Goal: Task Accomplishment & Management: Complete application form

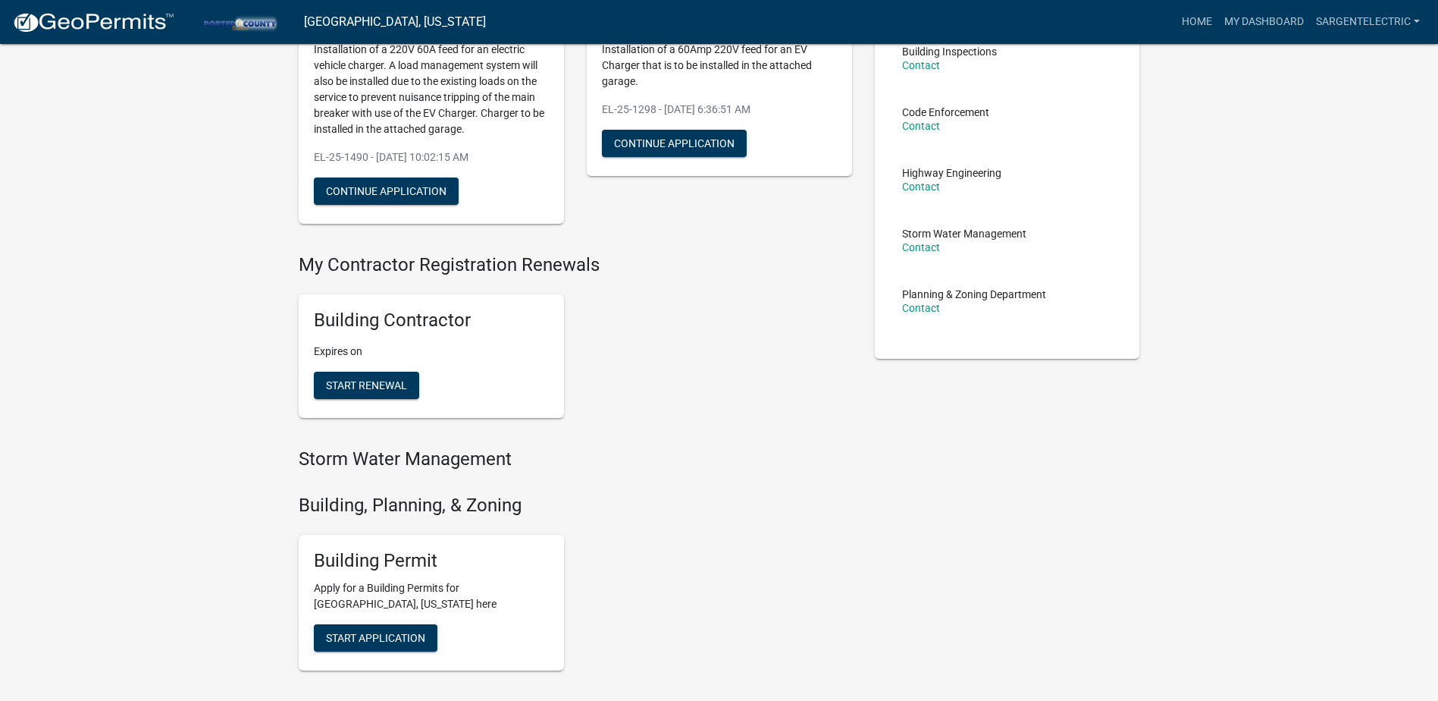
scroll to position [227, 0]
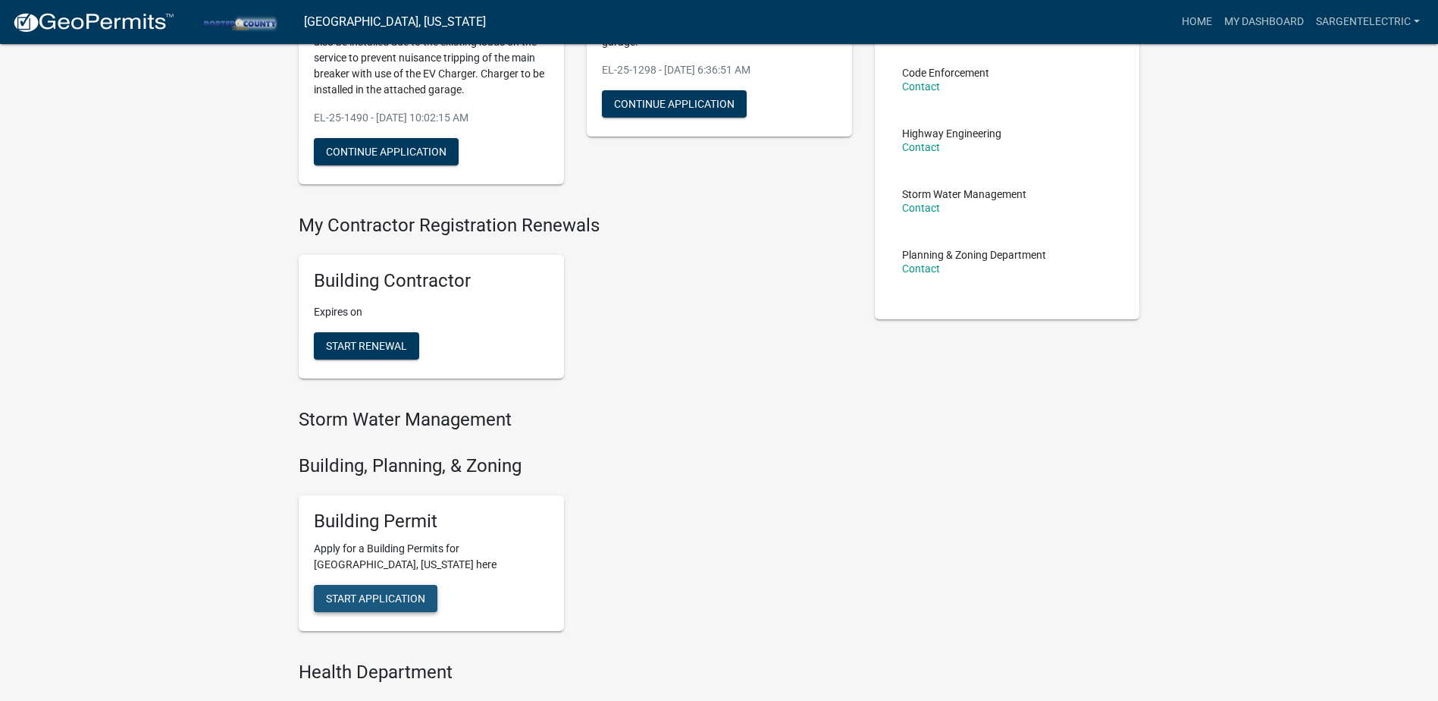
click at [392, 598] on span "Start Application" at bounding box center [375, 598] width 99 height 12
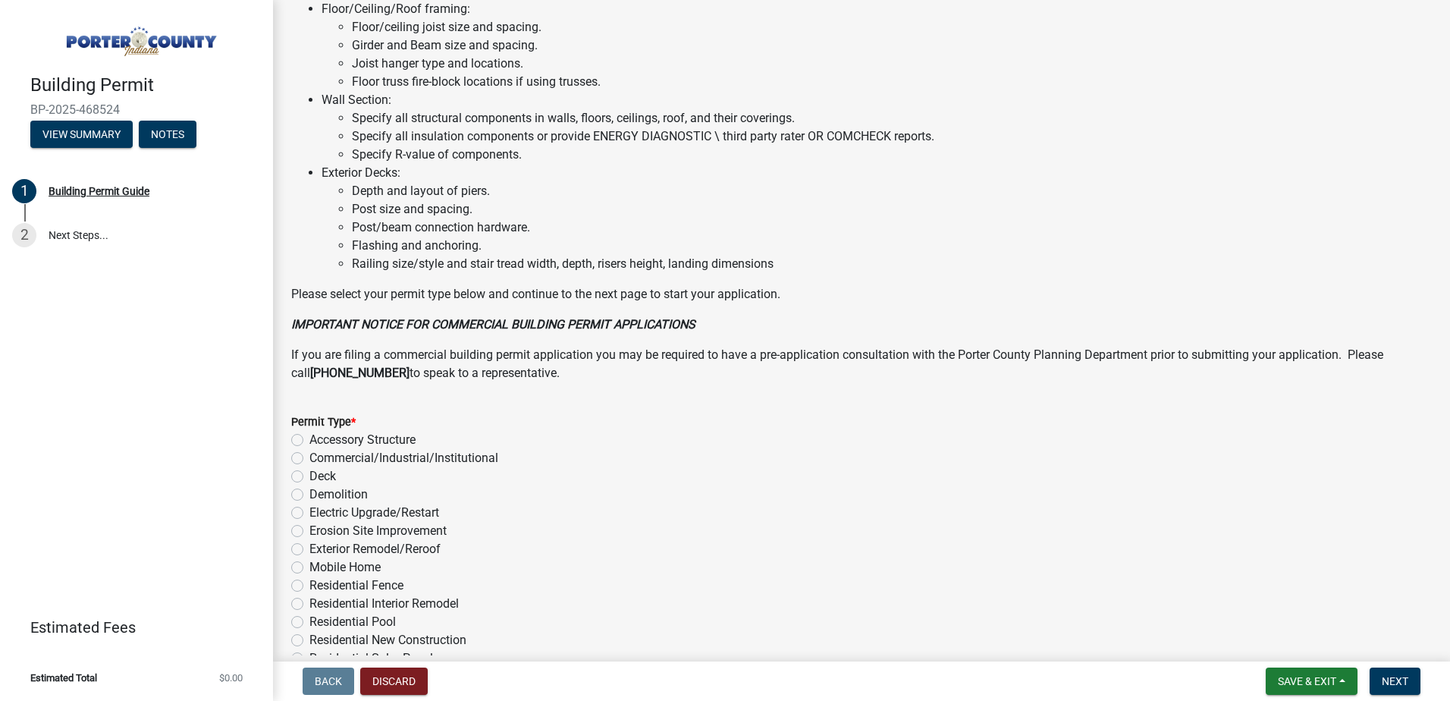
scroll to position [1015, 0]
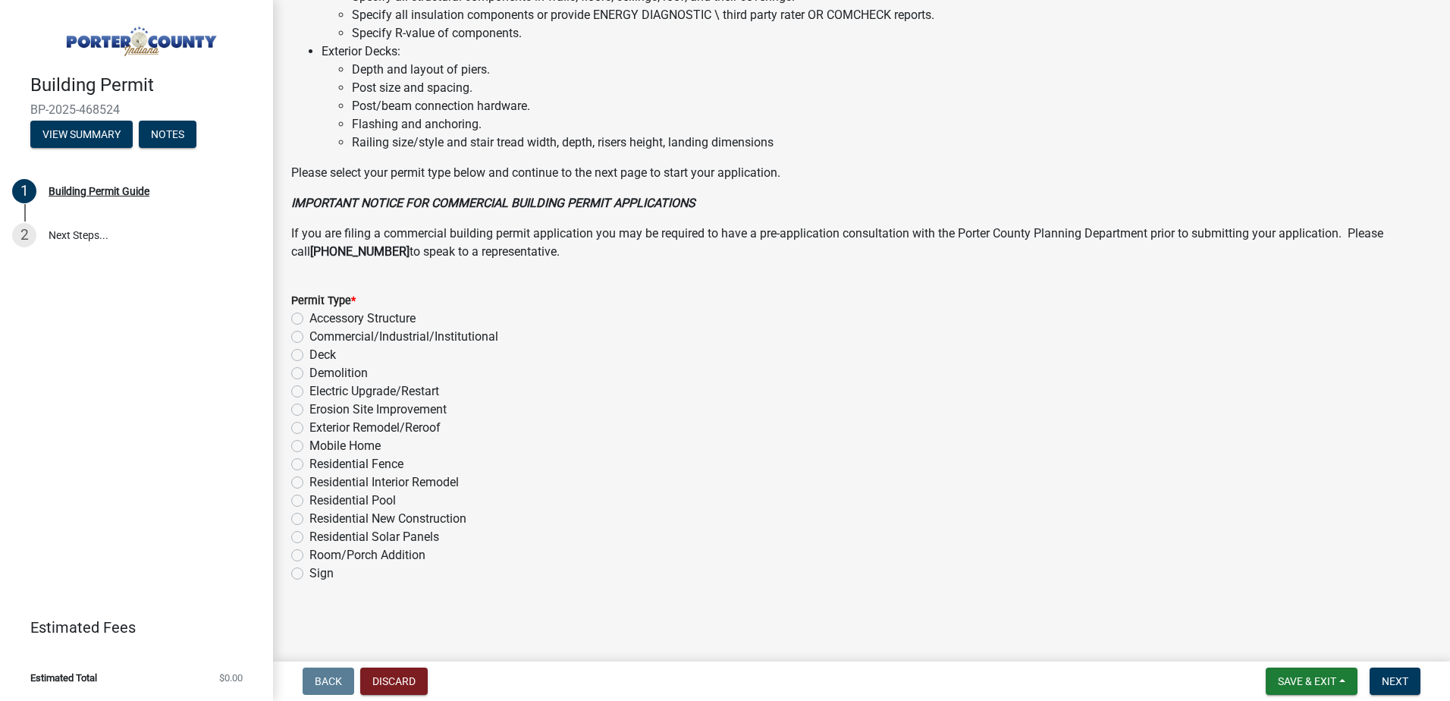
click at [309, 390] on label "Electric Upgrade/Restart" at bounding box center [374, 391] width 130 height 18
click at [309, 390] on input "Electric Upgrade/Restart" at bounding box center [314, 387] width 10 height 10
radio input "true"
click at [1401, 678] on span "Next" at bounding box center [1395, 681] width 27 height 12
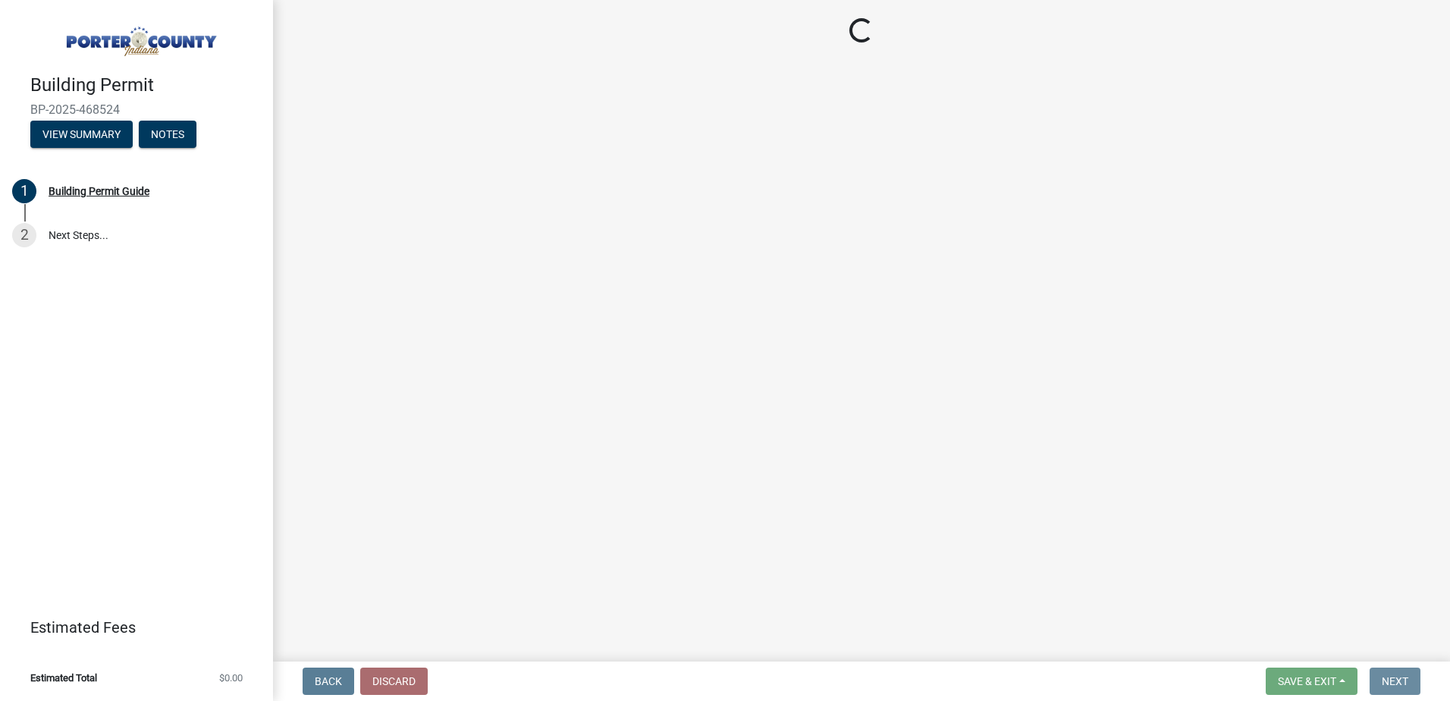
scroll to position [0, 0]
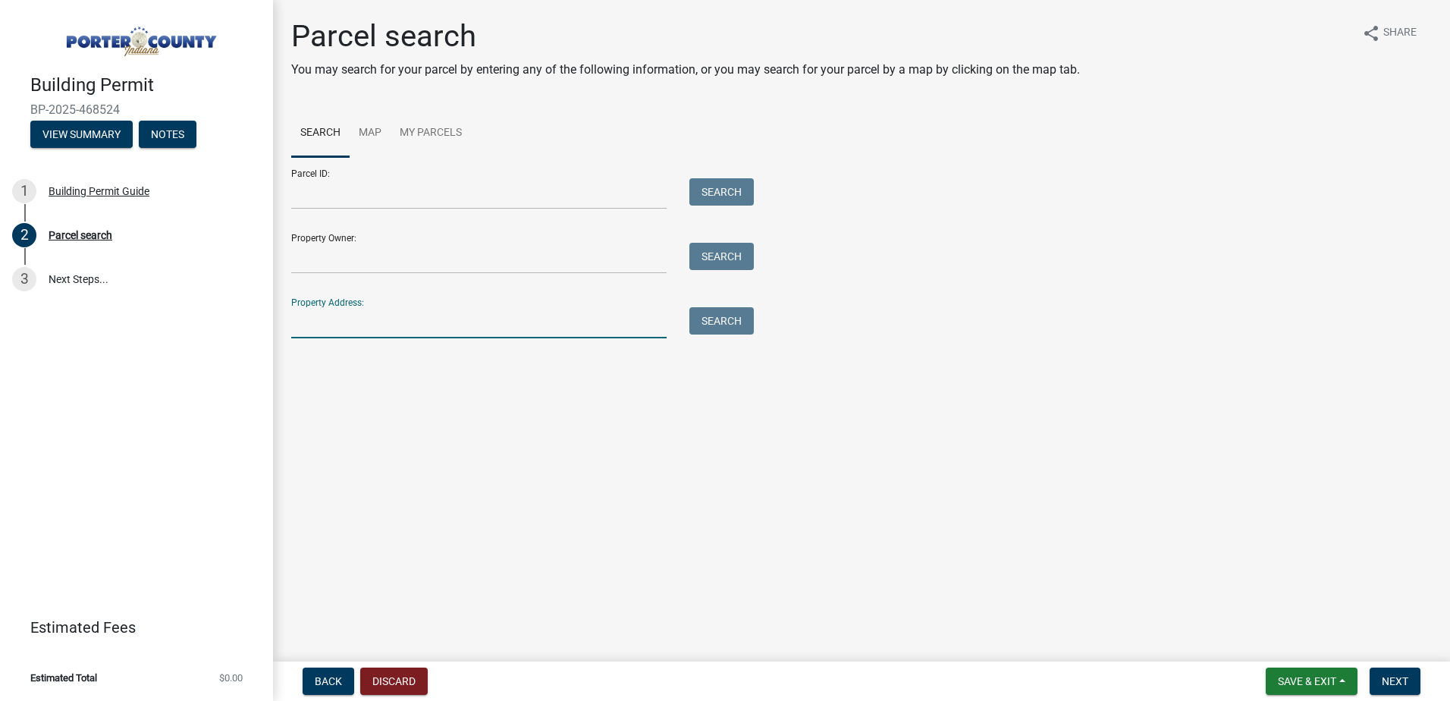
click at [383, 326] on input "Property Address:" at bounding box center [478, 322] width 375 height 31
type input "[STREET_ADDRESS]"
click at [729, 329] on button "Search" at bounding box center [721, 320] width 64 height 27
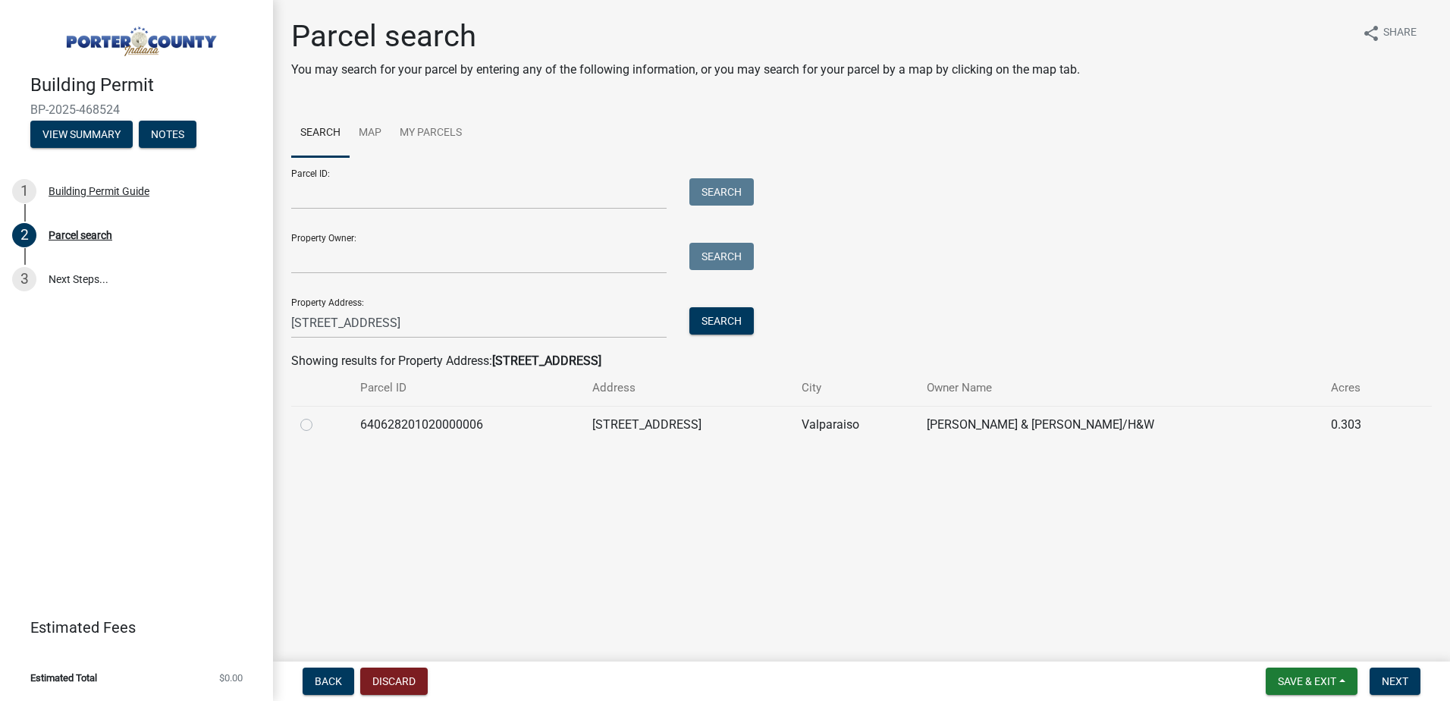
click at [318, 416] on label at bounding box center [318, 416] width 0 height 0
click at [318, 425] on input "radio" at bounding box center [323, 421] width 10 height 10
radio input "true"
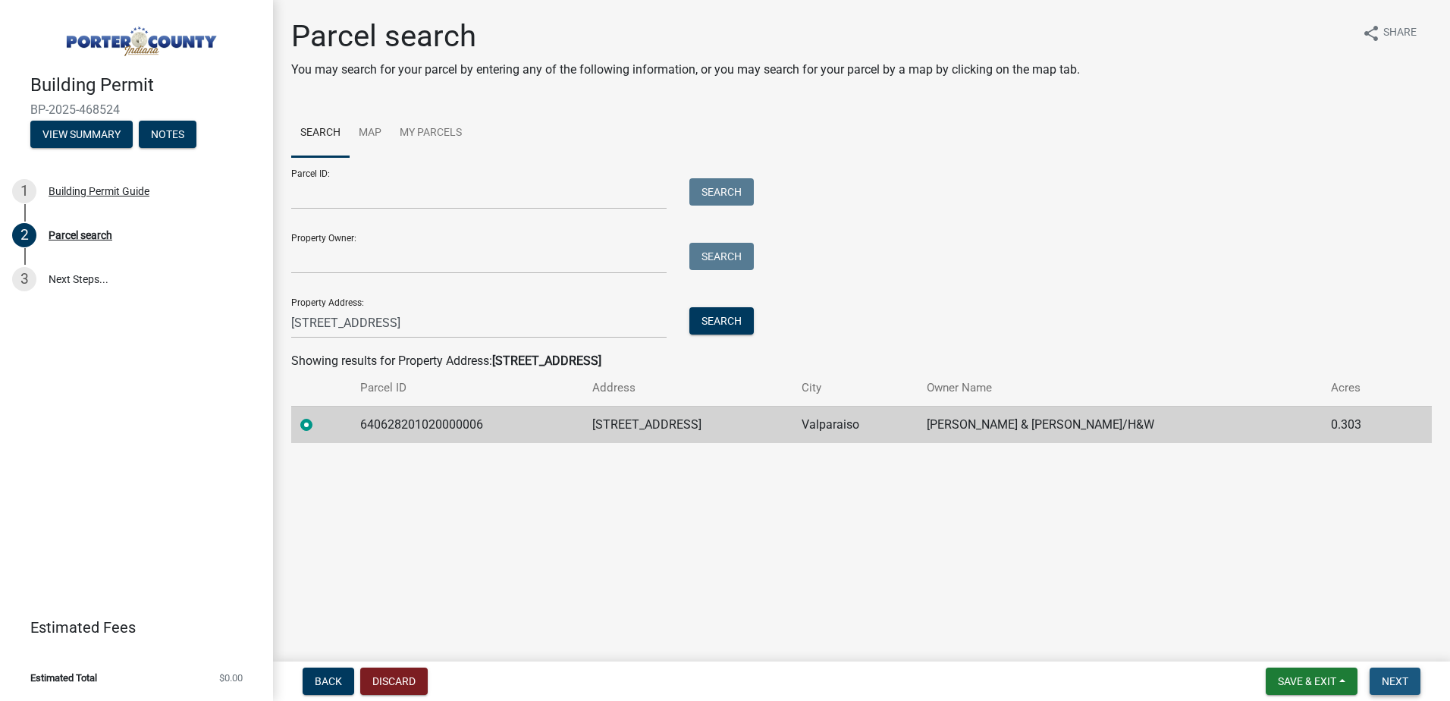
click at [1399, 675] on span "Next" at bounding box center [1395, 681] width 27 height 12
click at [1402, 678] on span "Next" at bounding box center [1395, 681] width 27 height 12
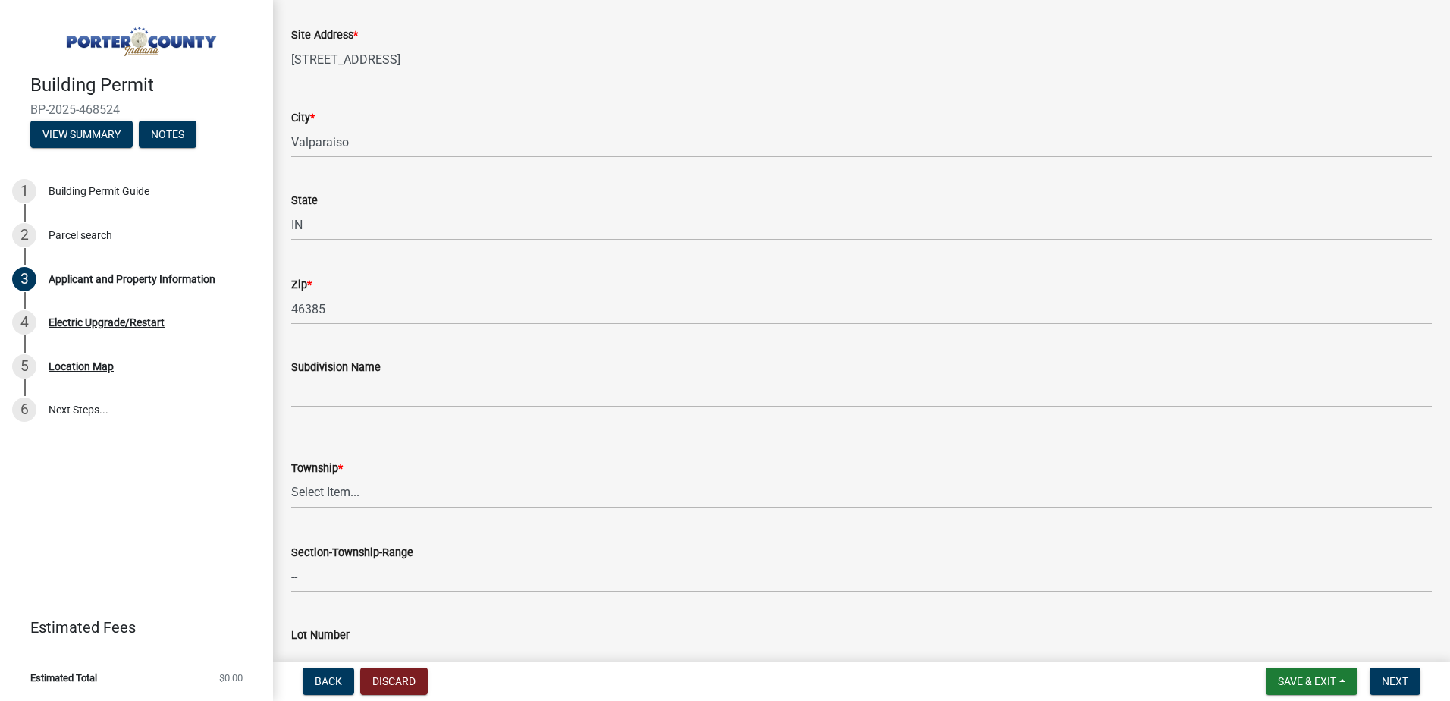
scroll to position [303, 0]
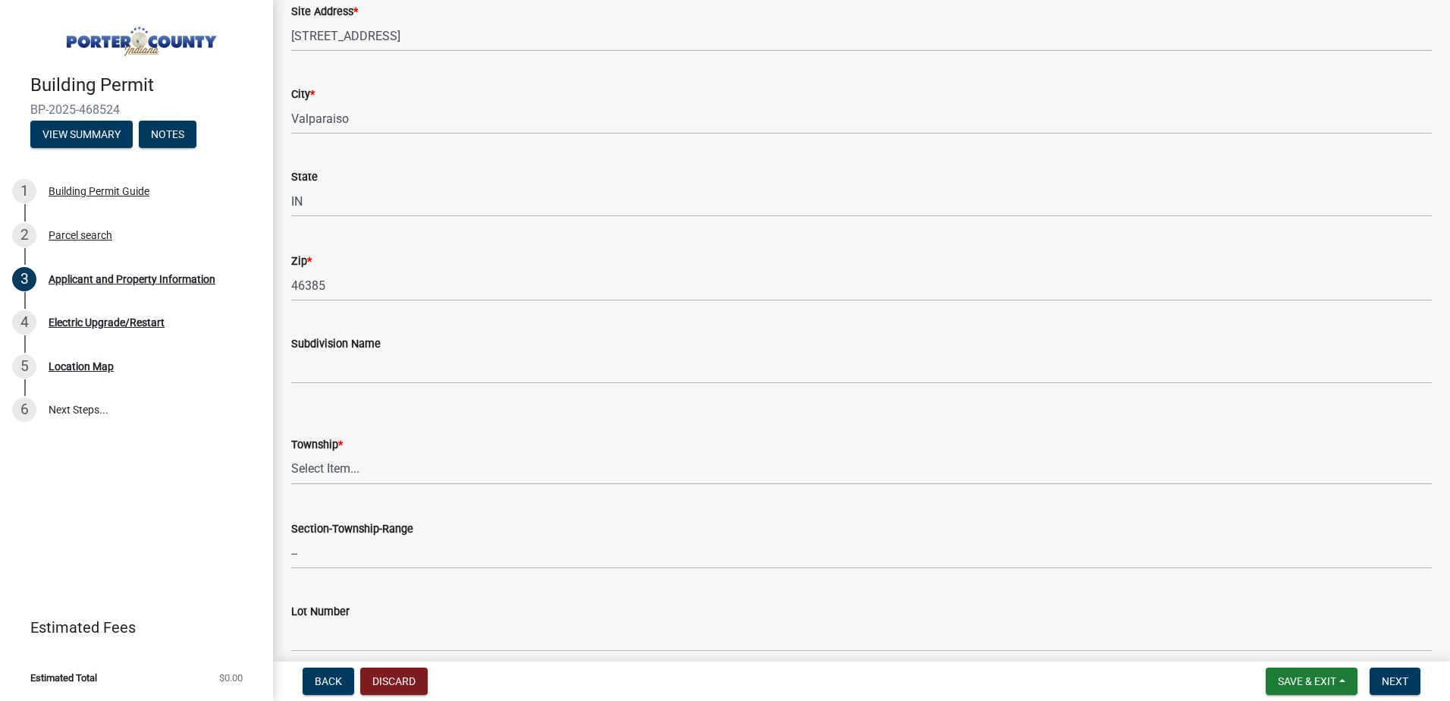
click at [436, 347] on div "Subdivision Name" at bounding box center [861, 343] width 1140 height 18
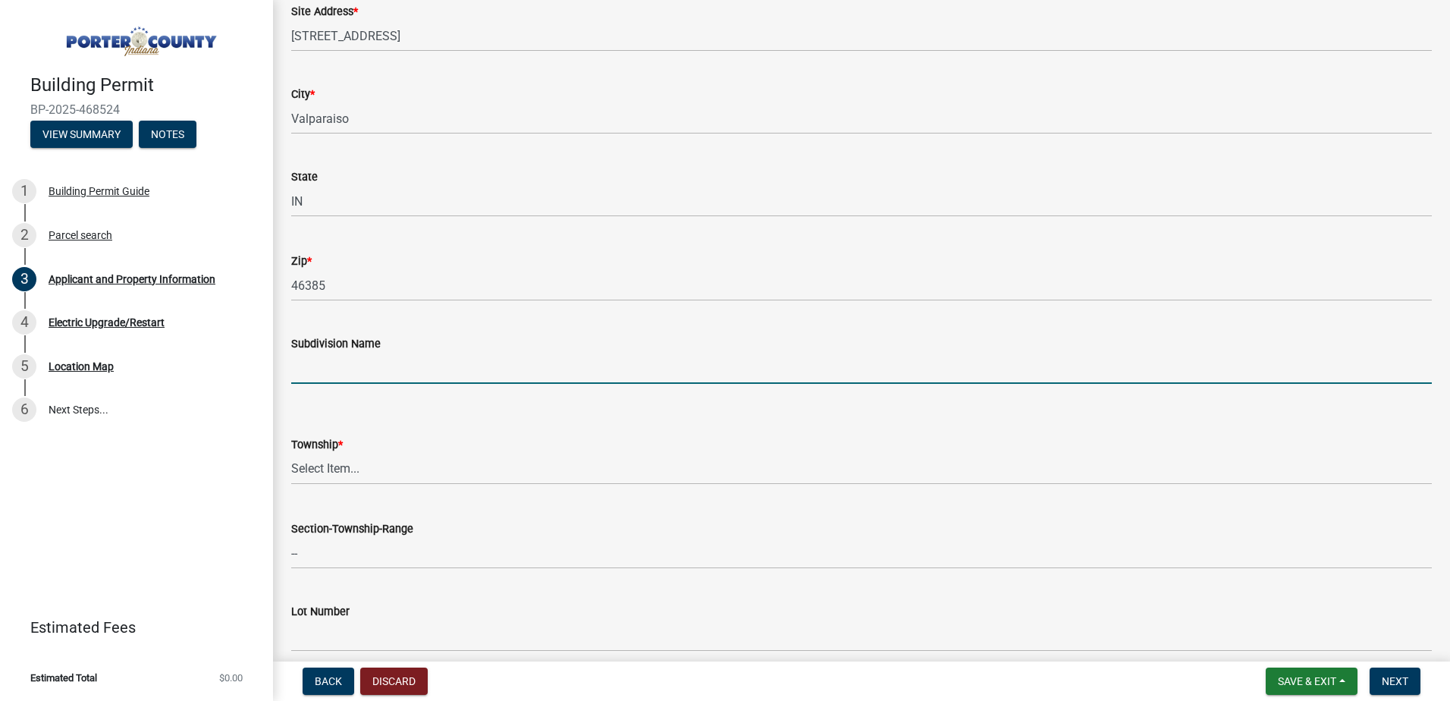
click at [356, 359] on input "Subdivision Name" at bounding box center [861, 368] width 1140 height 31
type input "[GEOGRAPHIC_DATA]"
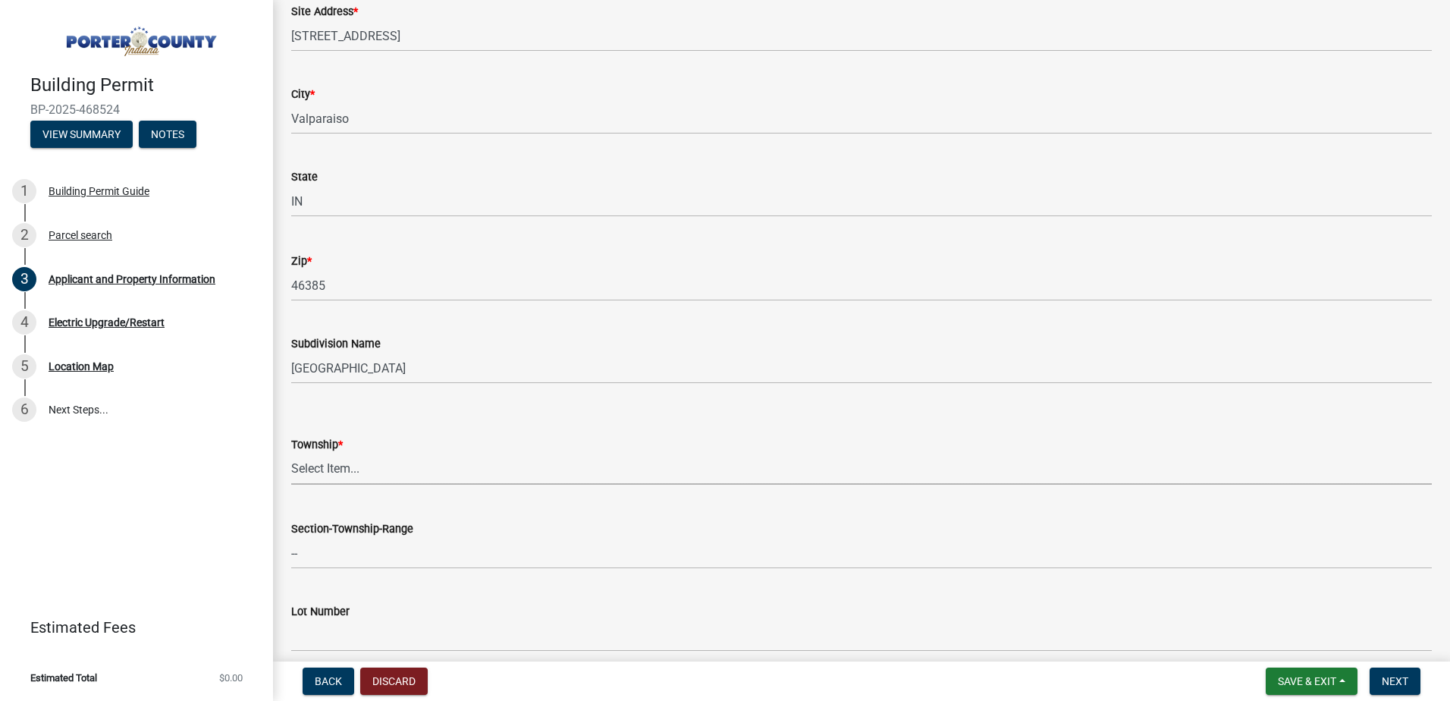
click at [397, 462] on select "Select Item... [PERSON_NAME][GEOGRAPHIC_DATA] [PERSON_NAME][GEOGRAPHIC_DATA] [G…" at bounding box center [861, 468] width 1140 height 31
click at [291, 453] on select "Select Item... [PERSON_NAME][GEOGRAPHIC_DATA] [PERSON_NAME][GEOGRAPHIC_DATA] [G…" at bounding box center [861, 468] width 1140 height 31
select select "403f4b3c-c23a-4b9f-b6b7-b4f73366513c"
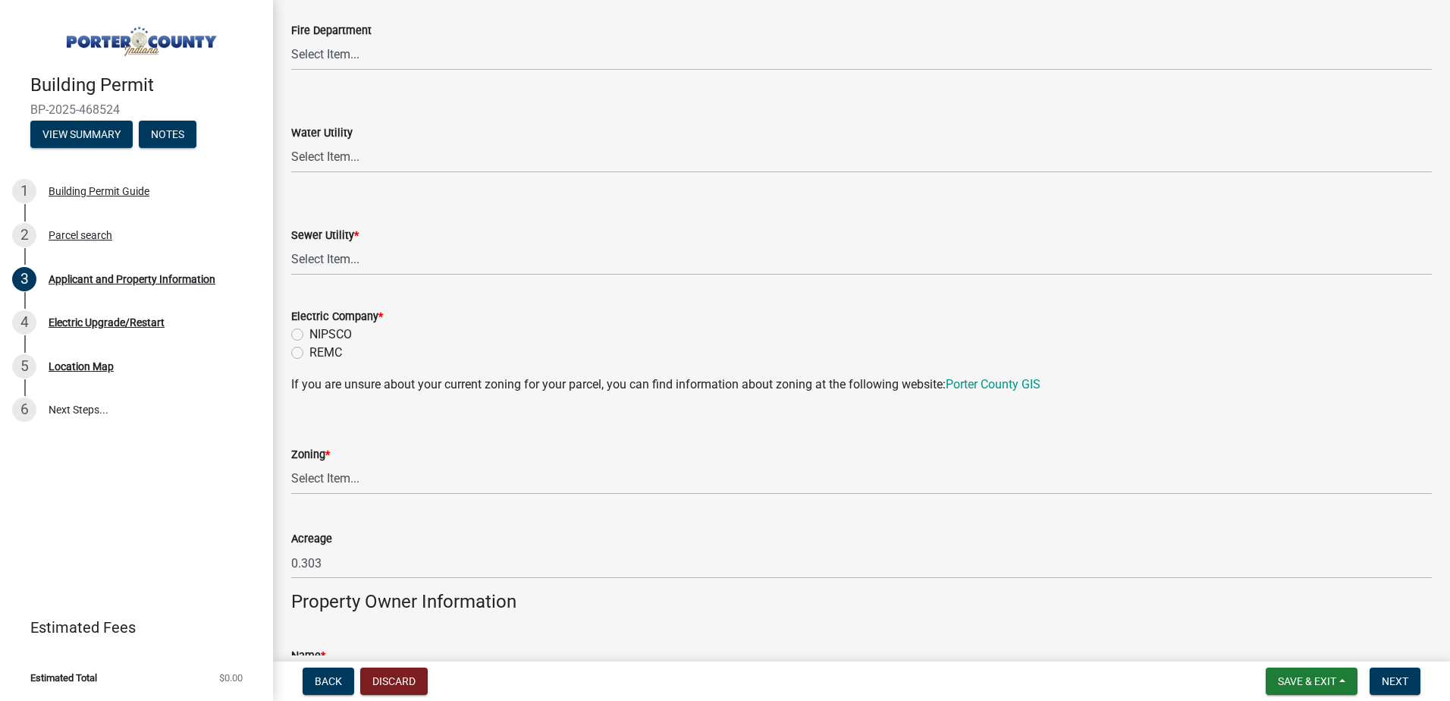
scroll to position [986, 0]
click at [349, 478] on select "Select Item... A1 A2 CH CM CN I1 I2 I3 IN MP OT P1 P2 PUD R1 R2 R3 R4 RL RR" at bounding box center [861, 478] width 1140 height 31
click at [291, 463] on select "Select Item... A1 A2 CH CM CN I1 I2 I3 IN MP OT P1 P2 PUD R1 R2 R3 R4 RL RR" at bounding box center [861, 478] width 1140 height 31
select select "0d764019-f1ff-4f3b-9299-33f0d080acc7"
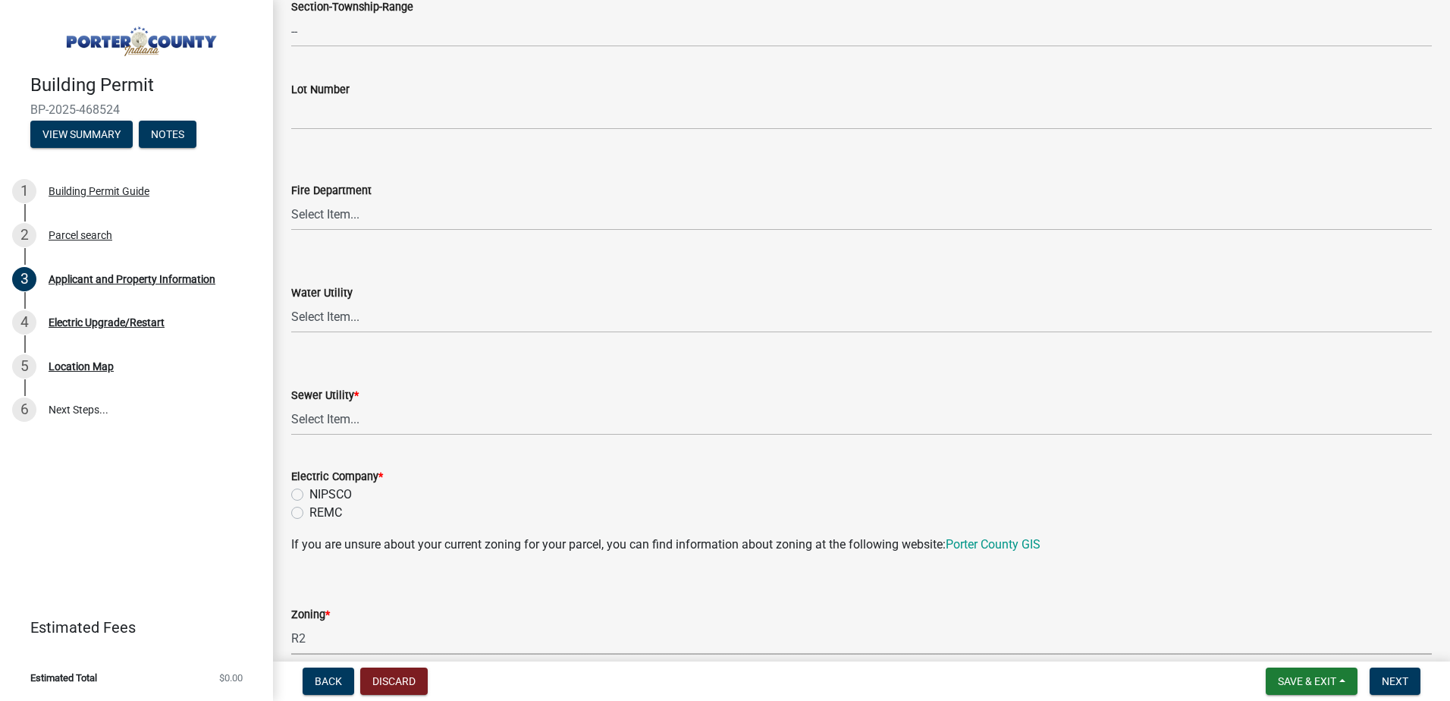
scroll to position [834, 0]
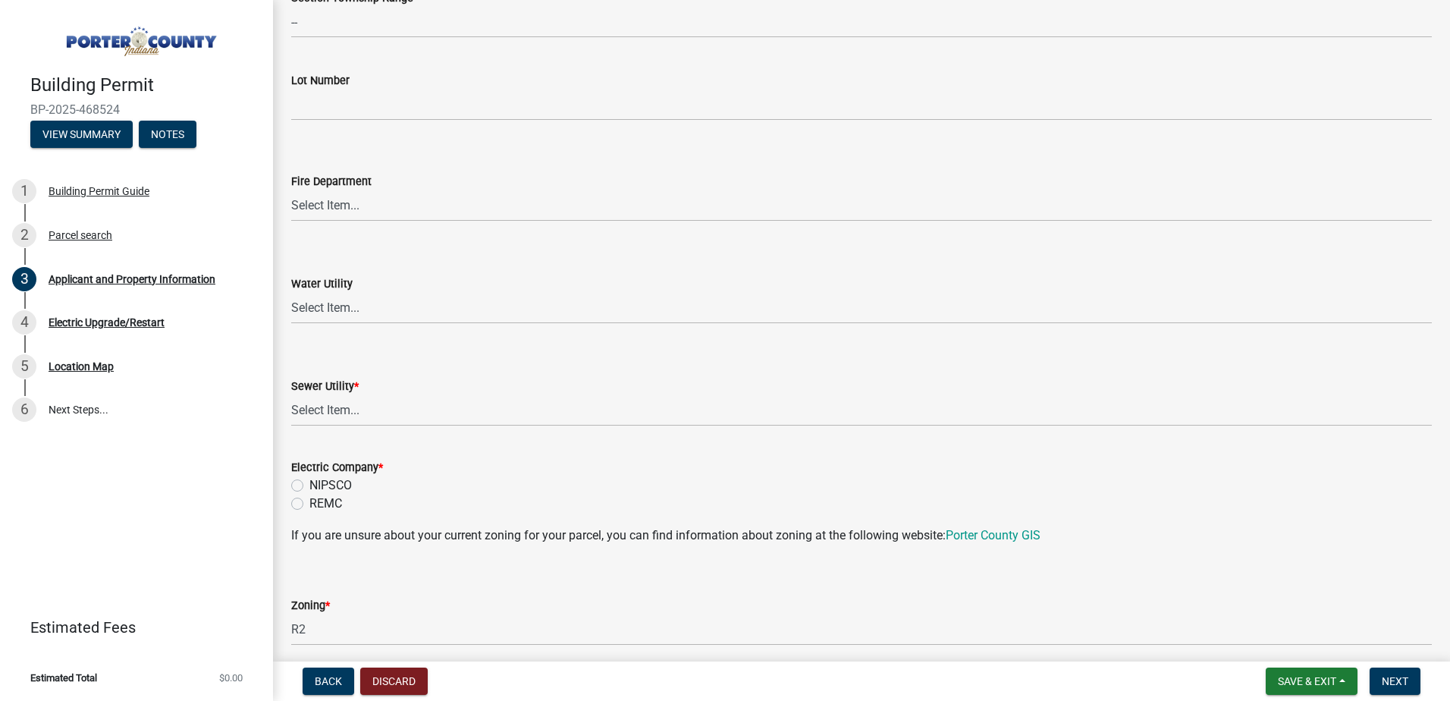
click at [309, 487] on label "NIPSCO" at bounding box center [330, 485] width 42 height 18
click at [309, 486] on input "NIPSCO" at bounding box center [314, 481] width 10 height 10
radio input "true"
click at [477, 409] on select "Select Item... Aqua [US_STATE] Inc Damon Run Falling Waters Lake Eliza - LEACD …" at bounding box center [861, 410] width 1140 height 31
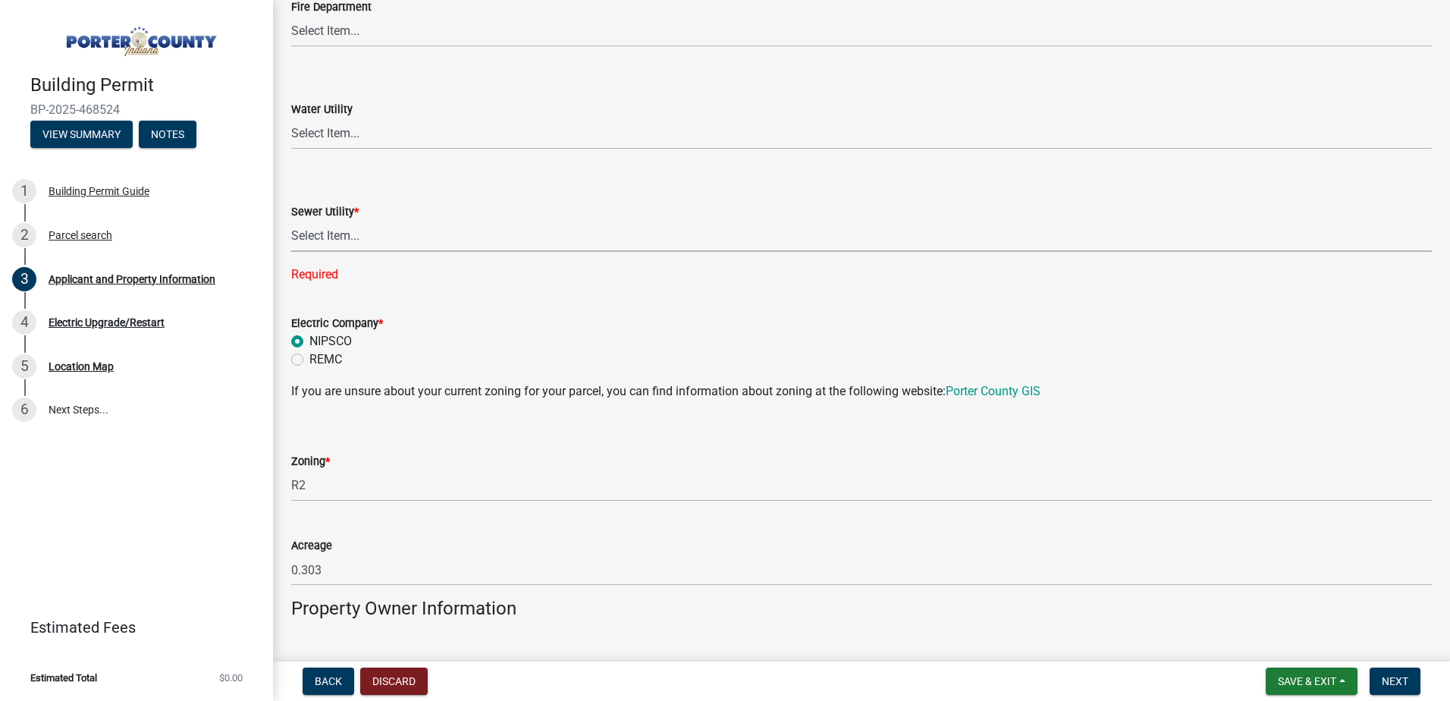
scroll to position [986, 0]
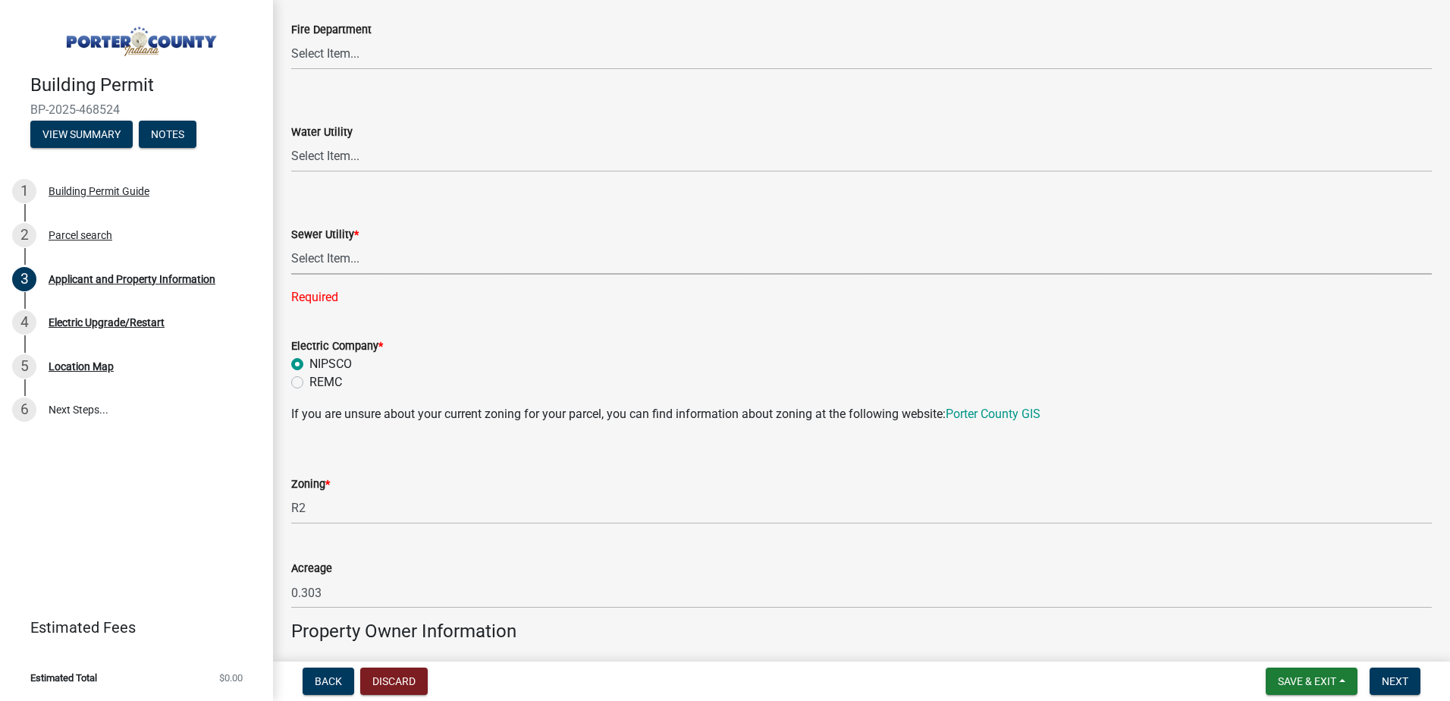
click at [315, 249] on select "Select Item... Aqua [US_STATE] Inc Damon Run Falling Waters Lake Eliza - LEACD …" at bounding box center [861, 258] width 1140 height 31
click at [291, 243] on select "Select Item... Aqua [US_STATE] Inc Damon Run Falling Waters Lake Eliza - LEACD …" at bounding box center [861, 258] width 1140 height 31
select select "c796f995-08fe-487b-a20e-70ab553361d3"
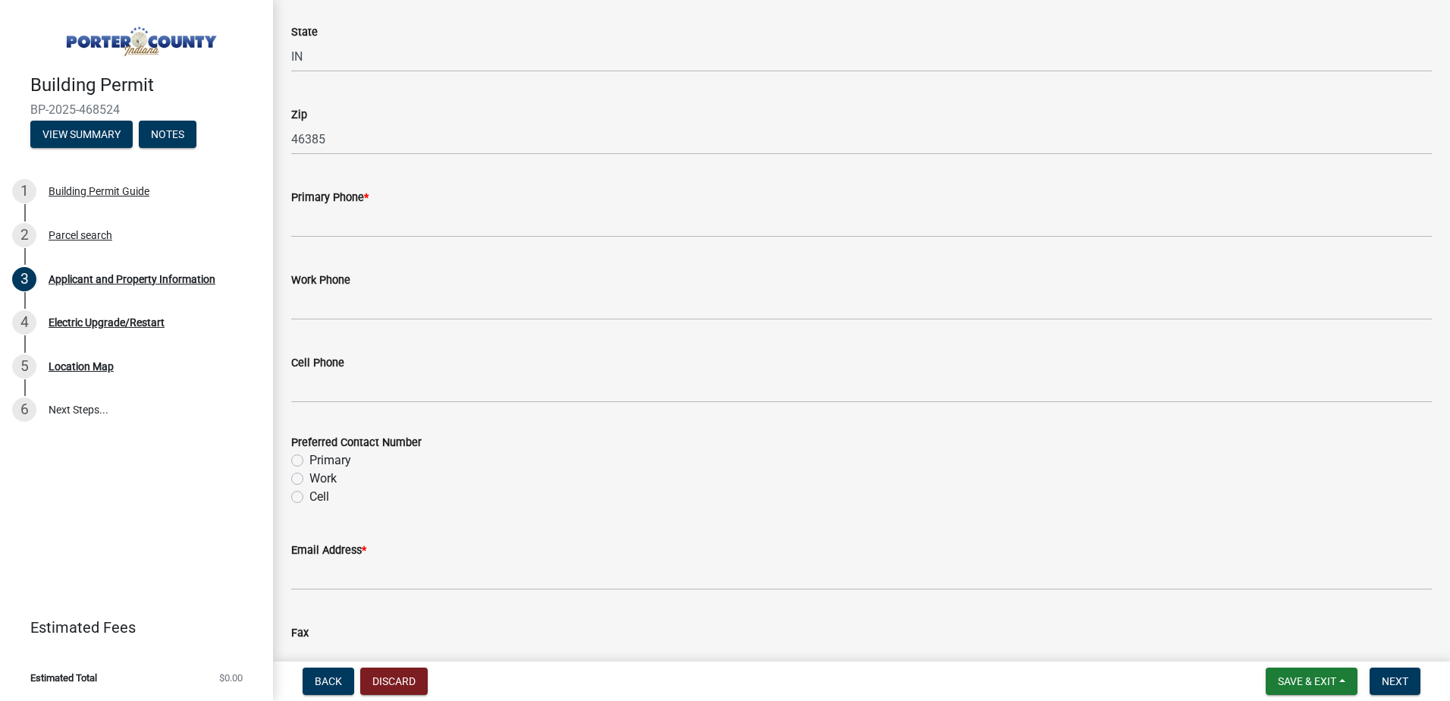
scroll to position [1896, 0]
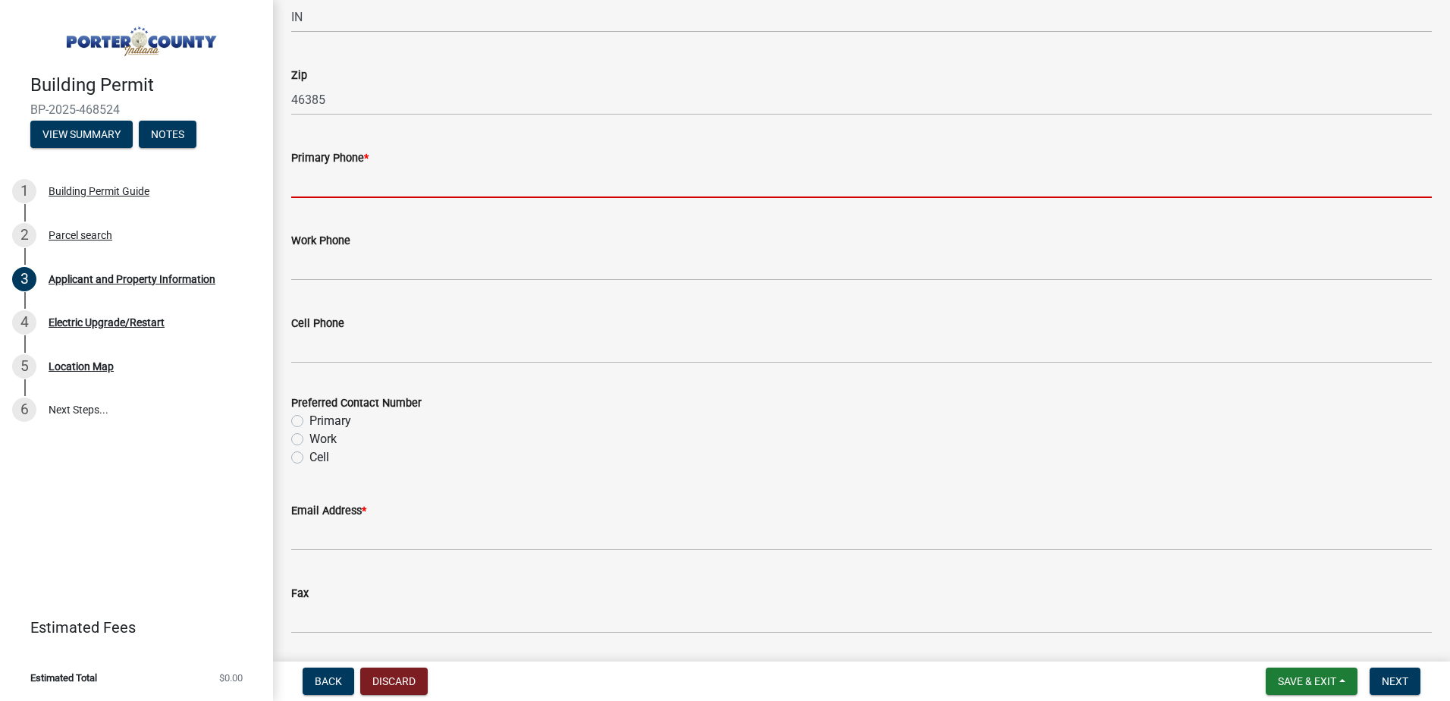
click at [368, 185] on input "Primary Phone *" at bounding box center [861, 182] width 1140 height 31
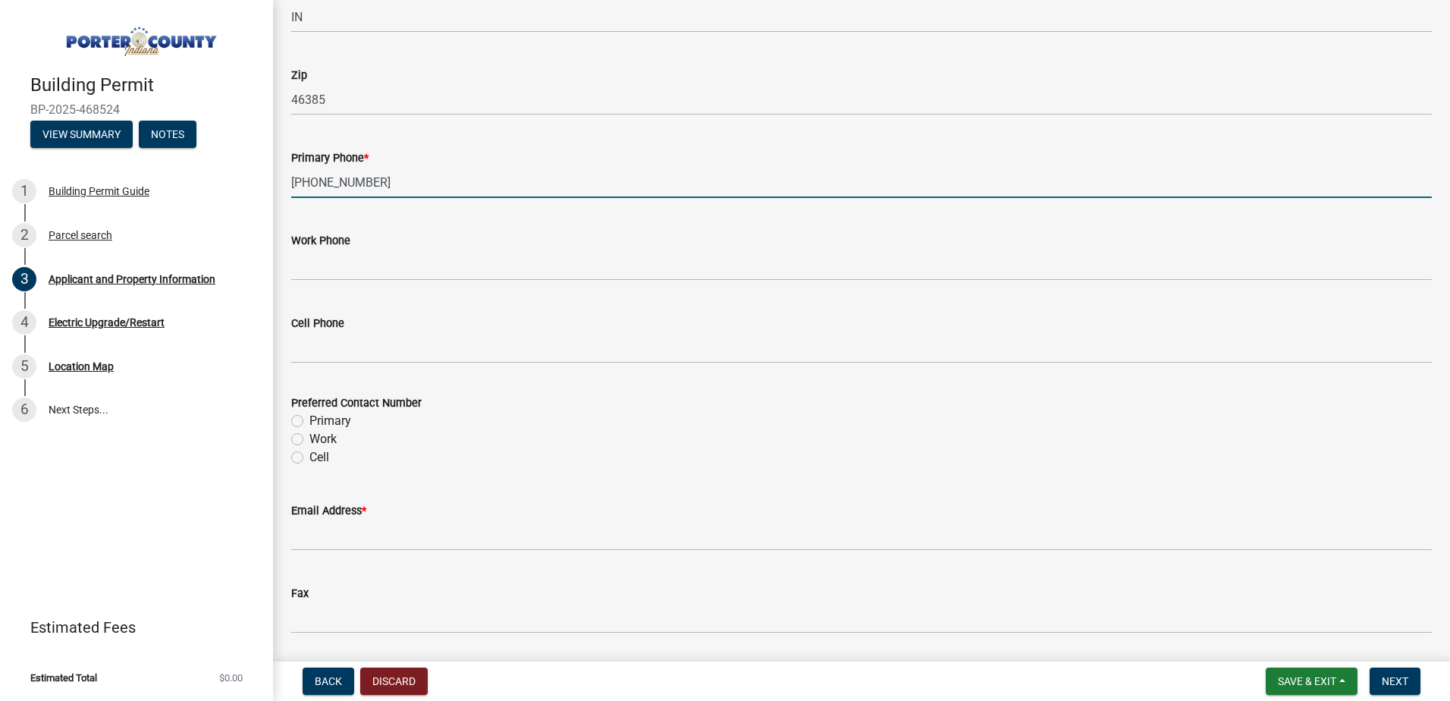
type input "[PHONE_NUMBER]"
click at [309, 423] on label "Primary" at bounding box center [330, 421] width 42 height 18
click at [309, 422] on input "Primary" at bounding box center [314, 417] width 10 height 10
radio input "true"
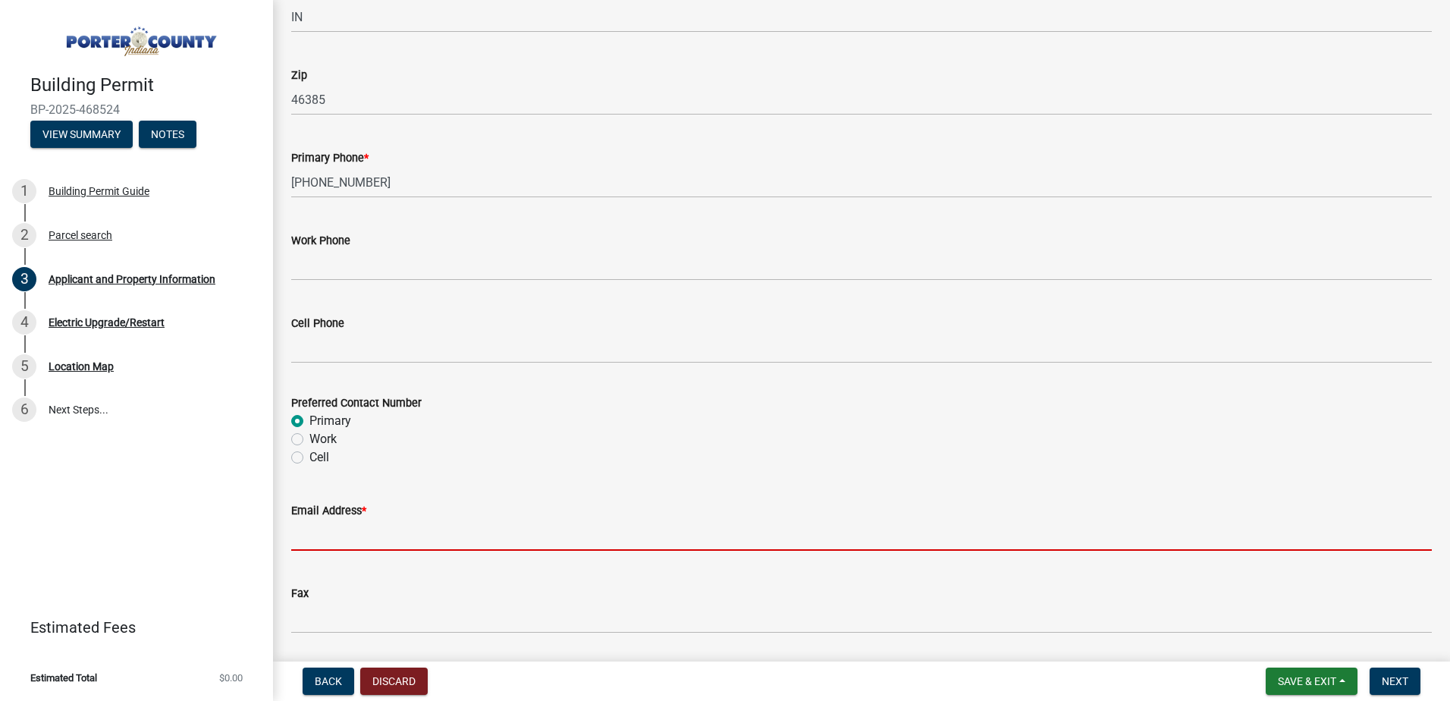
click at [326, 538] on input "Email Address *" at bounding box center [861, 534] width 1140 height 31
click at [305, 546] on input "Email Address *" at bounding box center [861, 534] width 1140 height 31
paste input "[EMAIL_ADDRESS][DOMAIN_NAME]"
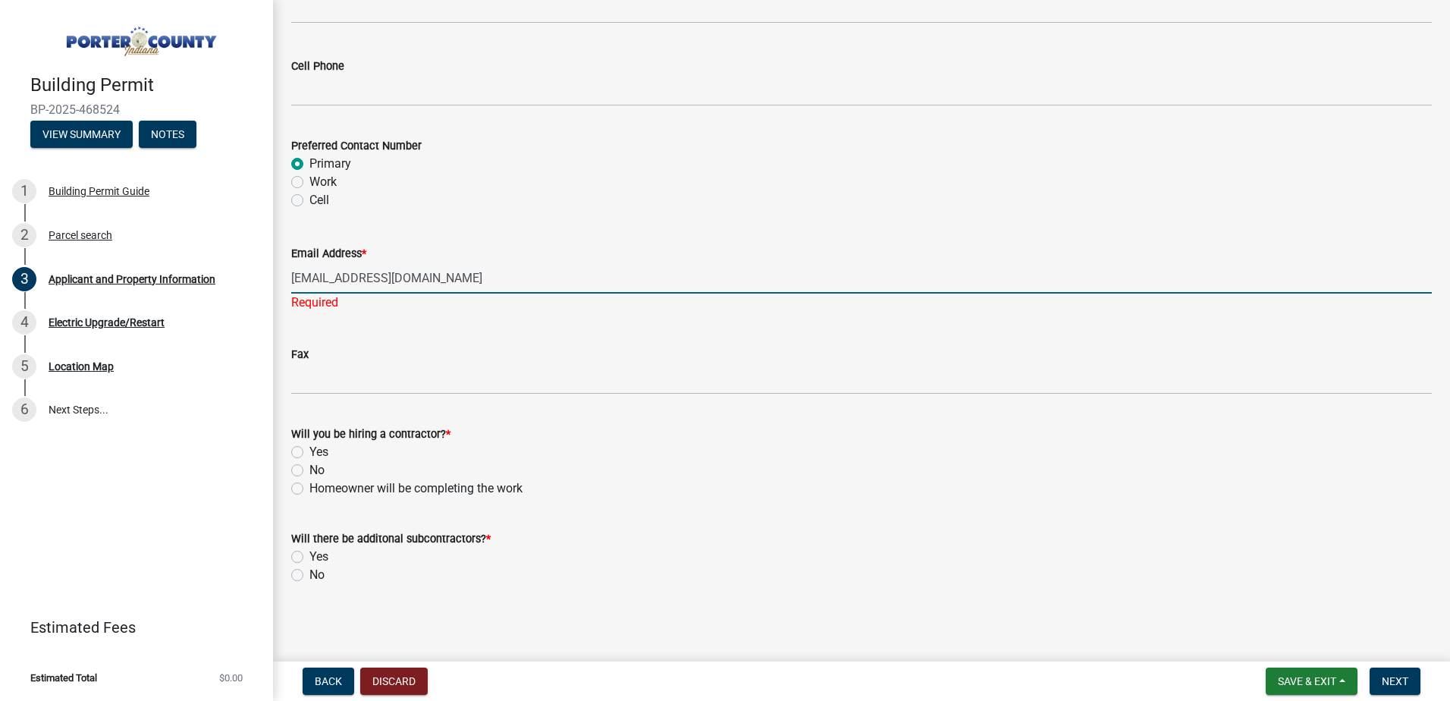
scroll to position [2154, 0]
type input "[EMAIL_ADDRESS][DOMAIN_NAME]"
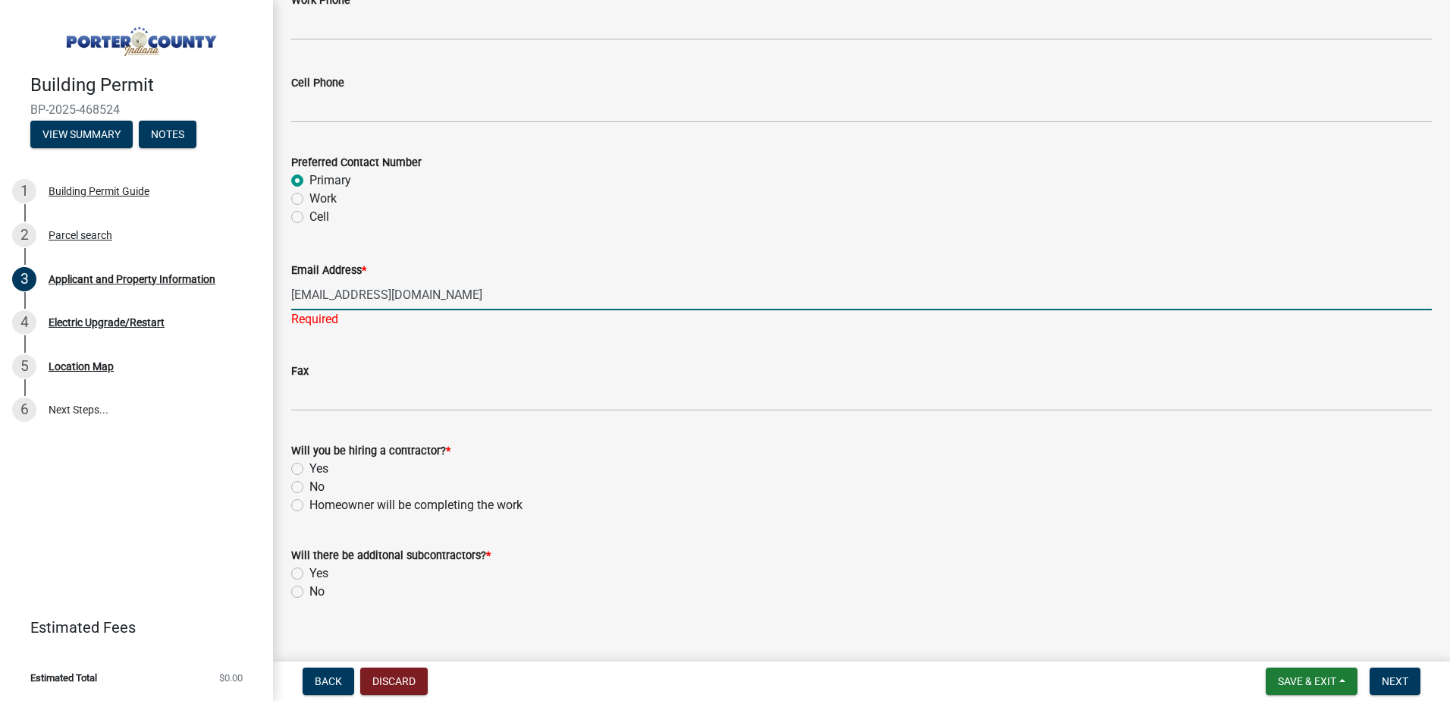
click at [309, 460] on label "Yes" at bounding box center [318, 469] width 19 height 18
click at [309, 460] on input "Yes" at bounding box center [314, 465] width 10 height 10
radio input "true"
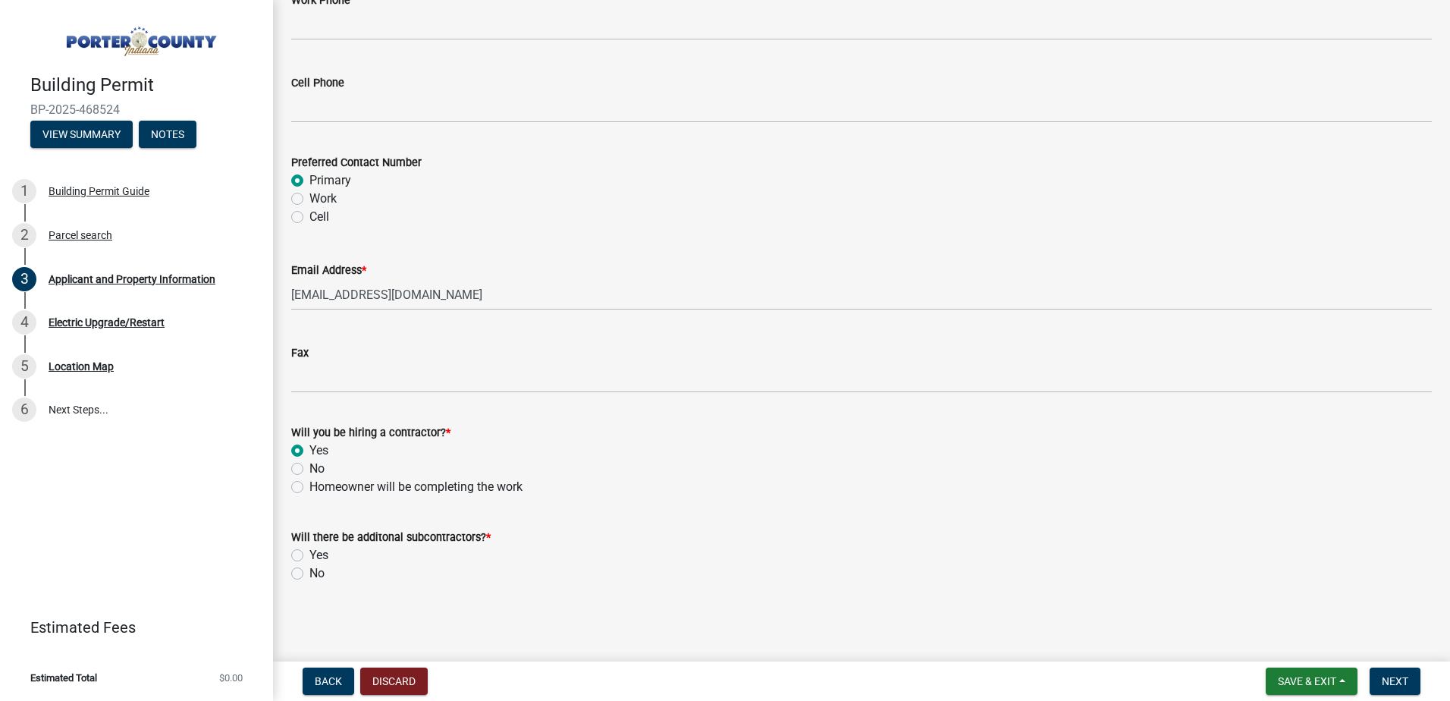
click at [309, 572] on label "No" at bounding box center [316, 573] width 15 height 18
click at [309, 572] on input "No" at bounding box center [314, 569] width 10 height 10
radio input "true"
click at [1397, 682] on span "Next" at bounding box center [1395, 681] width 27 height 12
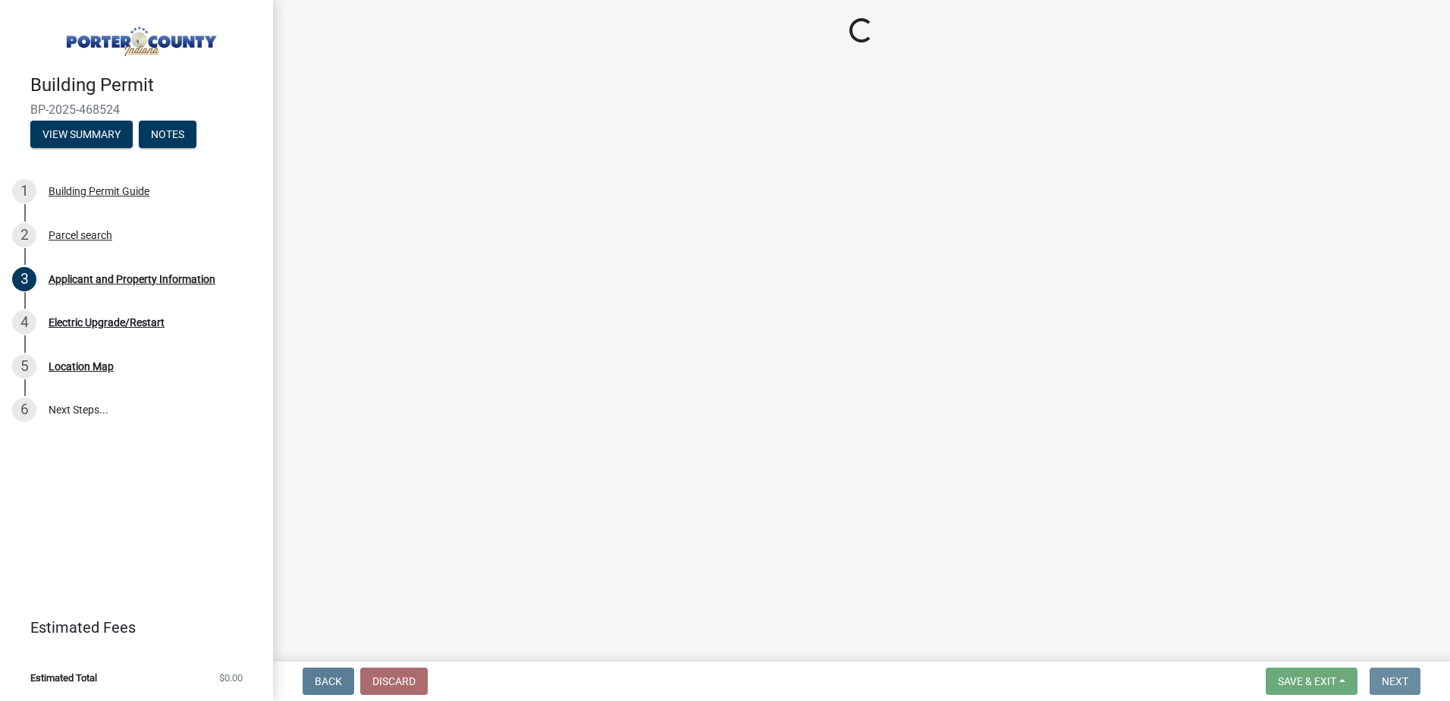
scroll to position [0, 0]
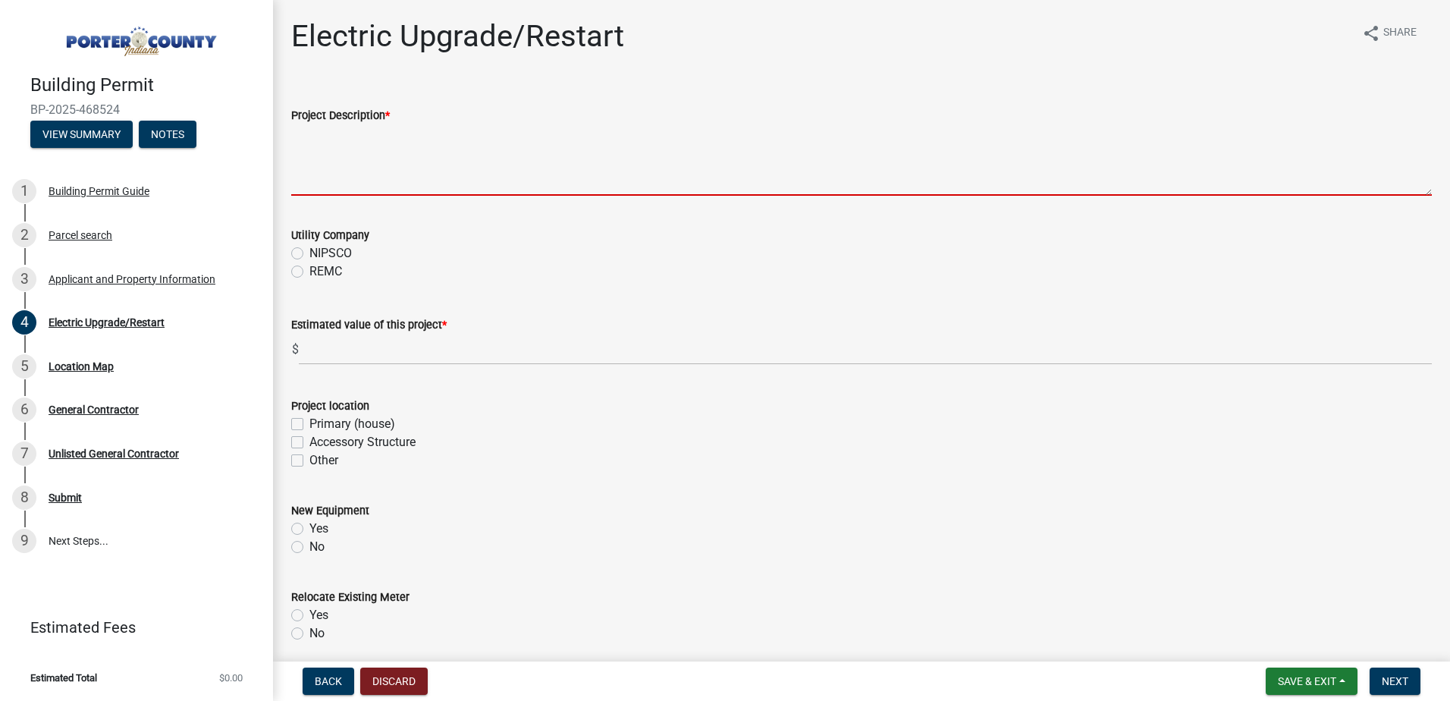
click at [343, 171] on textarea "Project Description *" at bounding box center [861, 159] width 1140 height 71
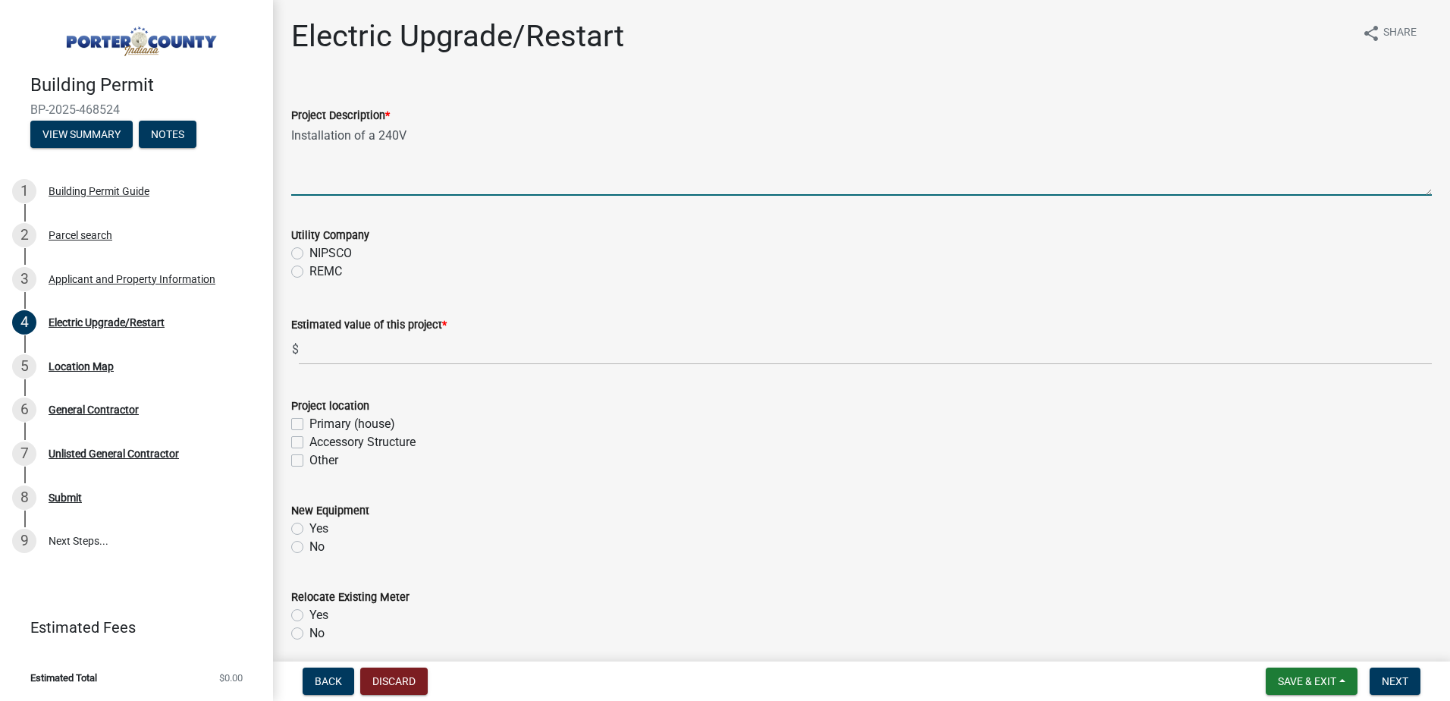
click at [428, 136] on textarea "Installation of a 240V" at bounding box center [861, 159] width 1140 height 71
type textarea "Installation of a 240V 60AMP feed for an electric vehicle charger that is to be…"
click at [309, 251] on label "NIPSCO" at bounding box center [330, 253] width 42 height 18
click at [309, 251] on input "NIPSCO" at bounding box center [314, 249] width 10 height 10
radio input "true"
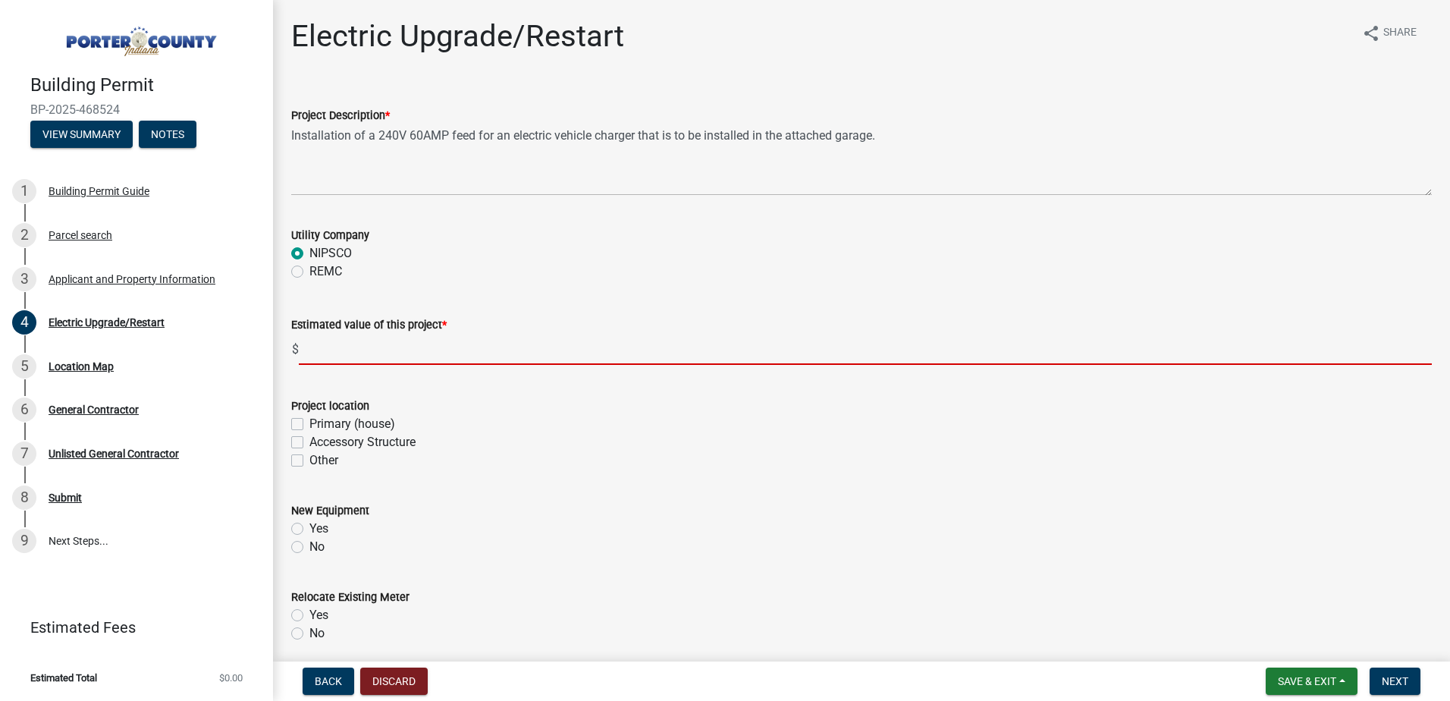
click at [345, 347] on input "text" at bounding box center [865, 349] width 1133 height 31
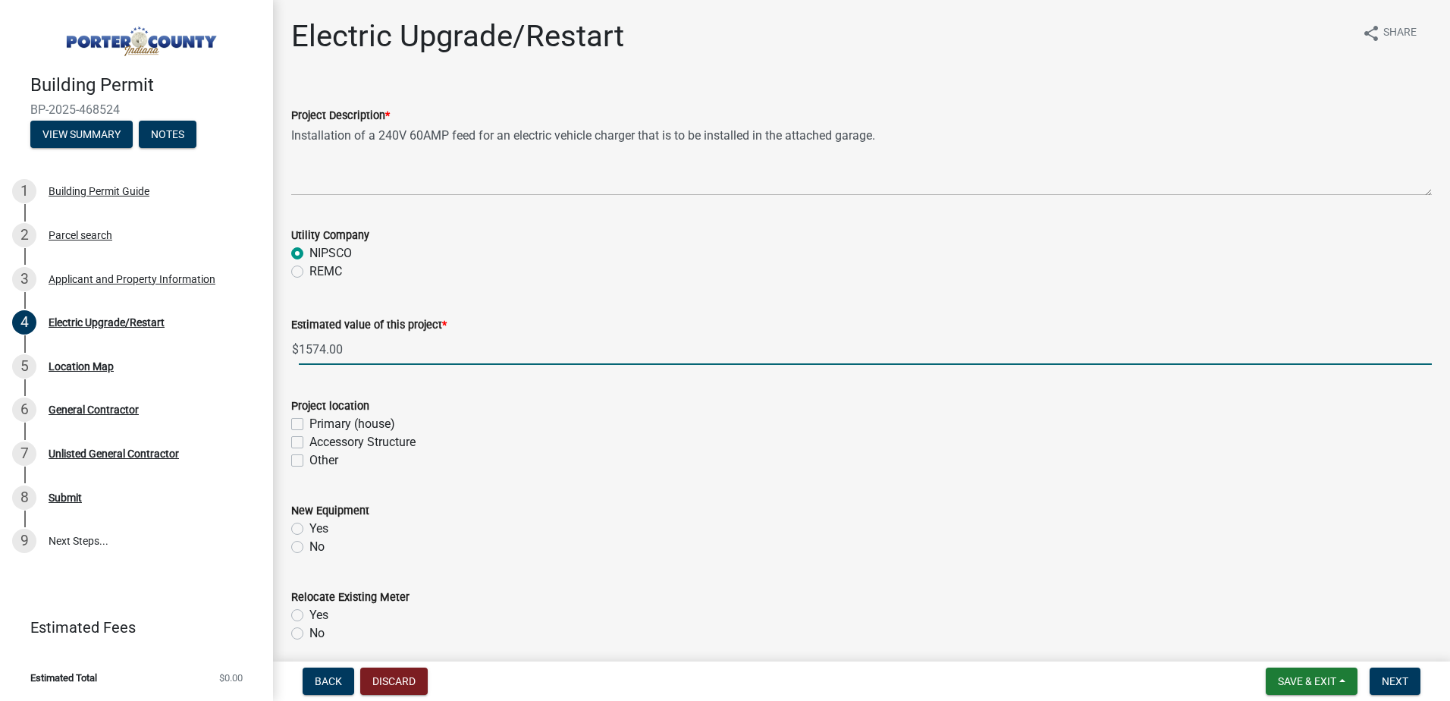
type input "1574"
click at [309, 425] on label "Primary (house)" at bounding box center [352, 424] width 86 height 18
click at [309, 425] on input "Primary (house)" at bounding box center [314, 420] width 10 height 10
checkbox input "true"
checkbox input "false"
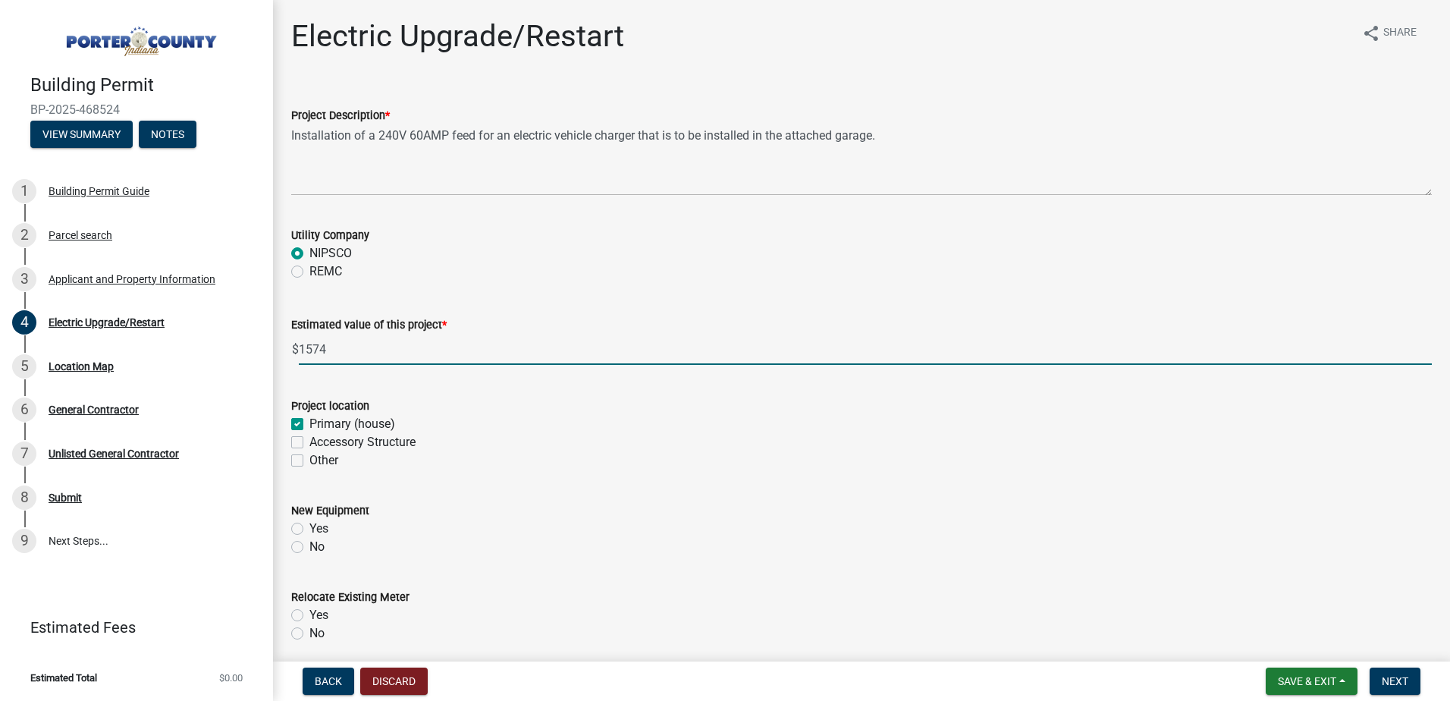
checkbox input "false"
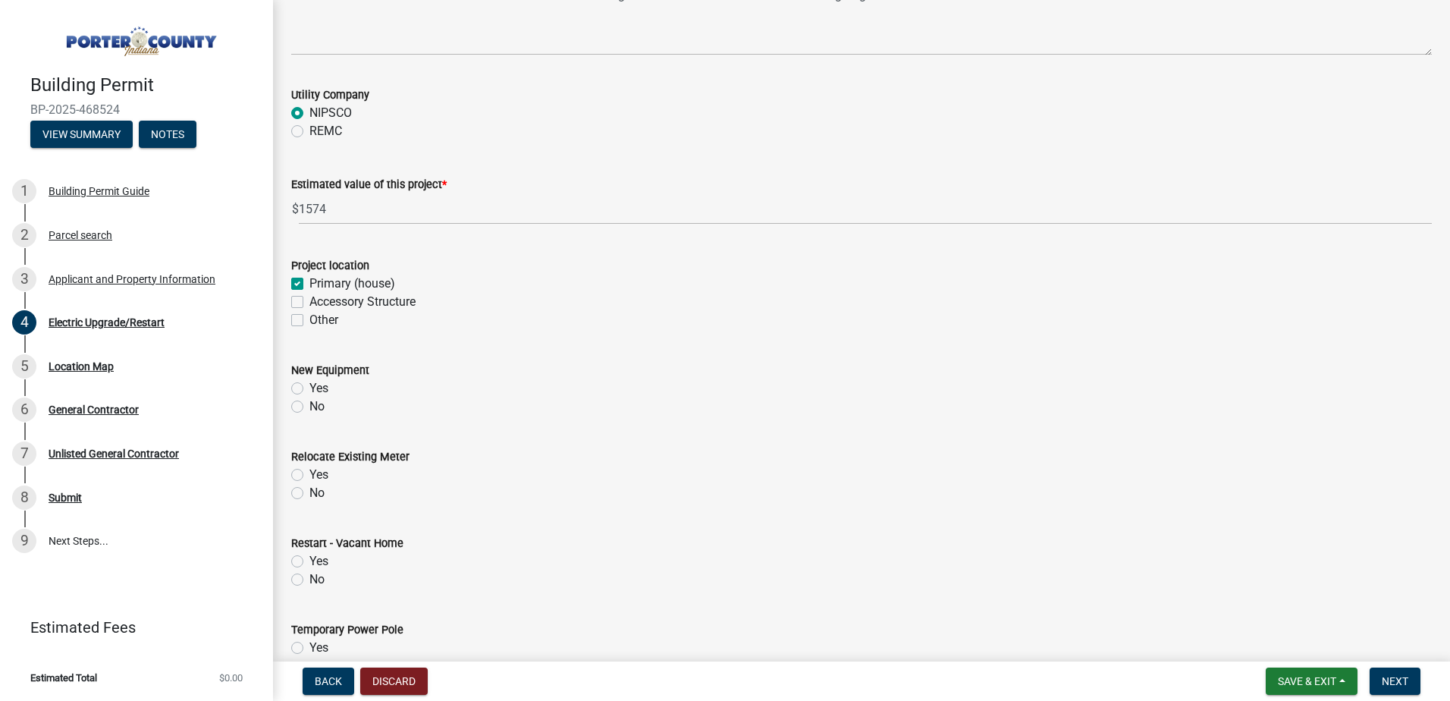
scroll to position [152, 0]
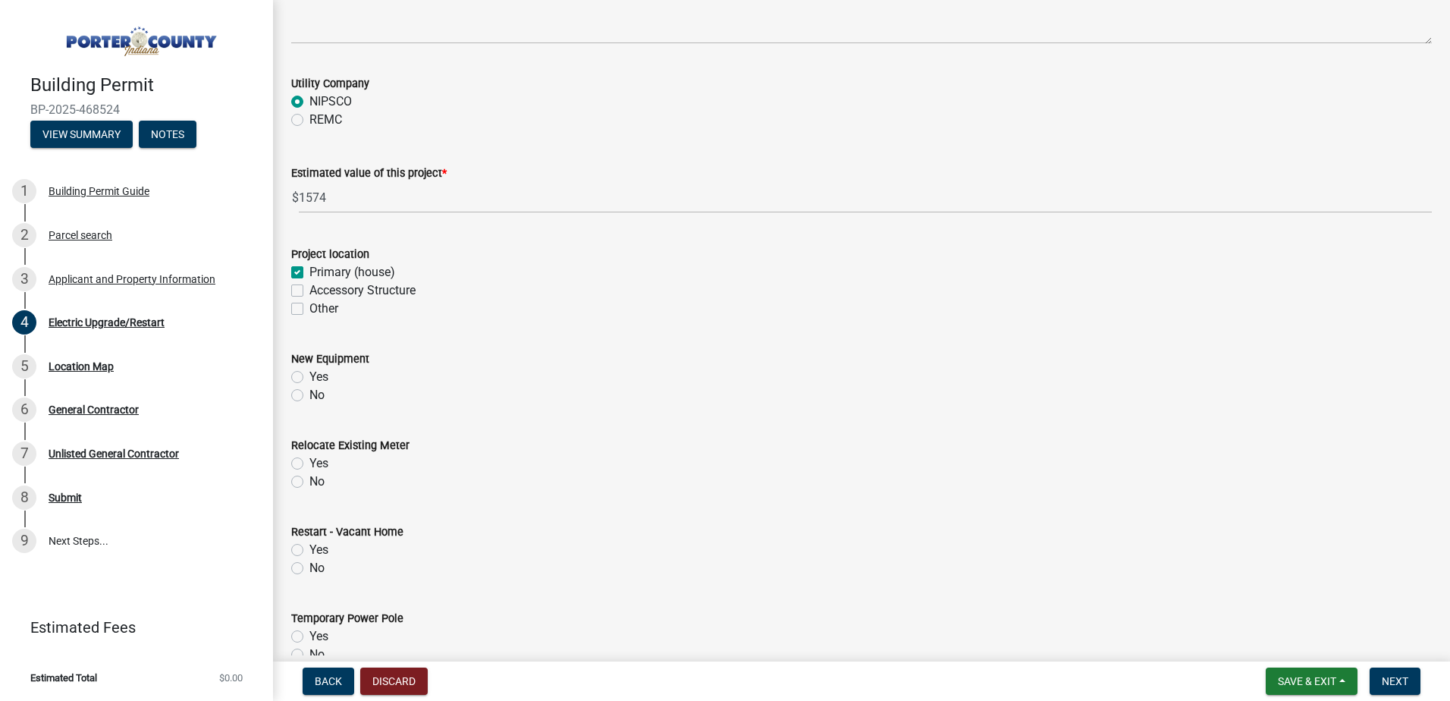
click at [309, 375] on label "Yes" at bounding box center [318, 377] width 19 height 18
click at [309, 375] on input "Yes" at bounding box center [314, 373] width 10 height 10
radio input "true"
click at [309, 480] on label "No" at bounding box center [316, 481] width 15 height 18
click at [309, 480] on input "No" at bounding box center [314, 477] width 10 height 10
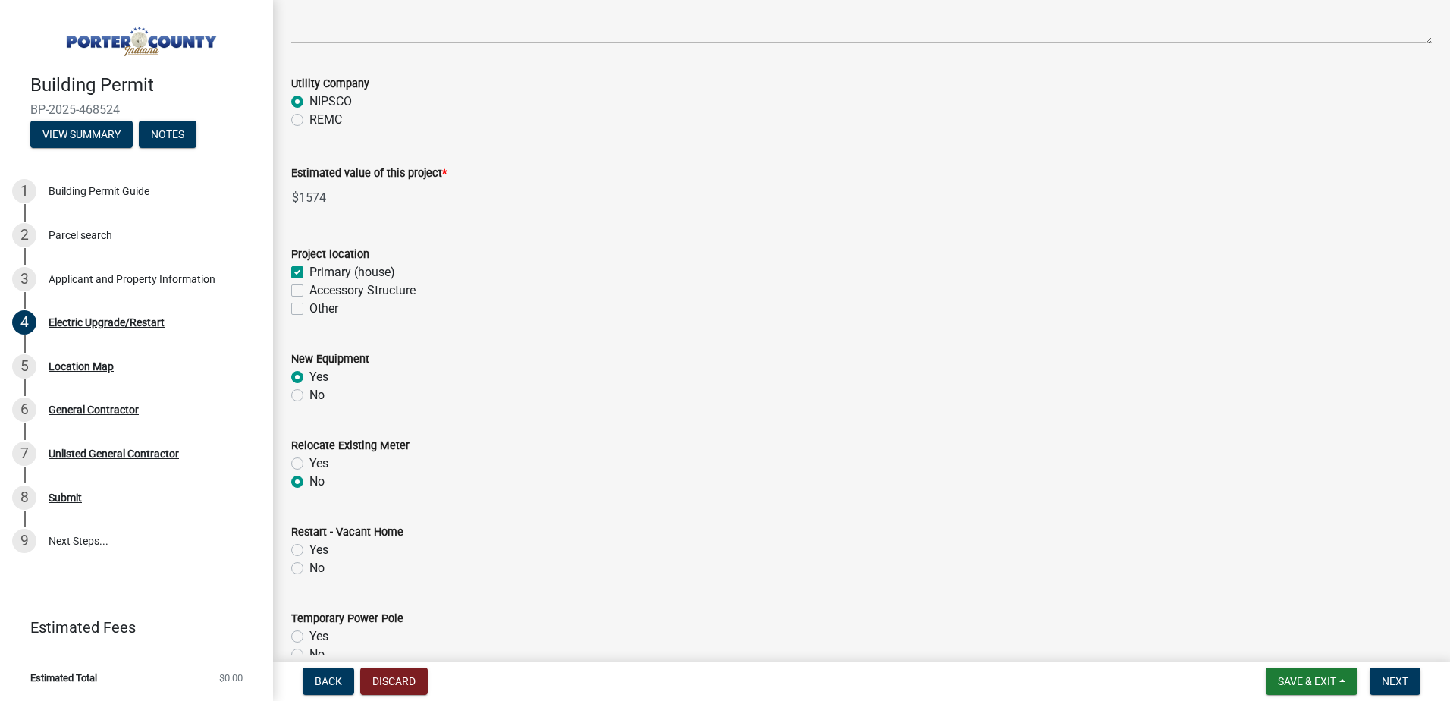
radio input "true"
click at [309, 567] on label "No" at bounding box center [316, 568] width 15 height 18
click at [309, 567] on input "No" at bounding box center [314, 564] width 10 height 10
radio input "true"
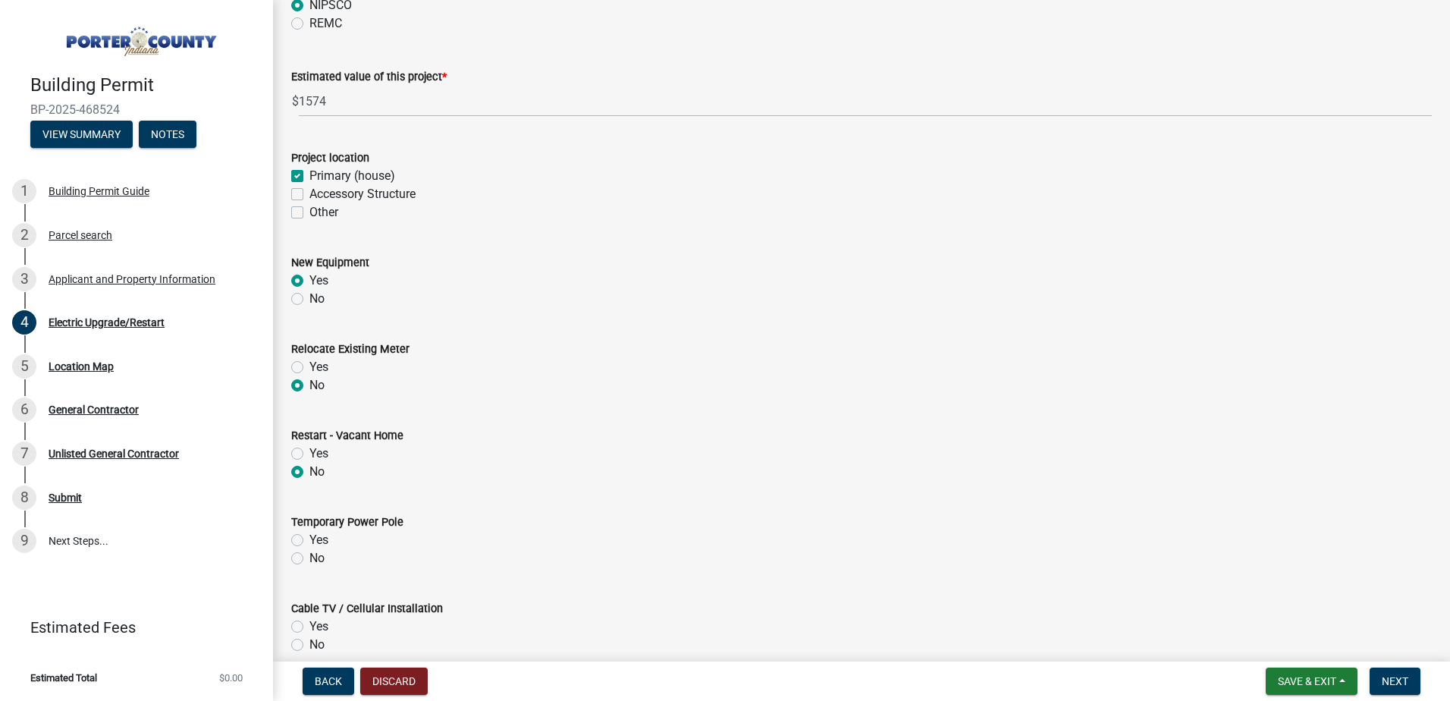
scroll to position [455, 0]
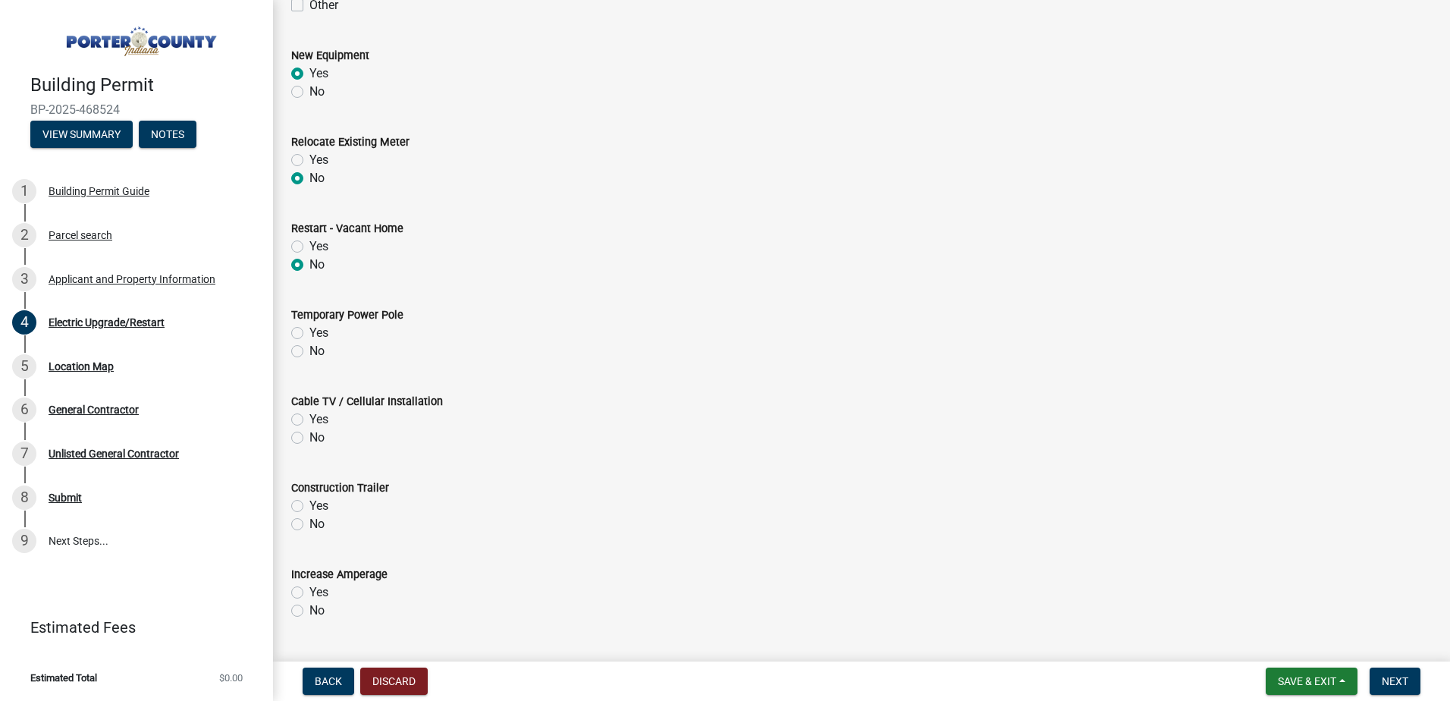
click at [309, 353] on label "No" at bounding box center [316, 351] width 15 height 18
click at [309, 352] on input "No" at bounding box center [314, 347] width 10 height 10
radio input "true"
click at [309, 438] on label "No" at bounding box center [316, 437] width 15 height 18
click at [309, 438] on input "No" at bounding box center [314, 433] width 10 height 10
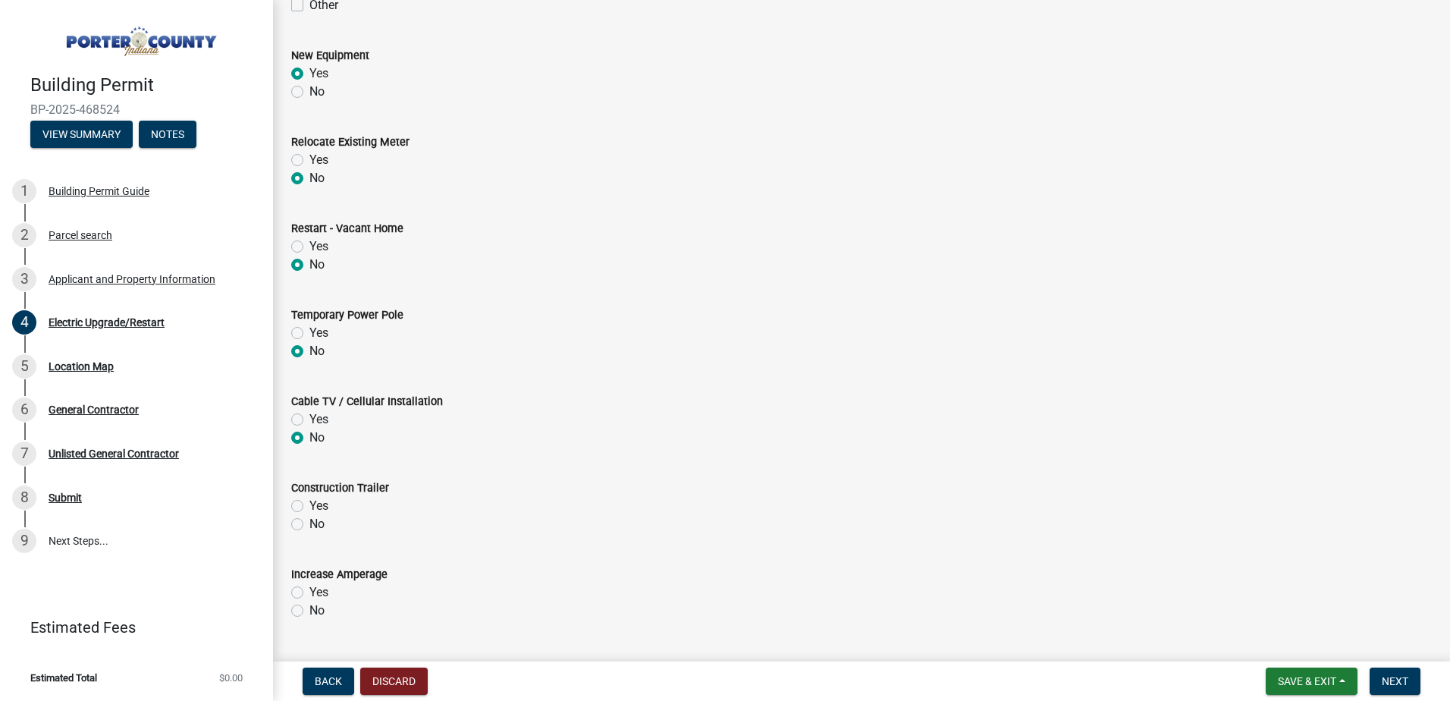
radio input "true"
drag, startPoint x: 298, startPoint y: 525, endPoint x: 378, endPoint y: 523, distance: 79.6
click at [309, 525] on label "No" at bounding box center [316, 524] width 15 height 18
click at [309, 525] on input "No" at bounding box center [314, 520] width 10 height 10
radio input "true"
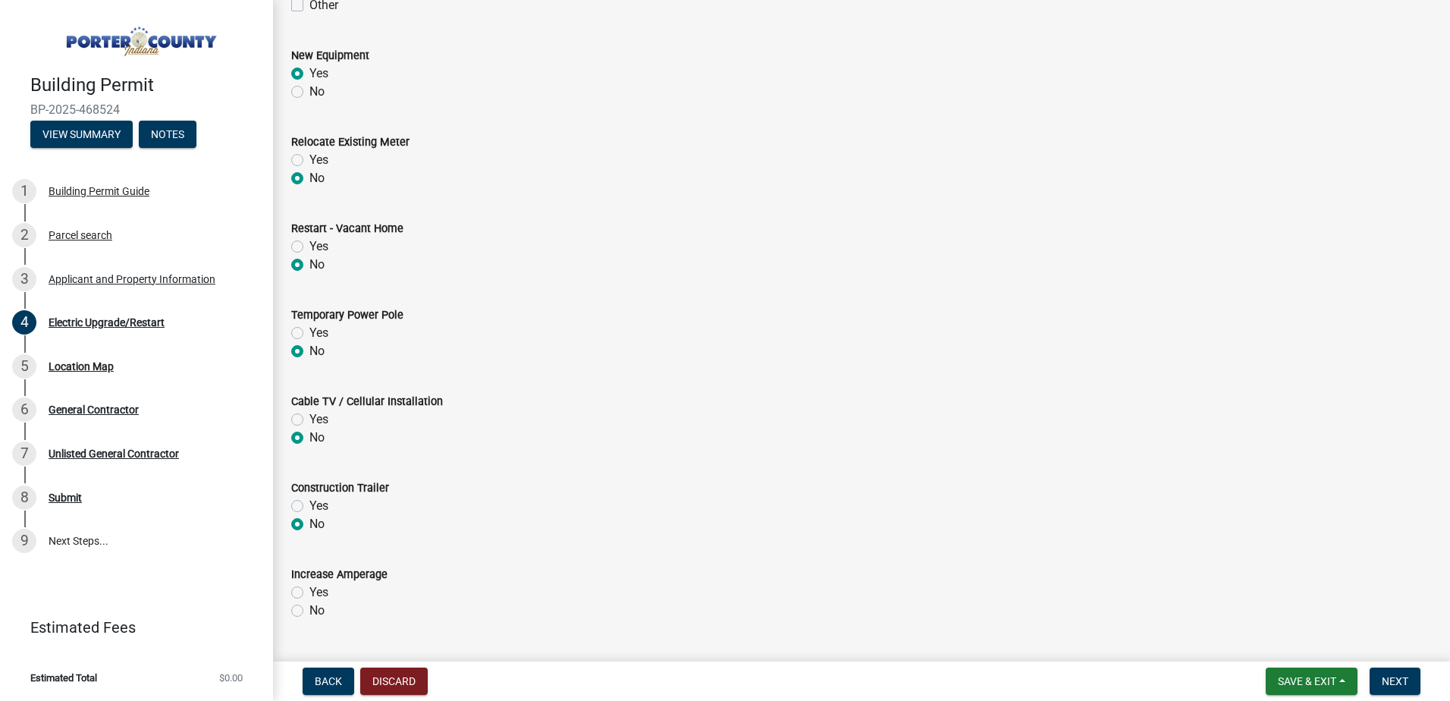
scroll to position [657, 0]
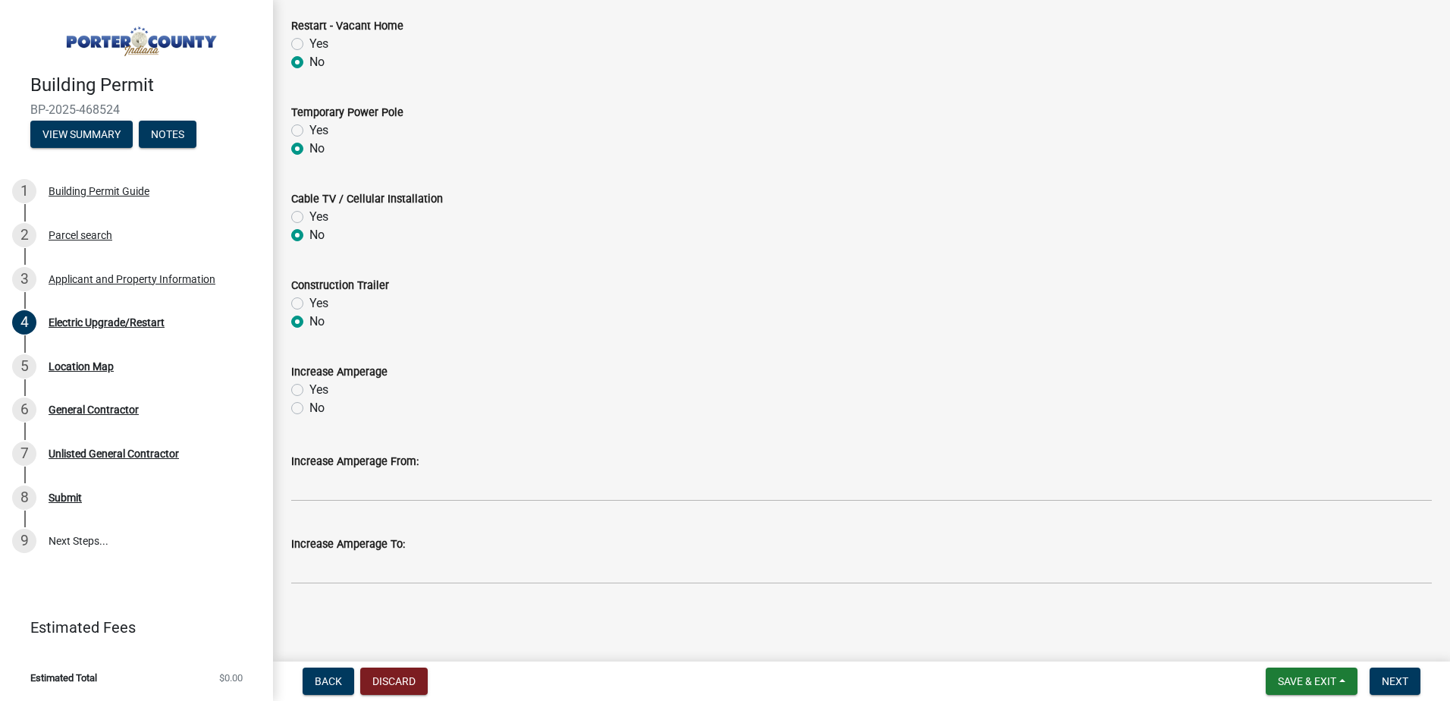
click at [309, 409] on label "No" at bounding box center [316, 408] width 15 height 18
click at [309, 409] on input "No" at bounding box center [314, 404] width 10 height 10
radio input "true"
click at [1391, 682] on span "Next" at bounding box center [1395, 681] width 27 height 12
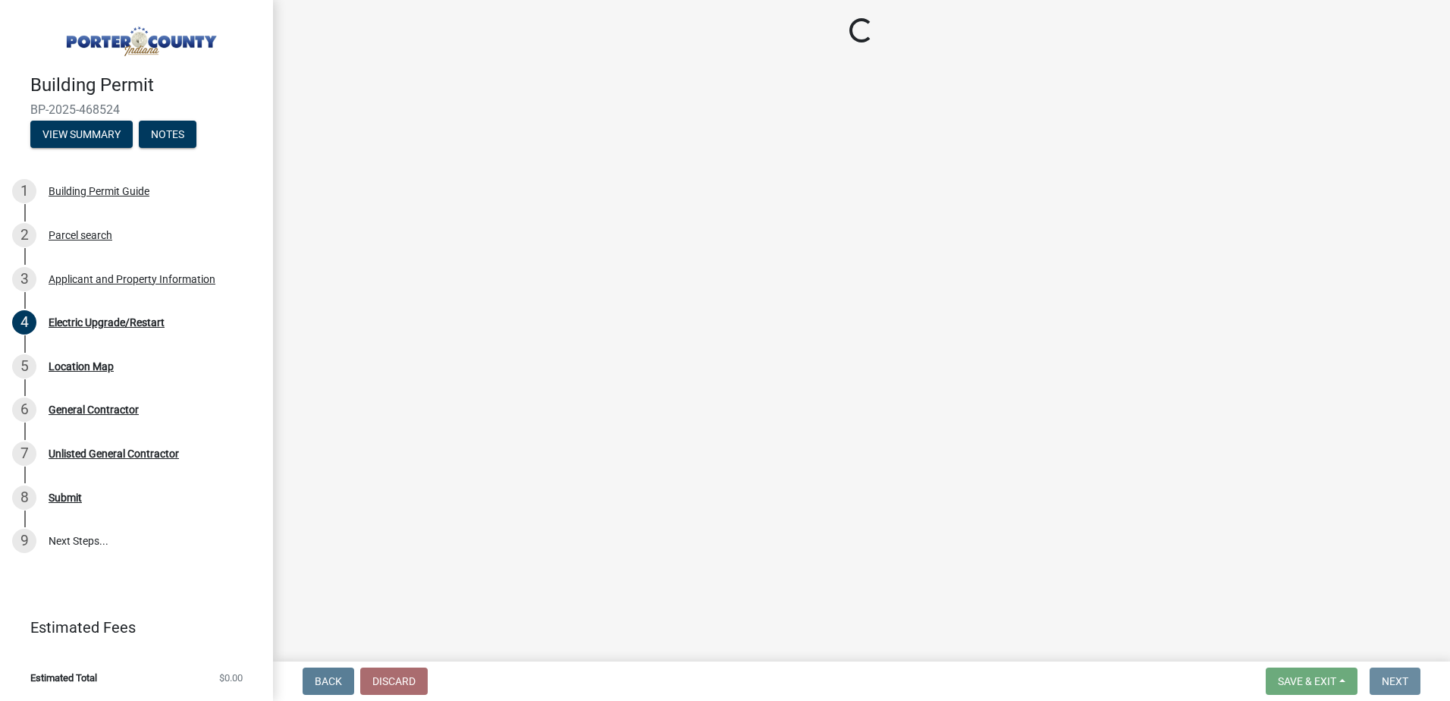
scroll to position [0, 0]
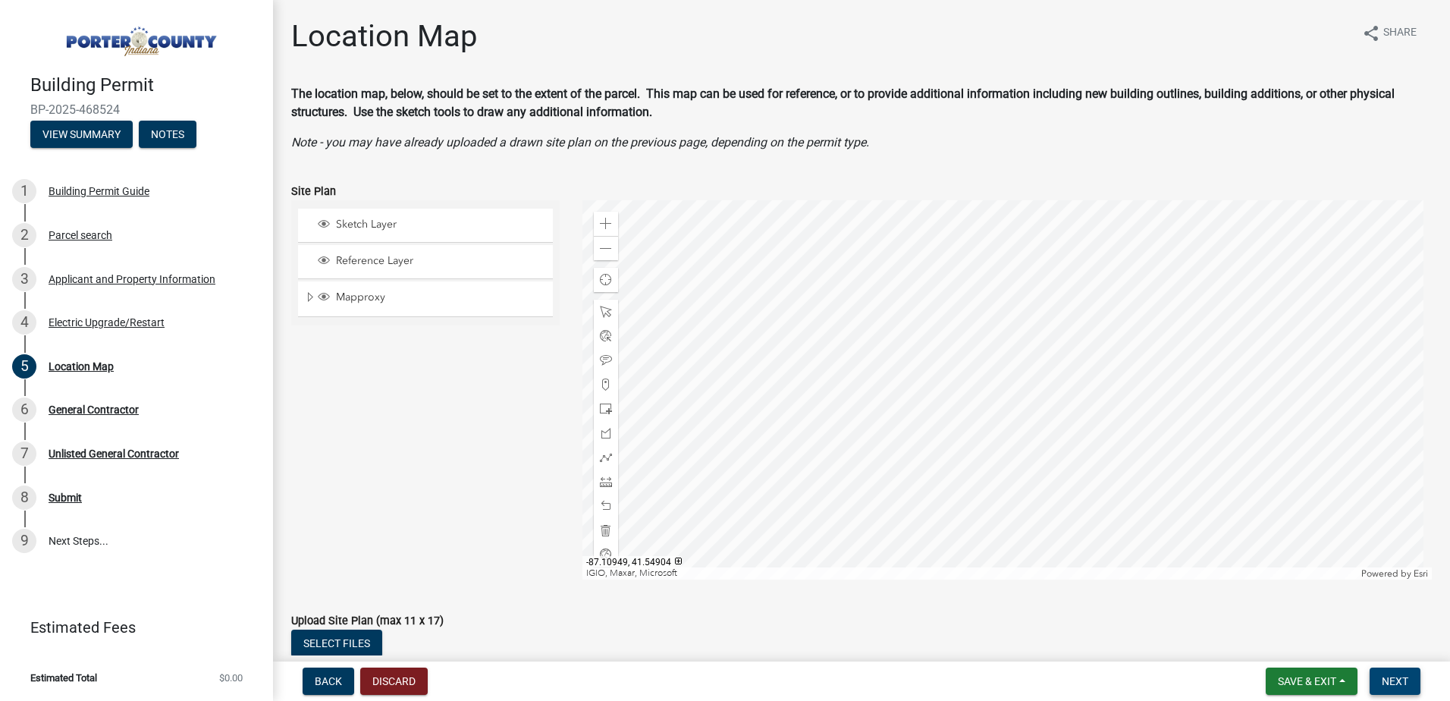
click at [1413, 676] on button "Next" at bounding box center [1394, 680] width 51 height 27
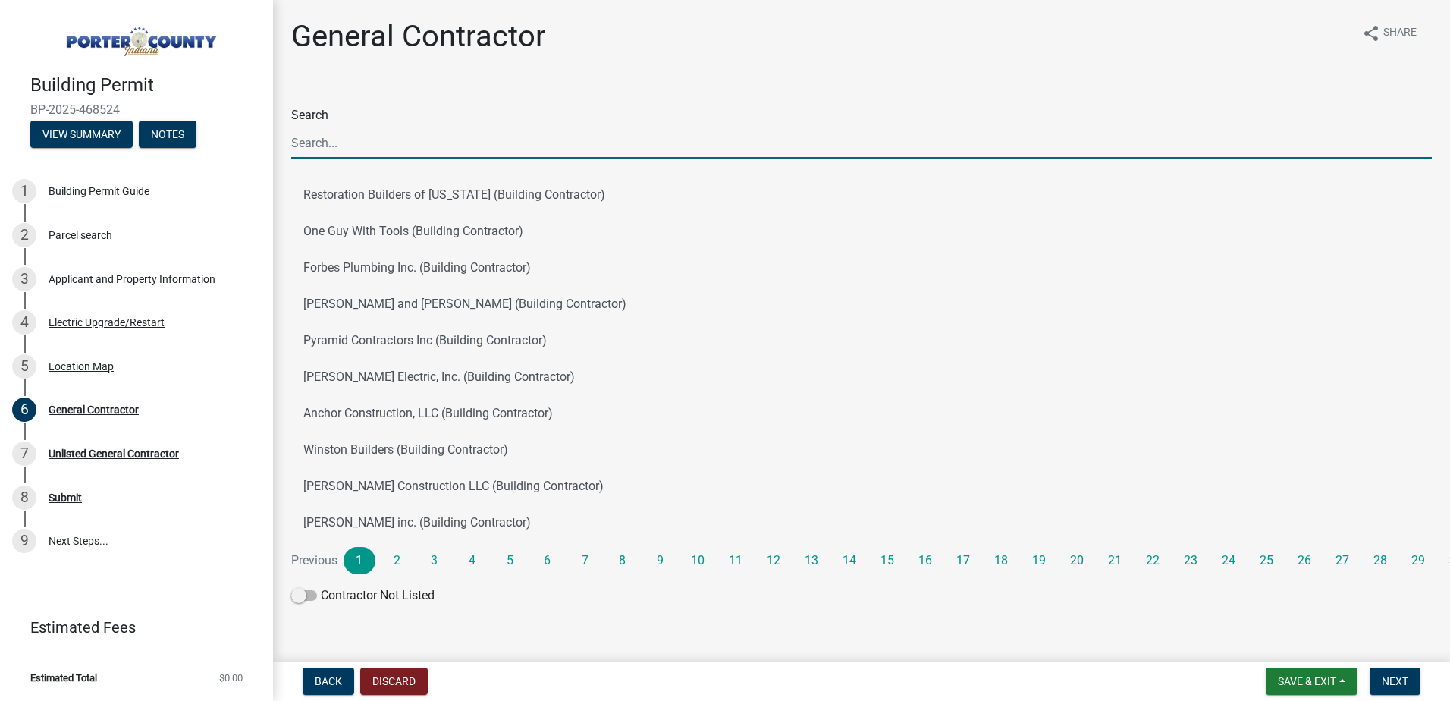
click at [326, 140] on input "Search" at bounding box center [861, 142] width 1140 height 31
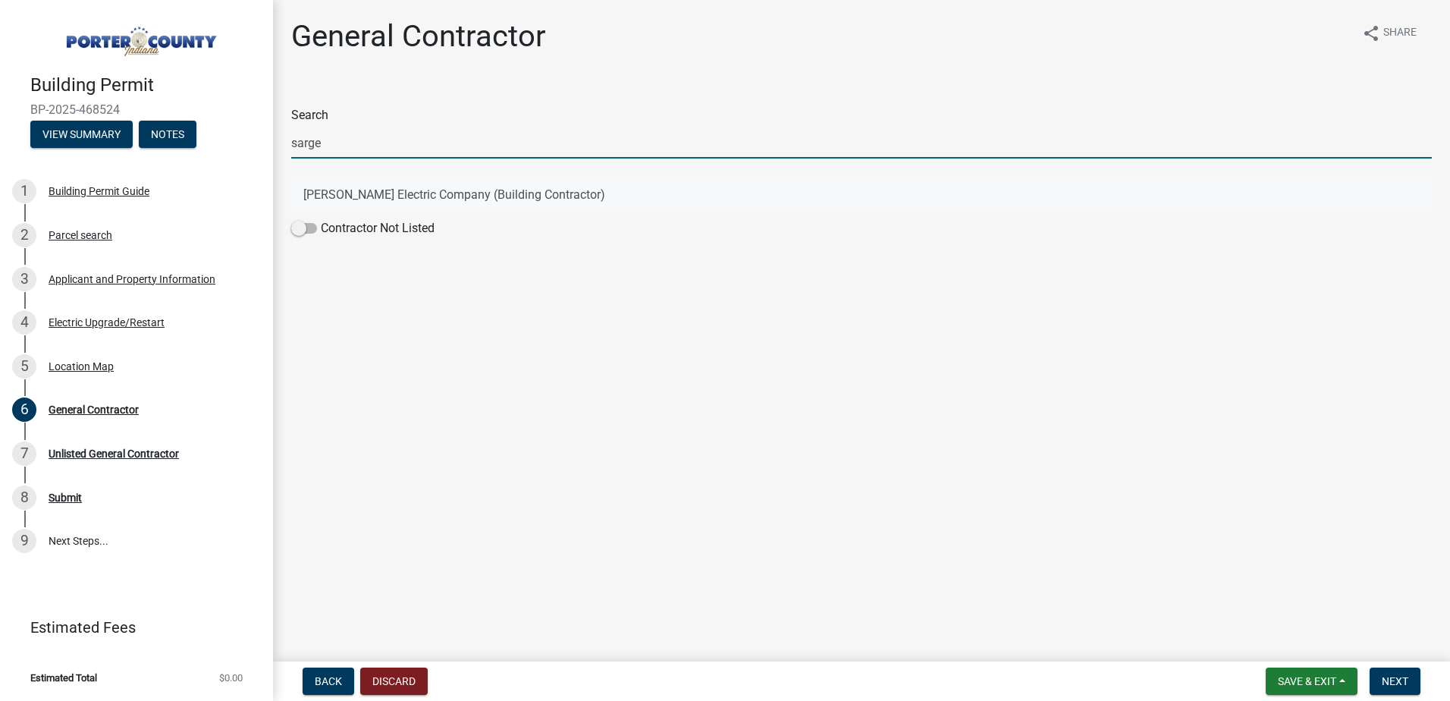
type input "sarge"
click at [302, 190] on button "[PERSON_NAME] Electric Company (Building Contractor)" at bounding box center [861, 195] width 1140 height 36
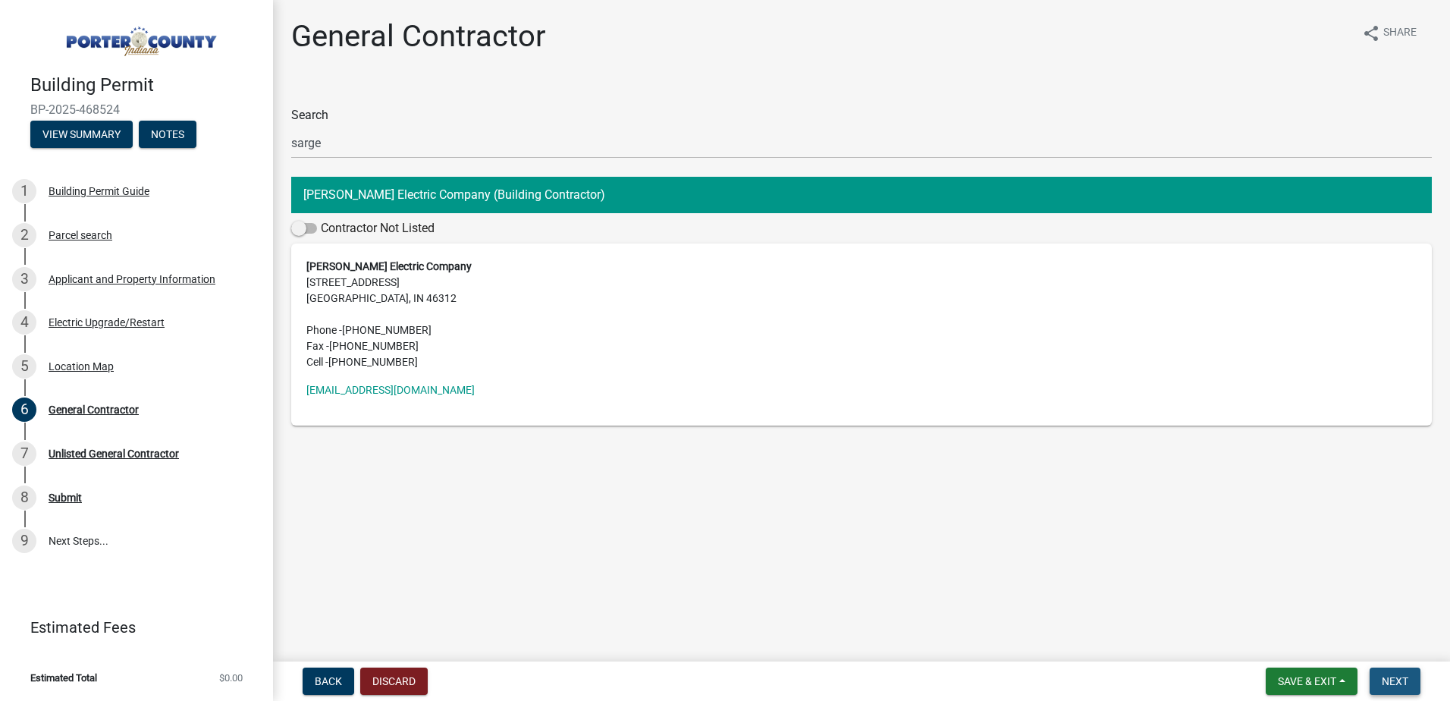
click at [1388, 680] on span "Next" at bounding box center [1395, 681] width 27 height 12
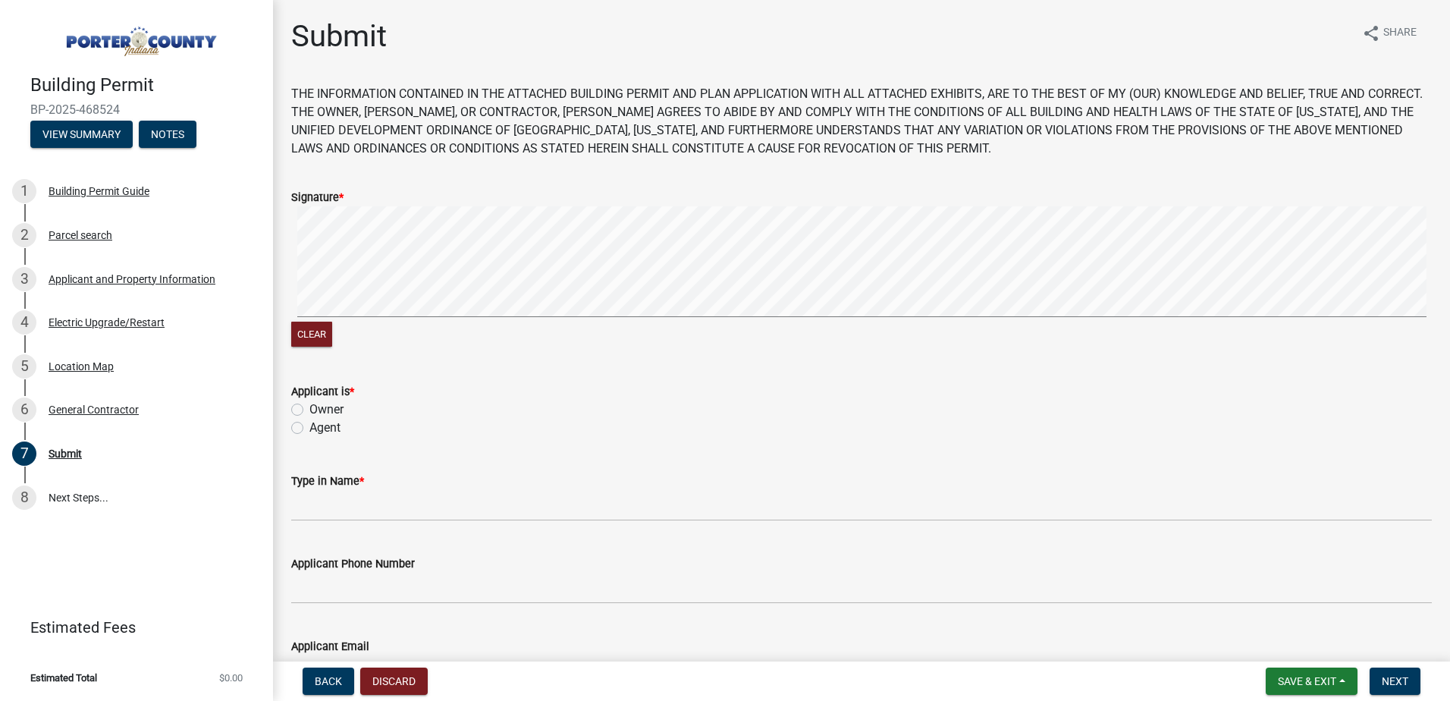
click at [336, 245] on div "Signature * Clear" at bounding box center [861, 260] width 1163 height 180
click at [309, 428] on label "Agent" at bounding box center [324, 428] width 31 height 18
click at [309, 428] on input "Agent" at bounding box center [314, 424] width 10 height 10
radio input "true"
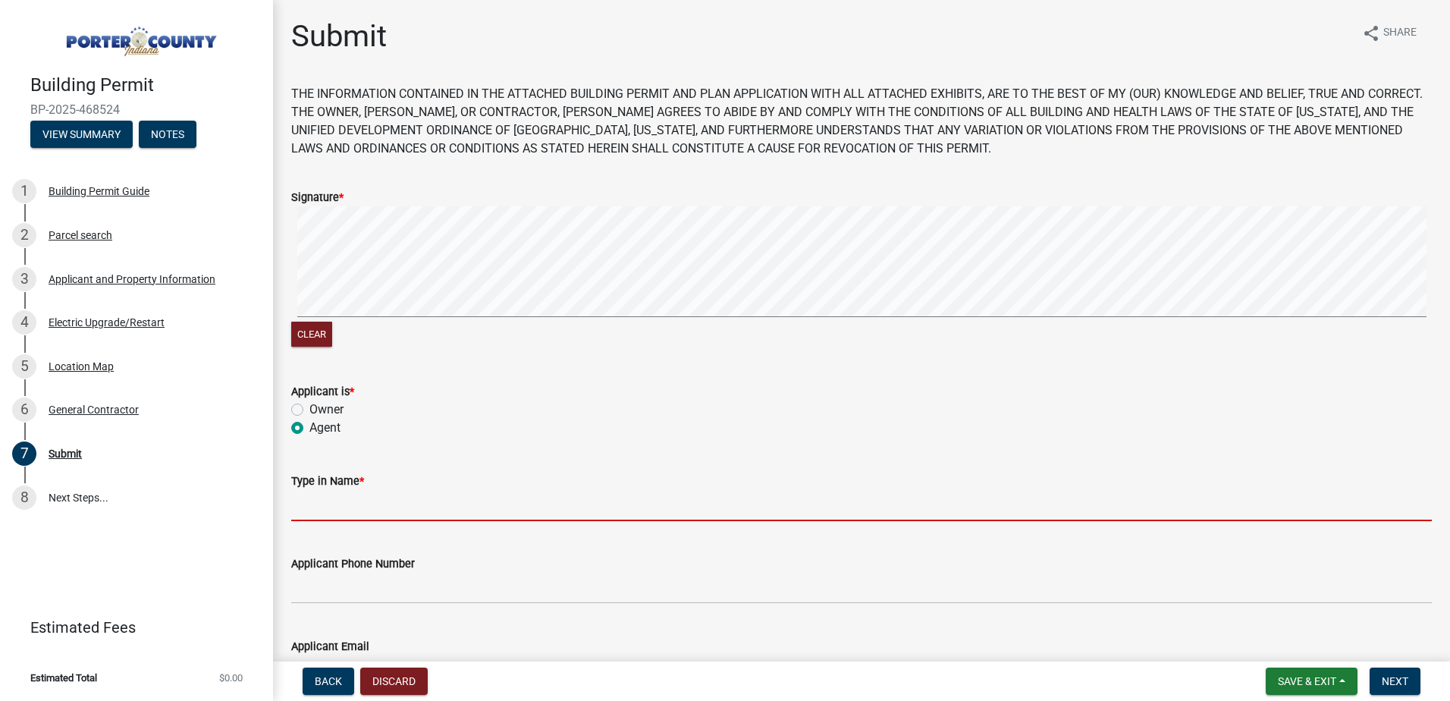
click at [337, 513] on input "Type in Name *" at bounding box center [861, 505] width 1140 height 31
type input "[PERSON_NAME]"
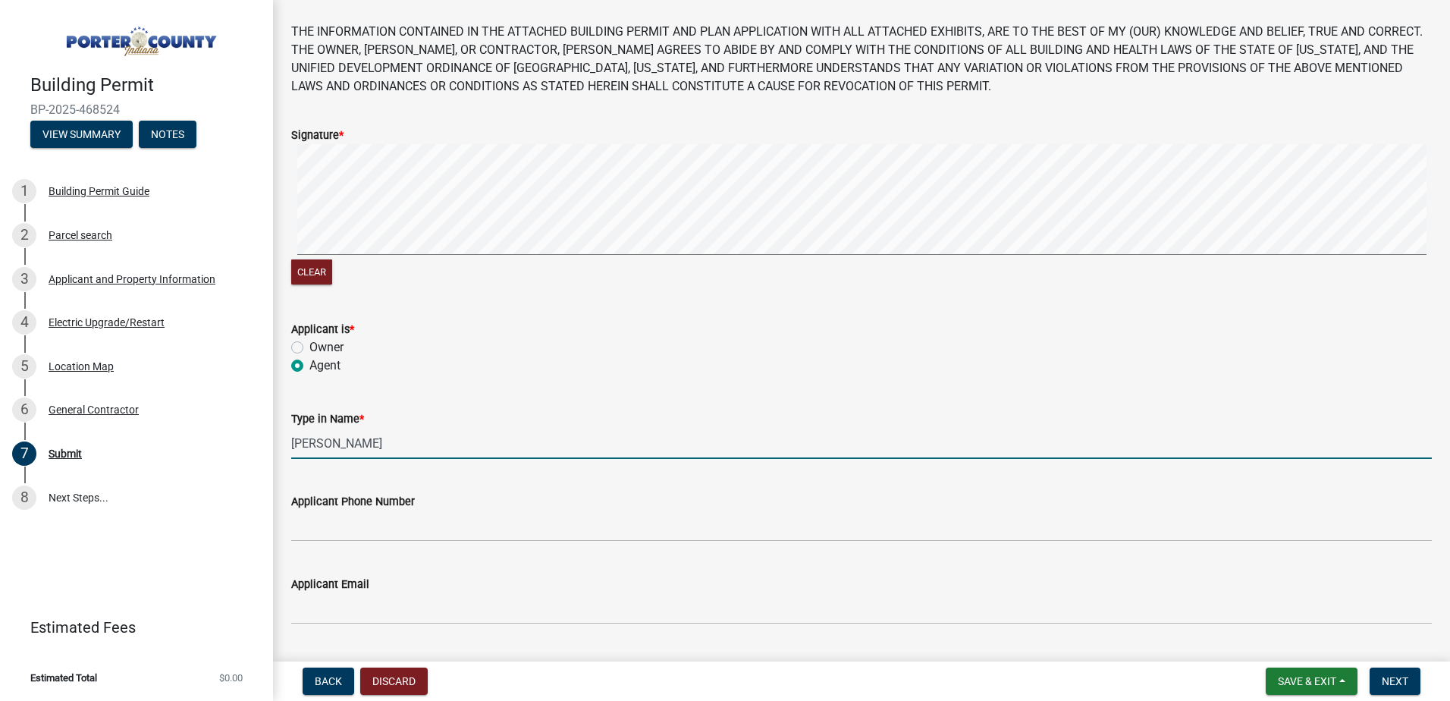
scroll to position [196, 0]
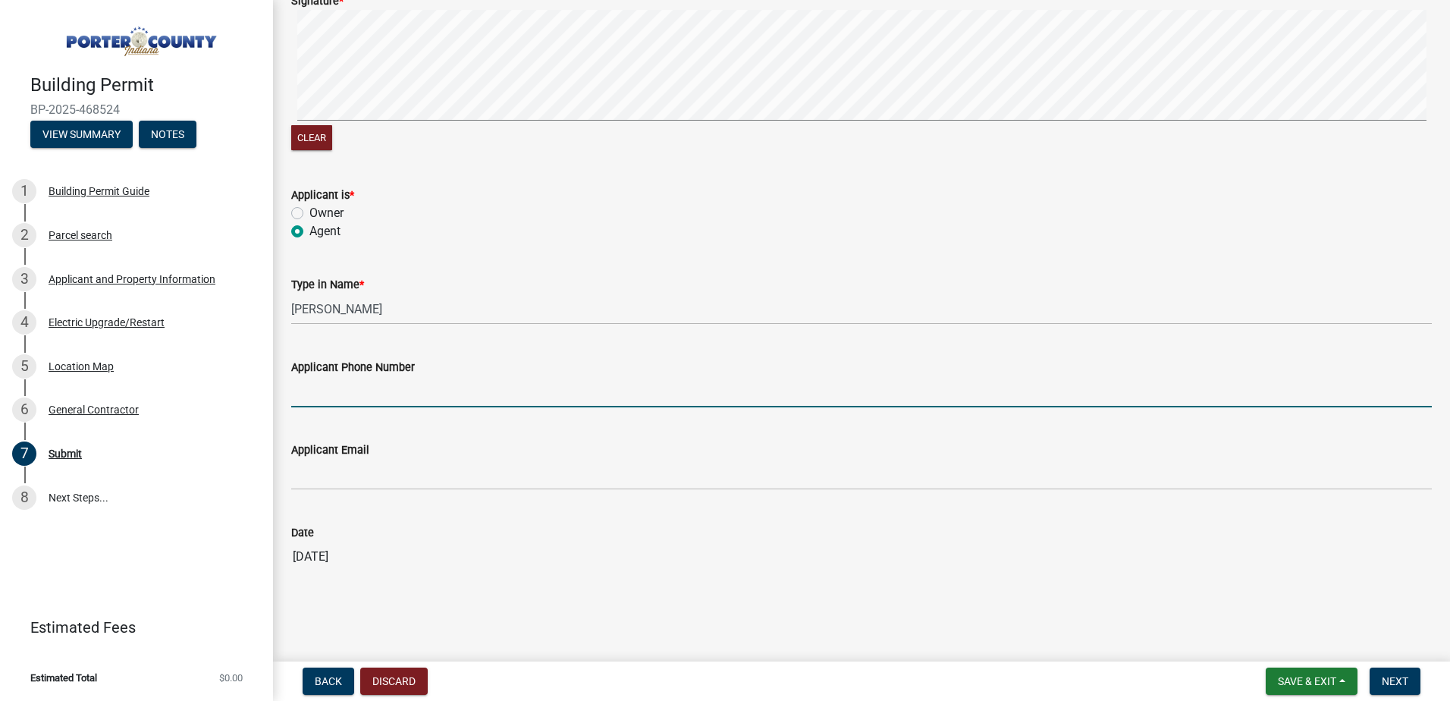
click at [300, 392] on input "Applicant Phone Number" at bounding box center [861, 391] width 1140 height 31
type input "2198089453"
type input "[EMAIL_ADDRESS][DOMAIN_NAME]"
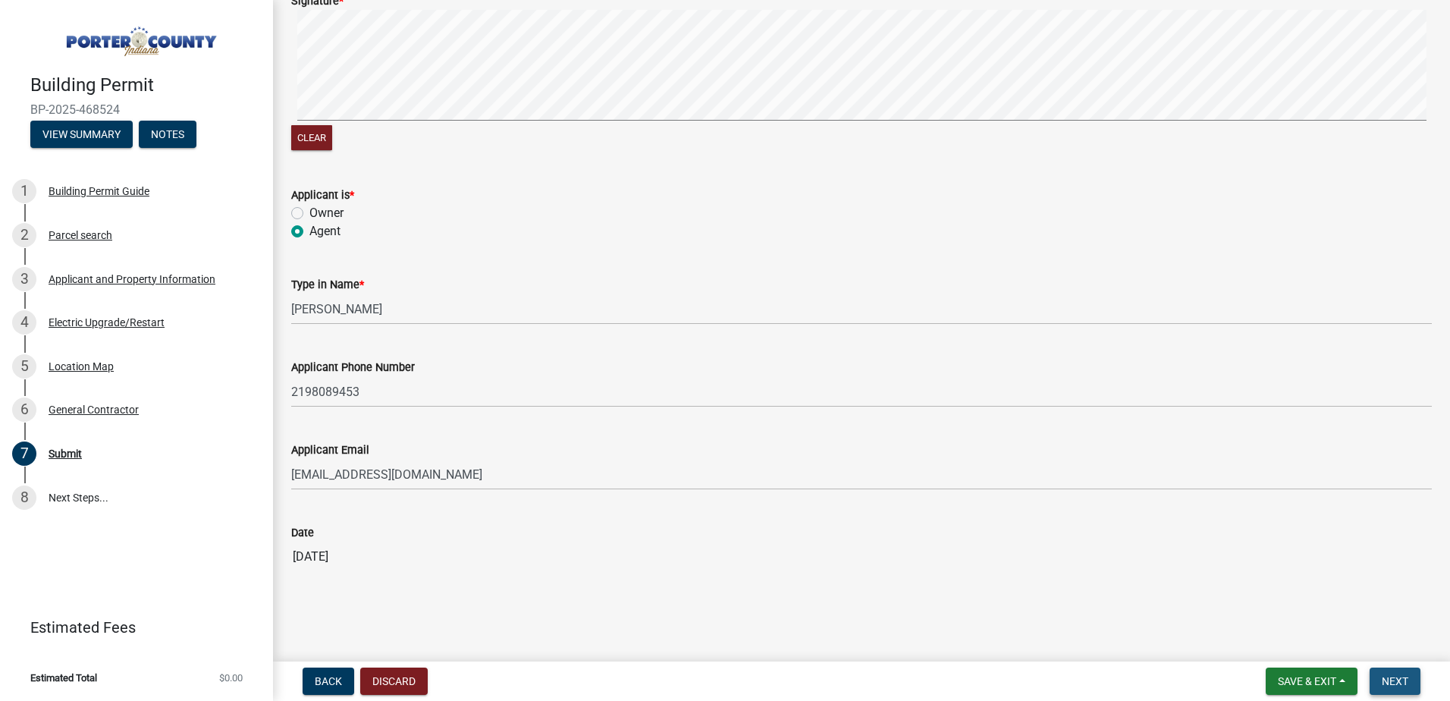
click at [1394, 682] on span "Next" at bounding box center [1395, 681] width 27 height 12
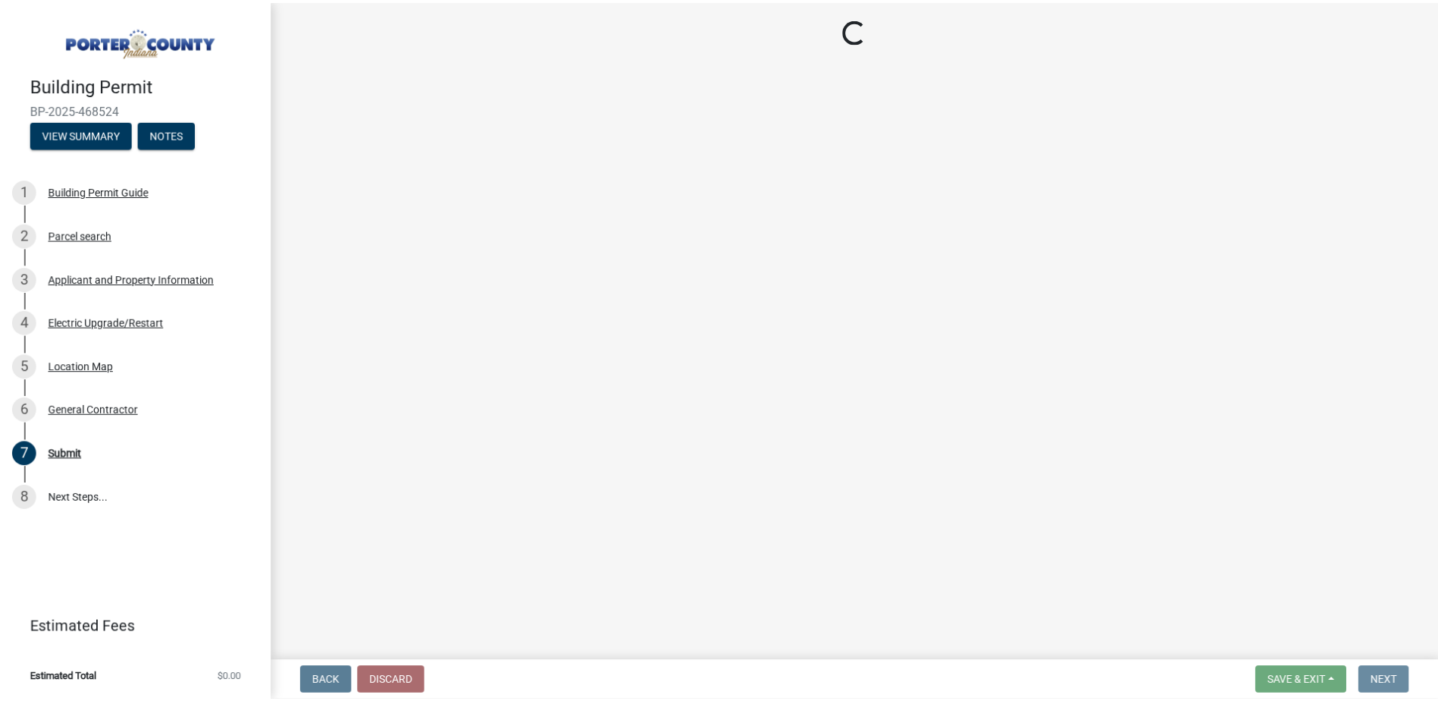
scroll to position [0, 0]
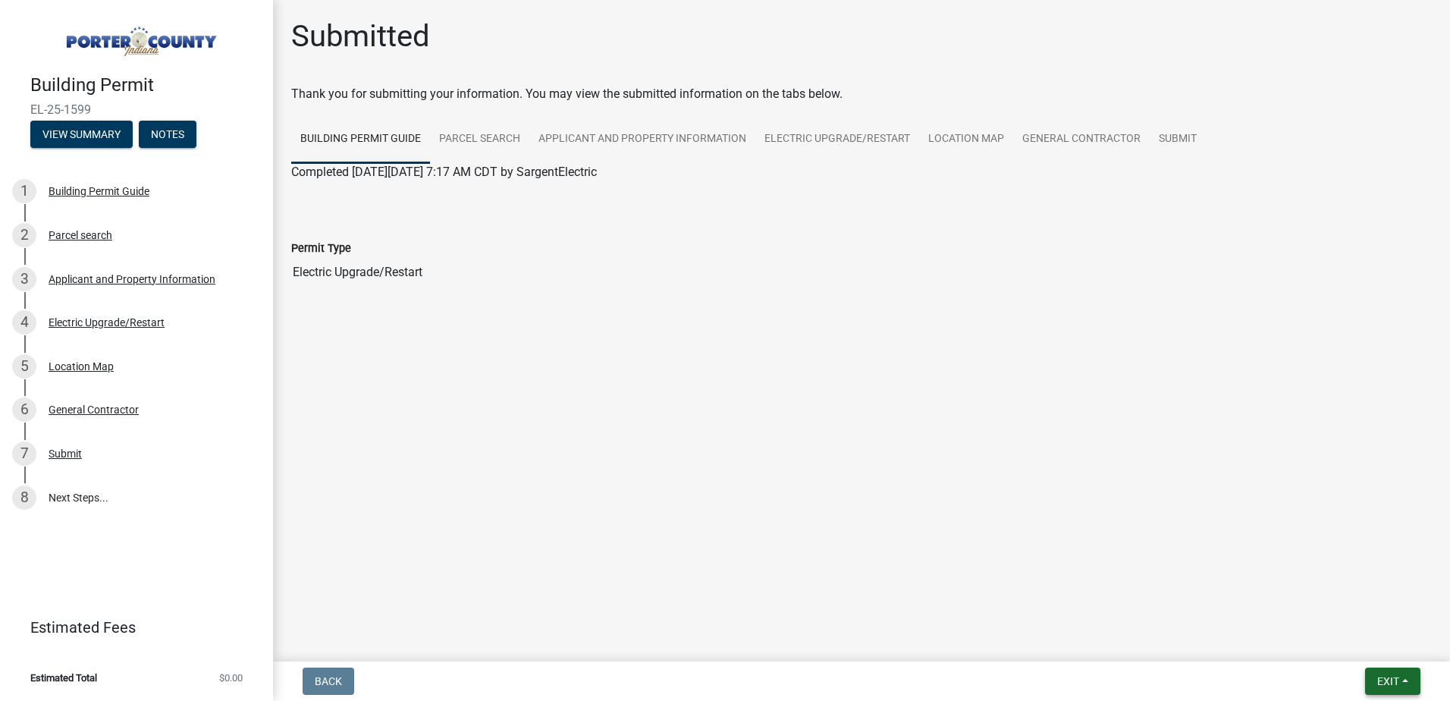
click at [1391, 679] on span "Exit" at bounding box center [1388, 681] width 22 height 12
click at [1334, 640] on button "Save & Exit" at bounding box center [1359, 641] width 121 height 36
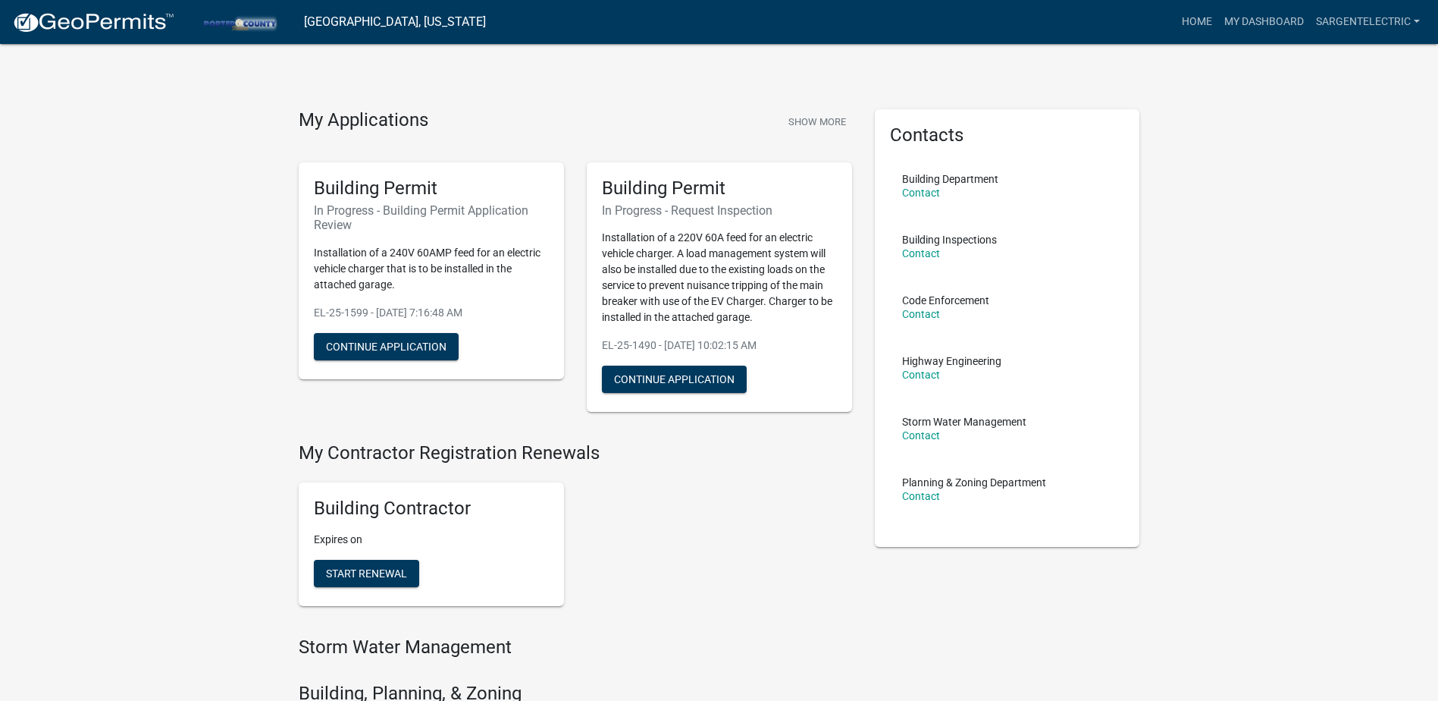
scroll to position [303, 0]
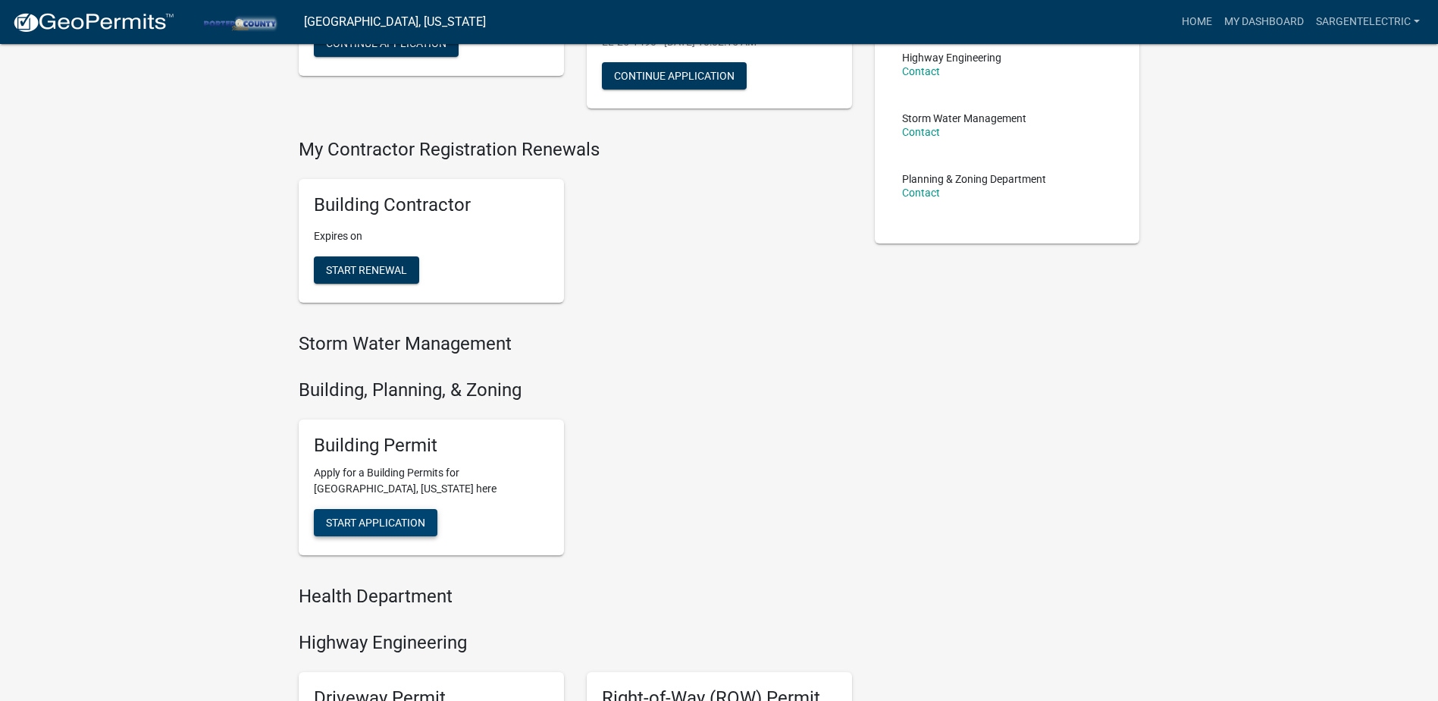
click at [373, 519] on span "Start Application" at bounding box center [375, 522] width 99 height 12
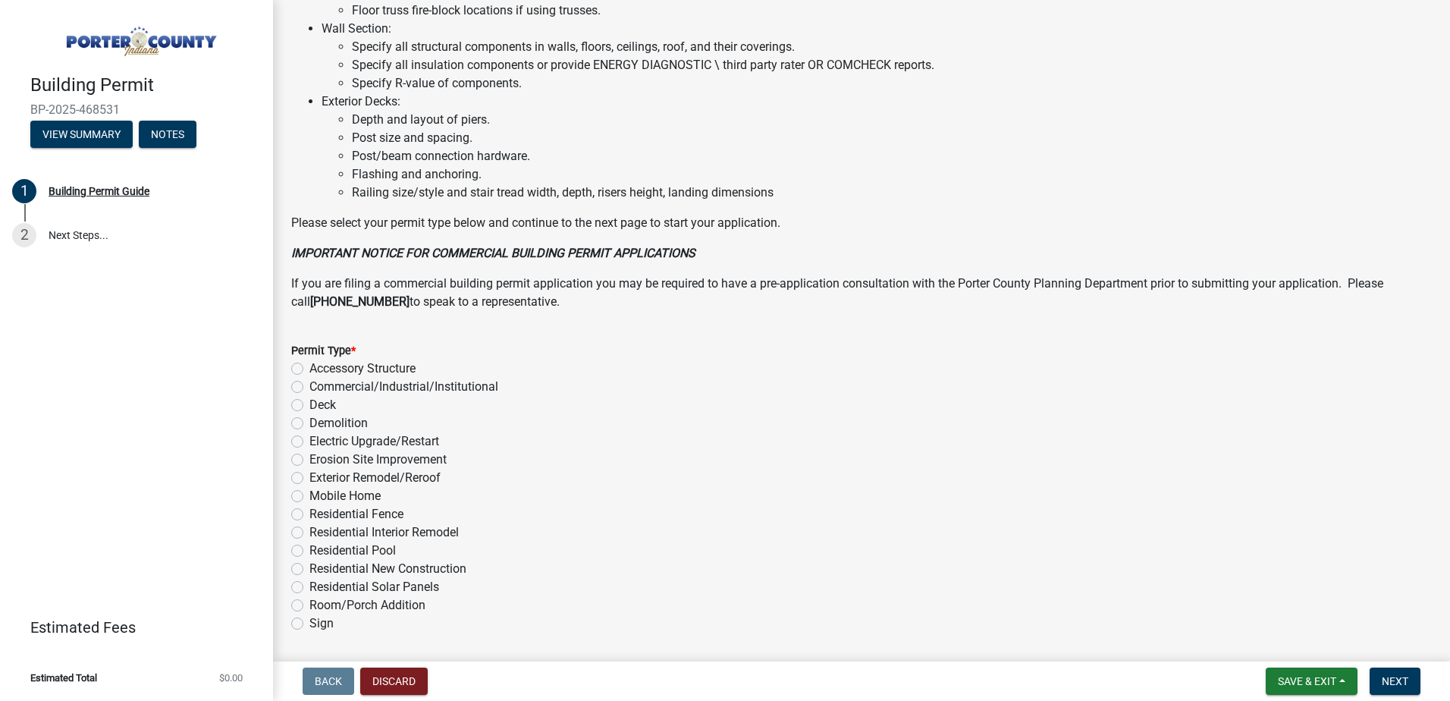
scroll to position [1015, 0]
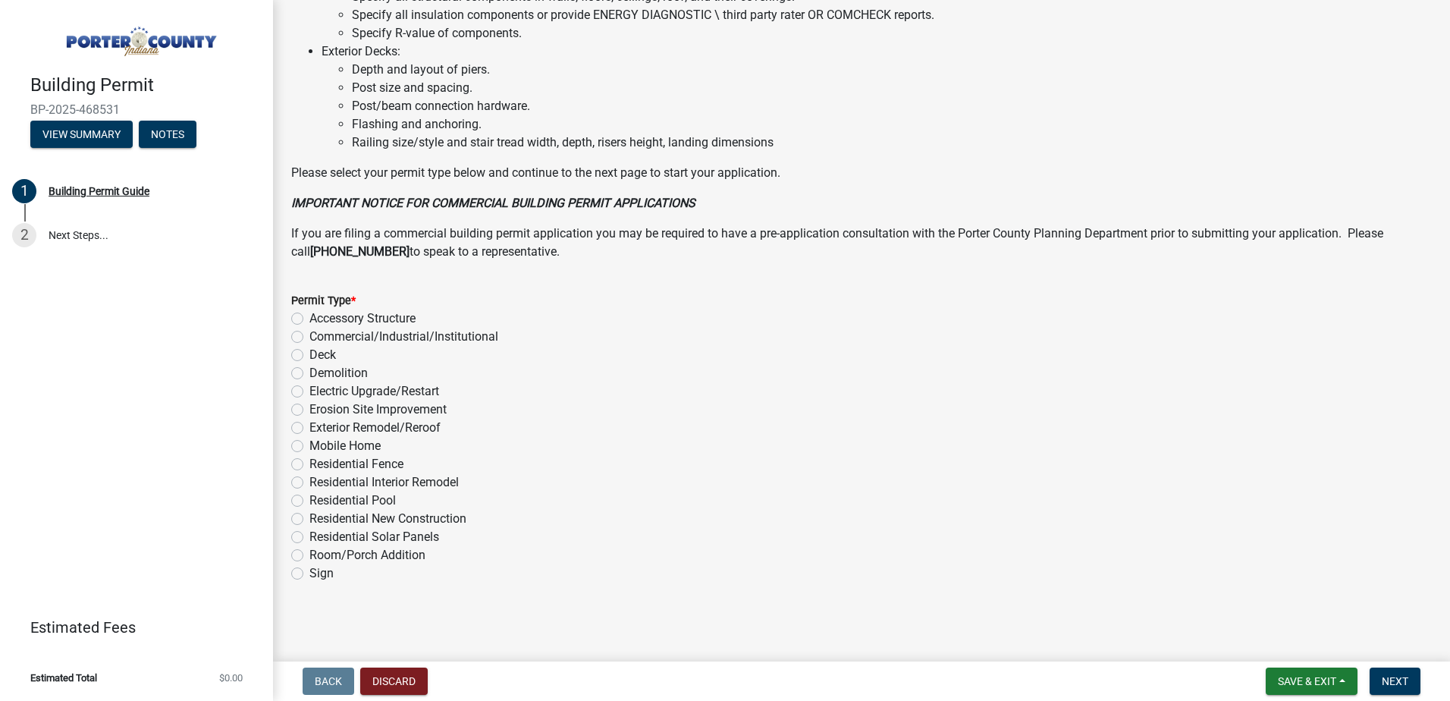
click at [309, 394] on label "Electric Upgrade/Restart" at bounding box center [374, 391] width 130 height 18
click at [309, 392] on input "Electric Upgrade/Restart" at bounding box center [314, 387] width 10 height 10
radio input "true"
click at [1391, 672] on button "Next" at bounding box center [1394, 680] width 51 height 27
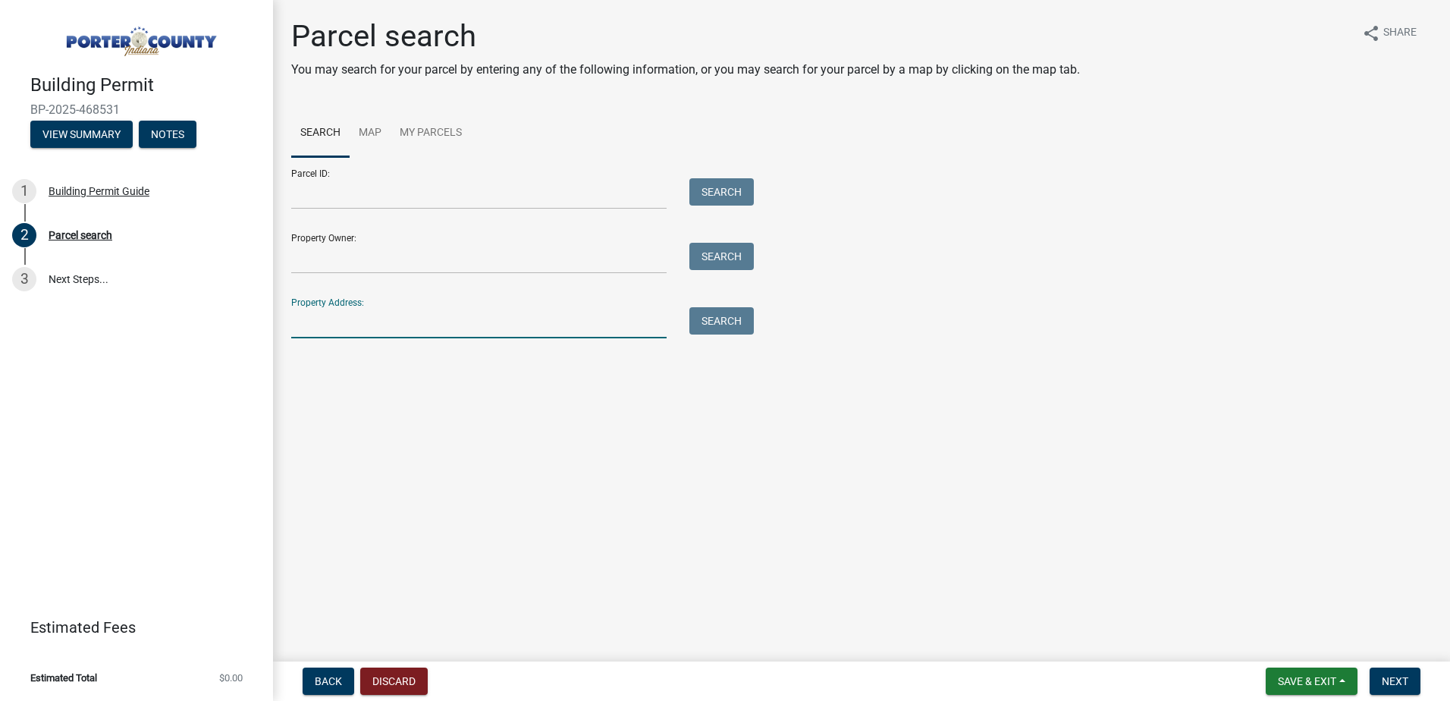
click at [422, 318] on input "Property Address:" at bounding box center [478, 322] width 375 height 31
type input "[STREET_ADDRESS]"
click at [714, 321] on button "Search" at bounding box center [721, 320] width 64 height 27
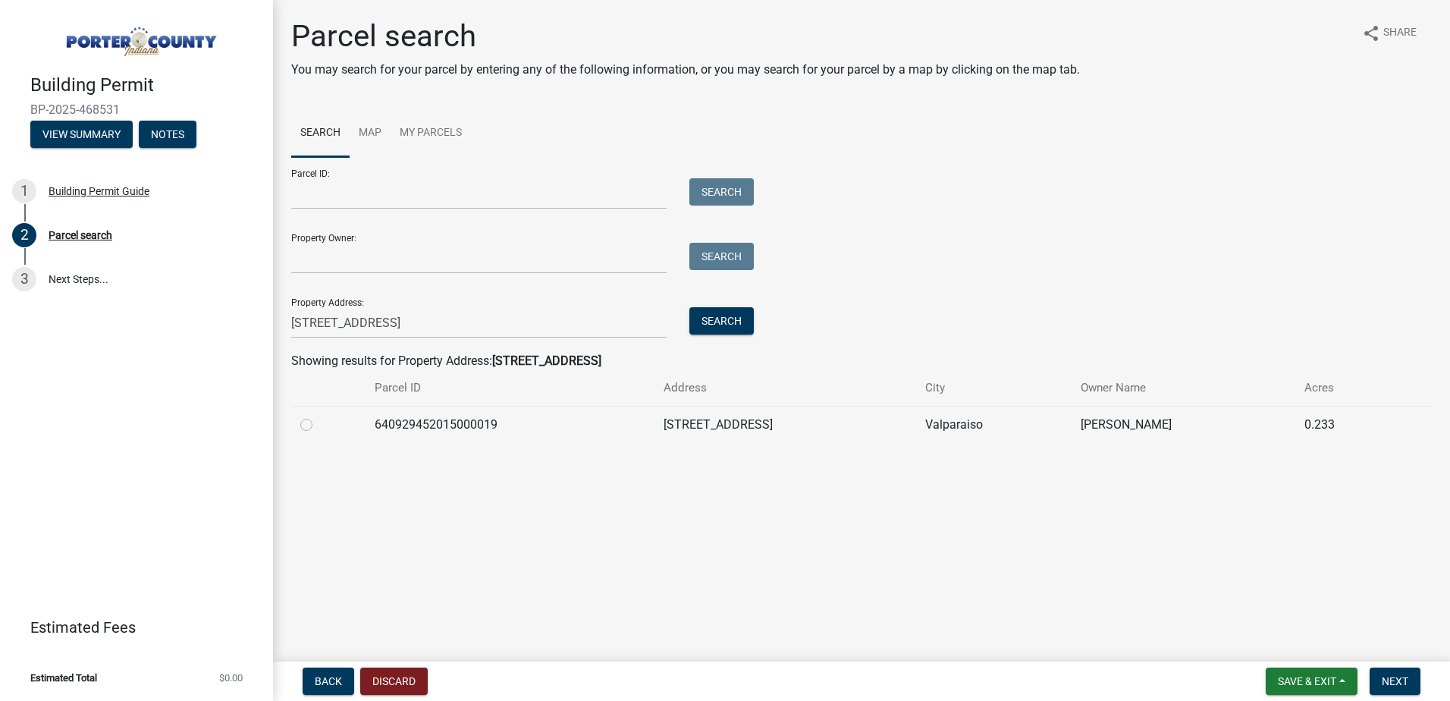
click at [318, 416] on label at bounding box center [318, 416] width 0 height 0
click at [318, 425] on input "radio" at bounding box center [323, 421] width 10 height 10
radio input "true"
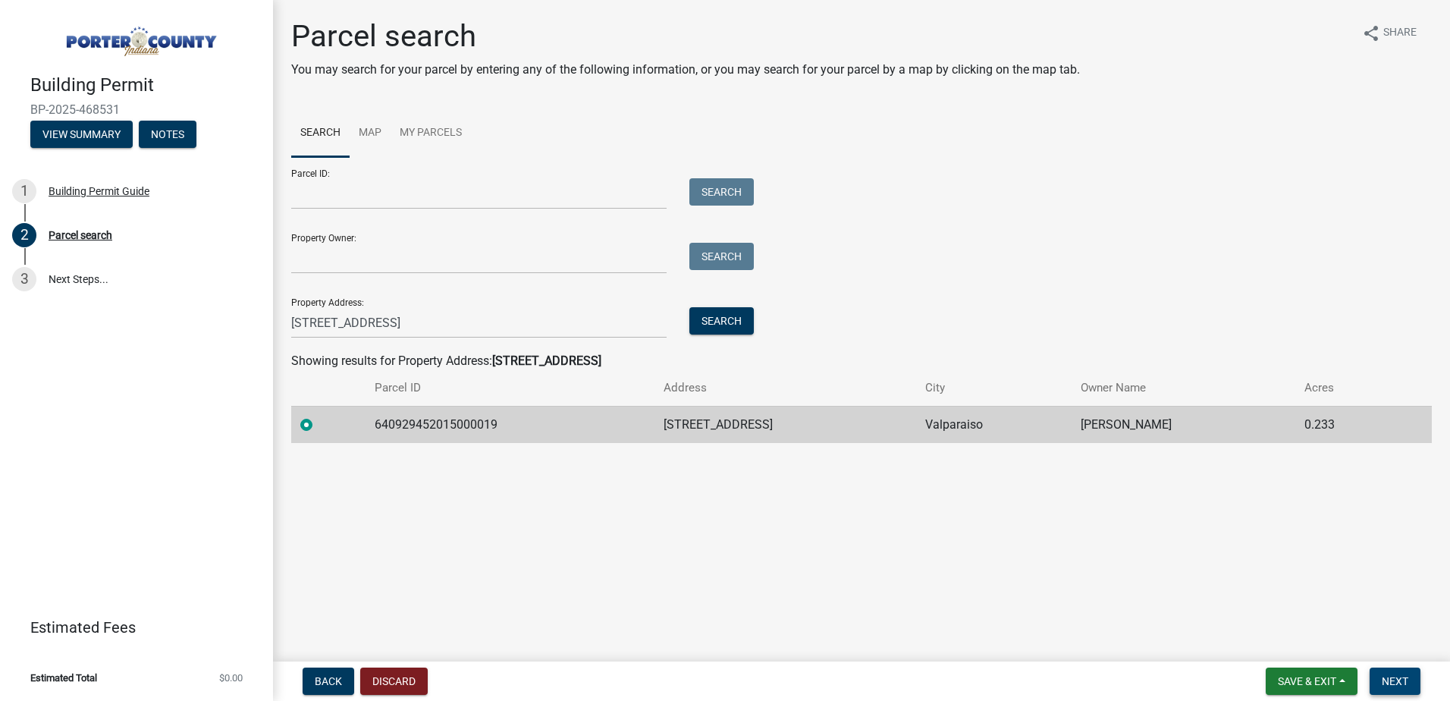
click at [1397, 679] on span "Next" at bounding box center [1395, 681] width 27 height 12
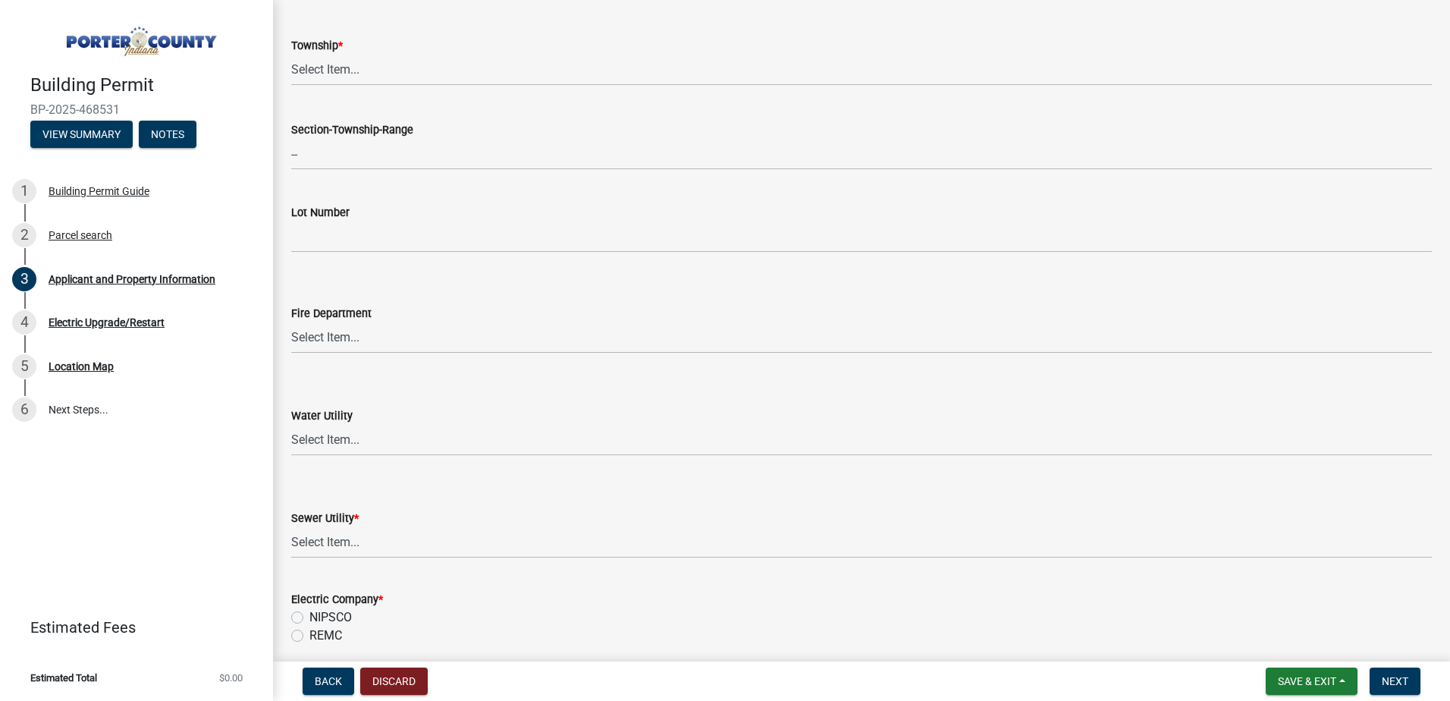
scroll to position [758, 0]
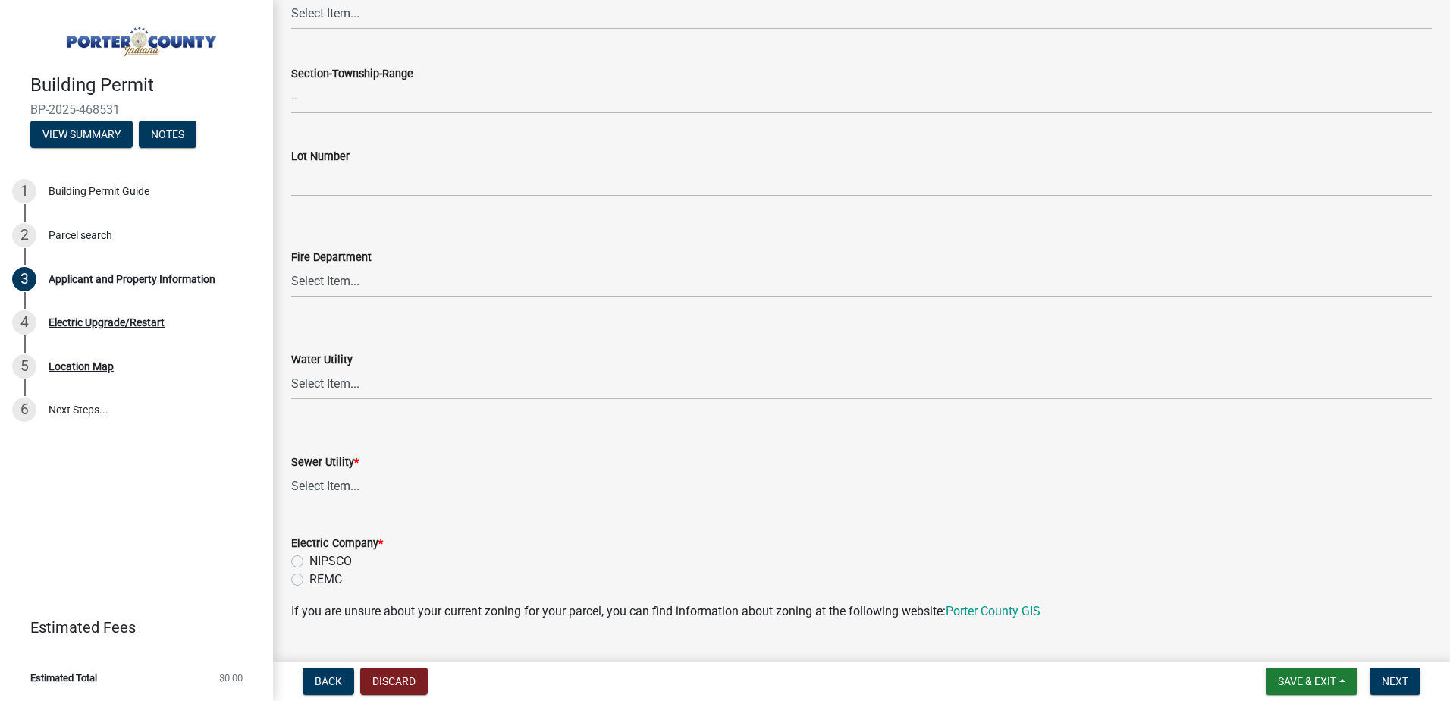
click at [309, 577] on label "REMC" at bounding box center [325, 579] width 33 height 18
click at [309, 577] on input "REMC" at bounding box center [314, 575] width 10 height 10
radio input "true"
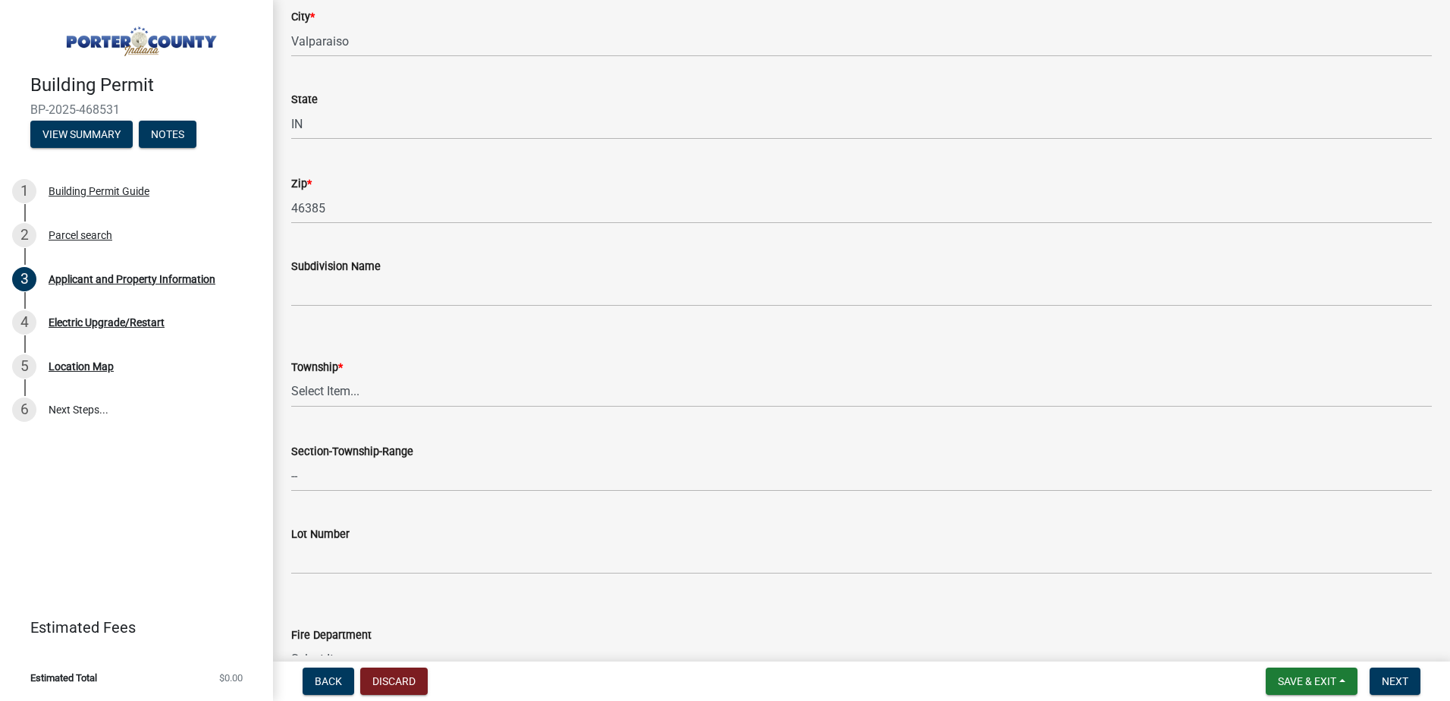
scroll to position [379, 0]
click at [337, 396] on select "Select Item... [PERSON_NAME][GEOGRAPHIC_DATA] [PERSON_NAME][GEOGRAPHIC_DATA] [G…" at bounding box center [861, 393] width 1140 height 31
click at [291, 378] on select "Select Item... [PERSON_NAME][GEOGRAPHIC_DATA] [PERSON_NAME][GEOGRAPHIC_DATA] [G…" at bounding box center [861, 393] width 1140 height 31
select select "4e6cbcac-7d48-4f78-b019-902ed53214cd"
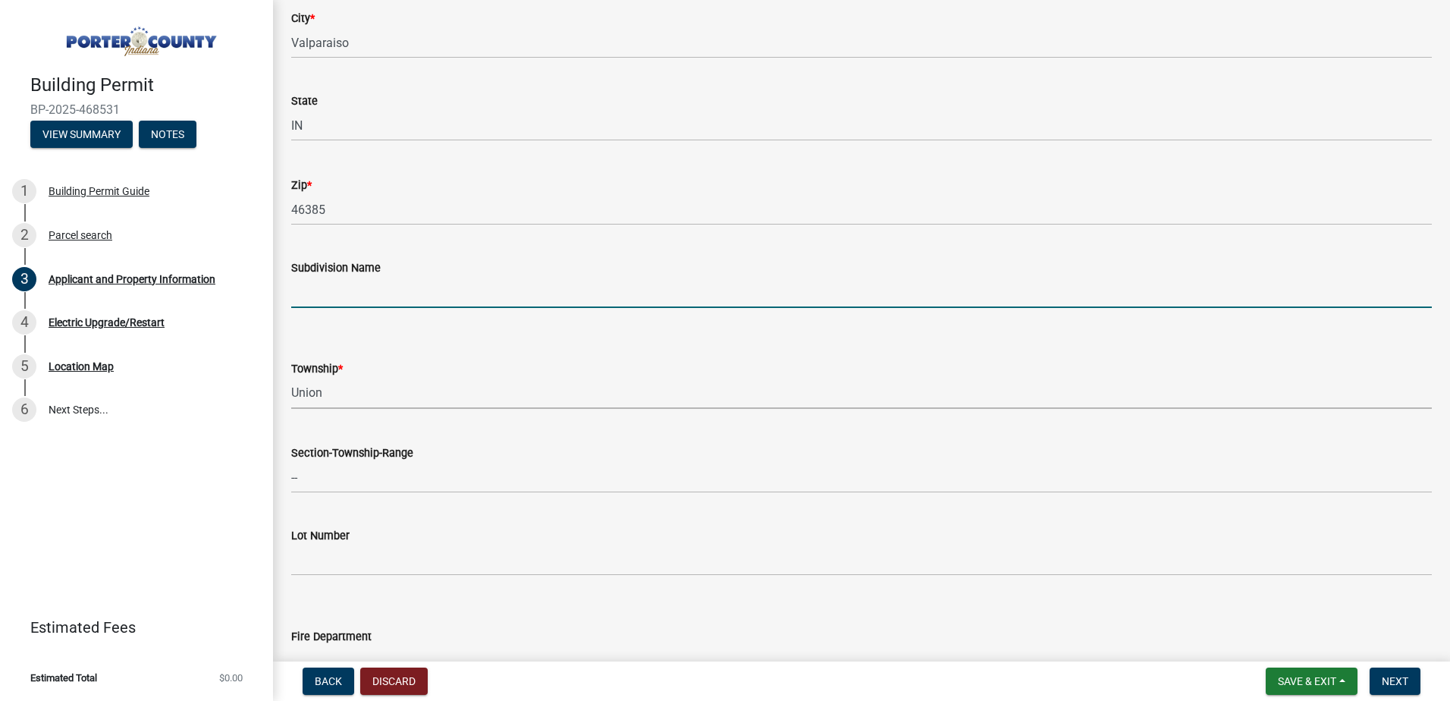
click at [419, 292] on input "Subdivision Name" at bounding box center [861, 292] width 1140 height 31
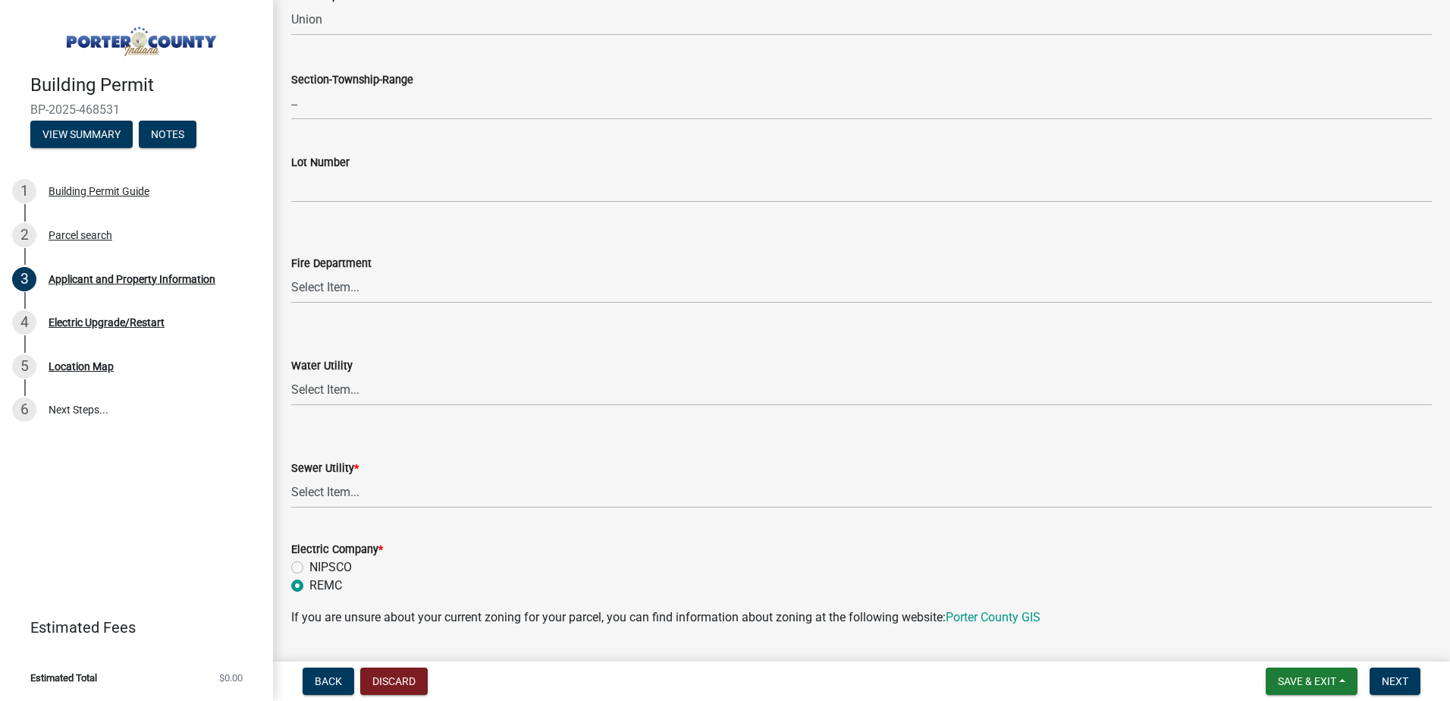
scroll to position [758, 0]
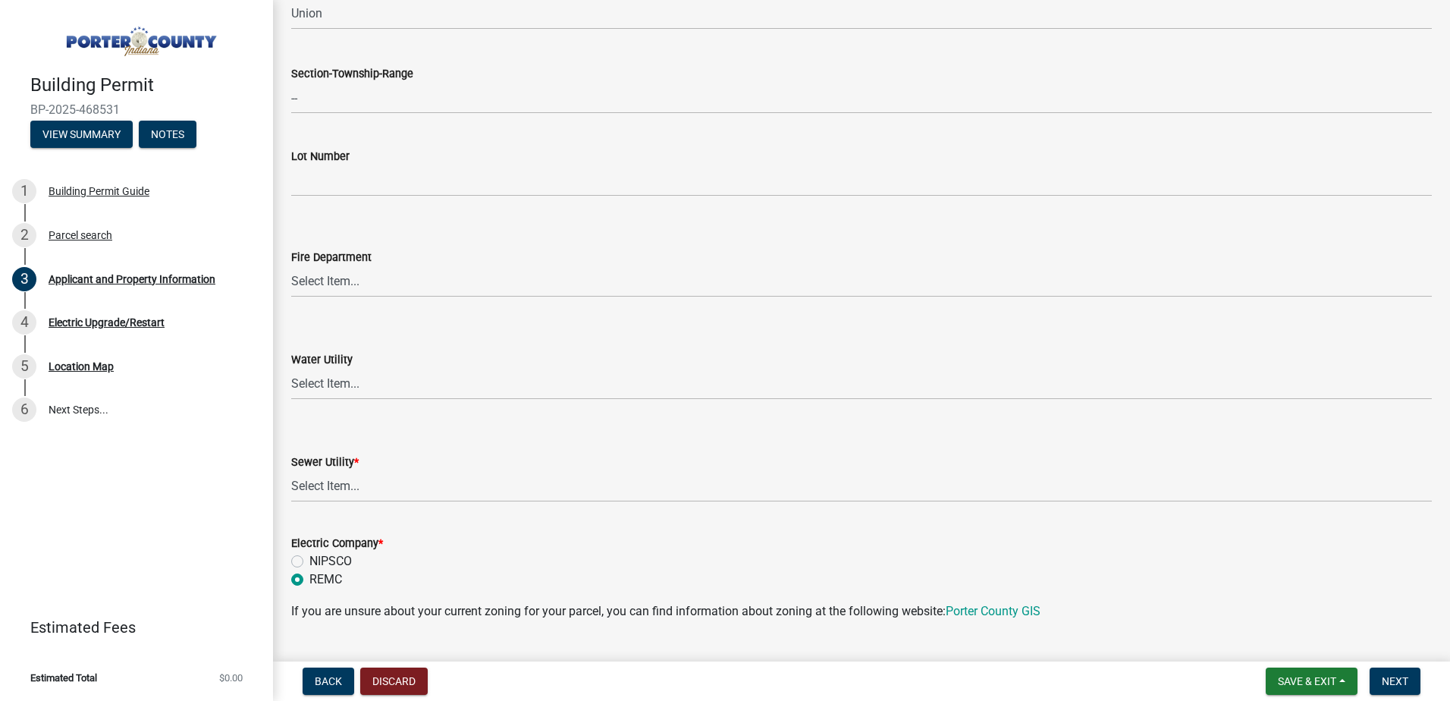
type input "Sagamore"
click at [343, 488] on select "Select Item... Aqua [US_STATE] Inc Damon Run Falling Waters Lake Eliza - LEACD …" at bounding box center [861, 486] width 1140 height 31
click at [291, 471] on select "Select Item... Aqua [US_STATE] Inc Damon Run Falling Waters Lake Eliza - LEACD …" at bounding box center [861, 486] width 1140 height 31
select select "ea6751d4-6bf7-4a16-89ee-f7801ab82aa1"
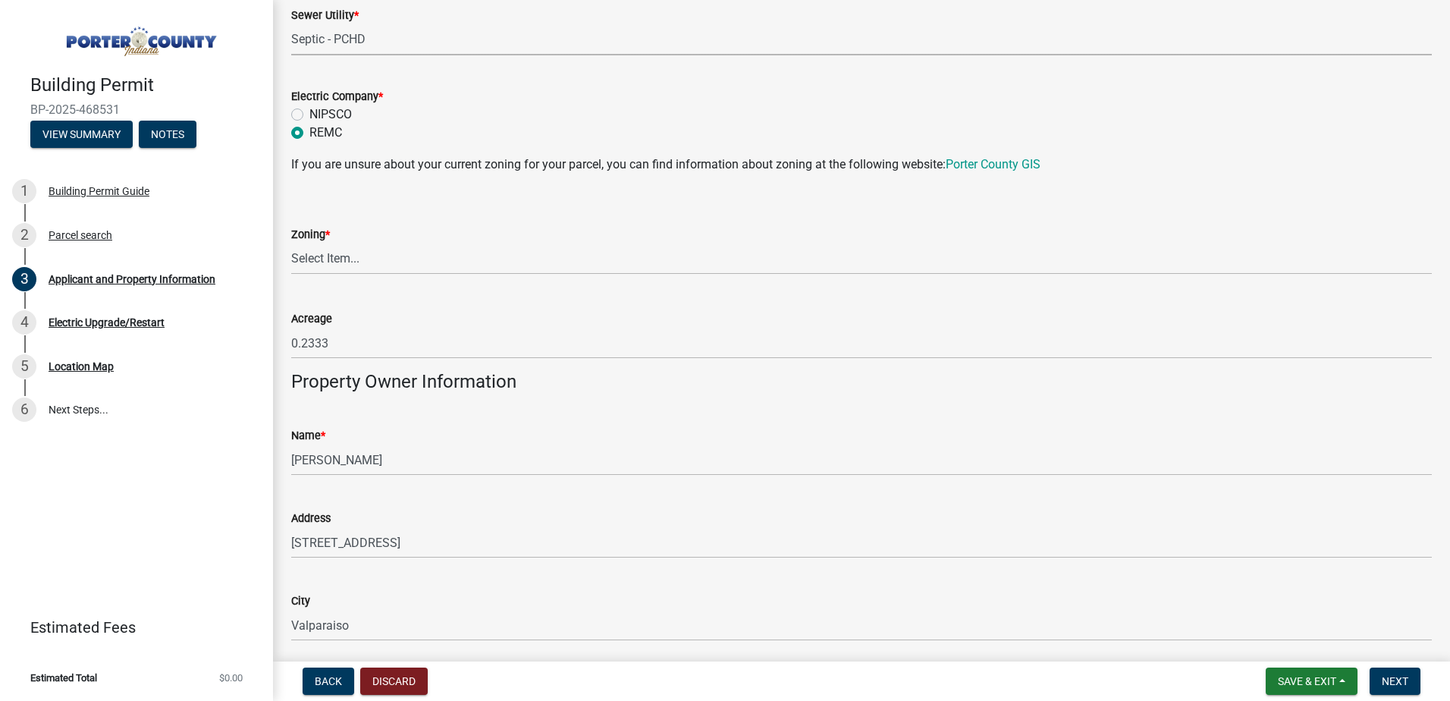
scroll to position [1213, 0]
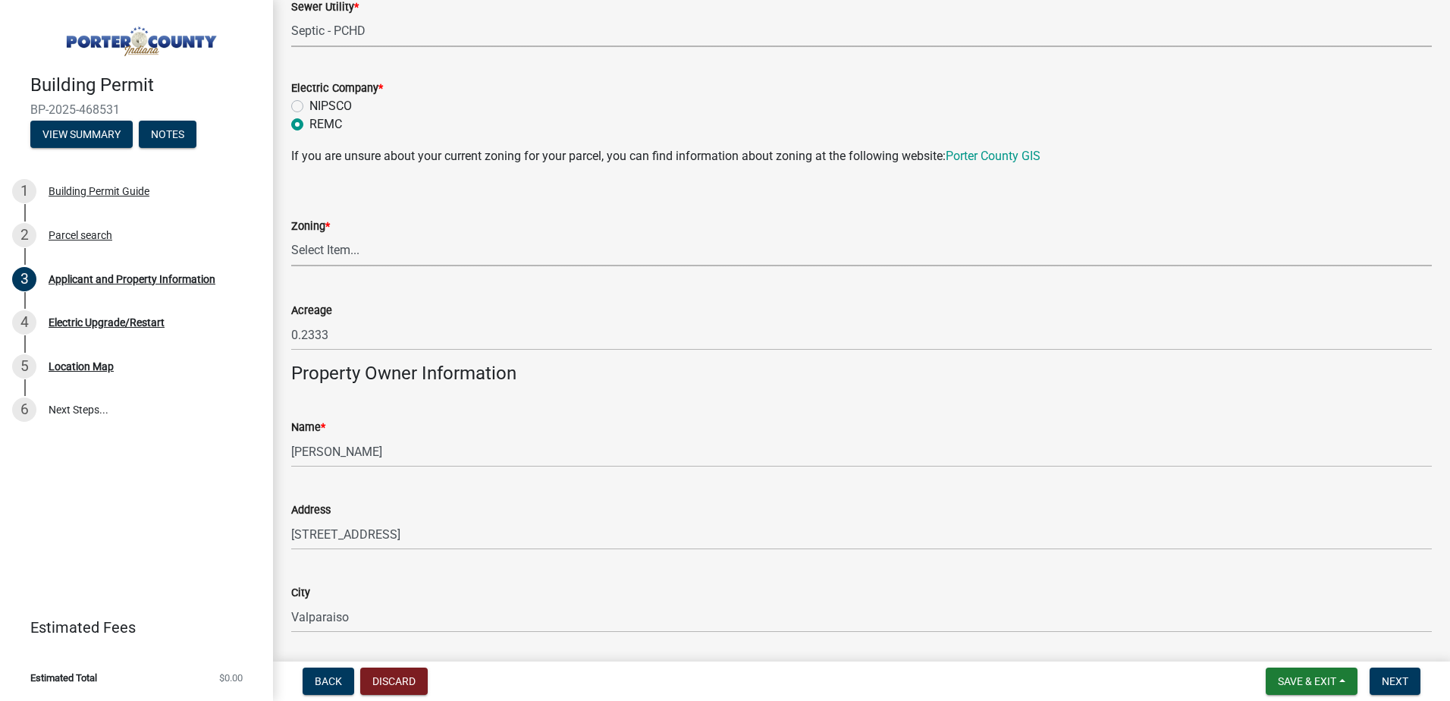
click at [392, 243] on select "Select Item... A1 A2 CH CM CN I1 I2 I3 IN MP OT P1 P2 PUD R1 R2 R3 R4 RL RR" at bounding box center [861, 250] width 1140 height 31
click at [291, 235] on select "Select Item... A1 A2 CH CM CN I1 I2 I3 IN MP OT P1 P2 PUD R1 R2 R3 R4 RL RR" at bounding box center [861, 250] width 1140 height 31
select select "0d764019-f1ff-4f3b-9299-33f0d080acc7"
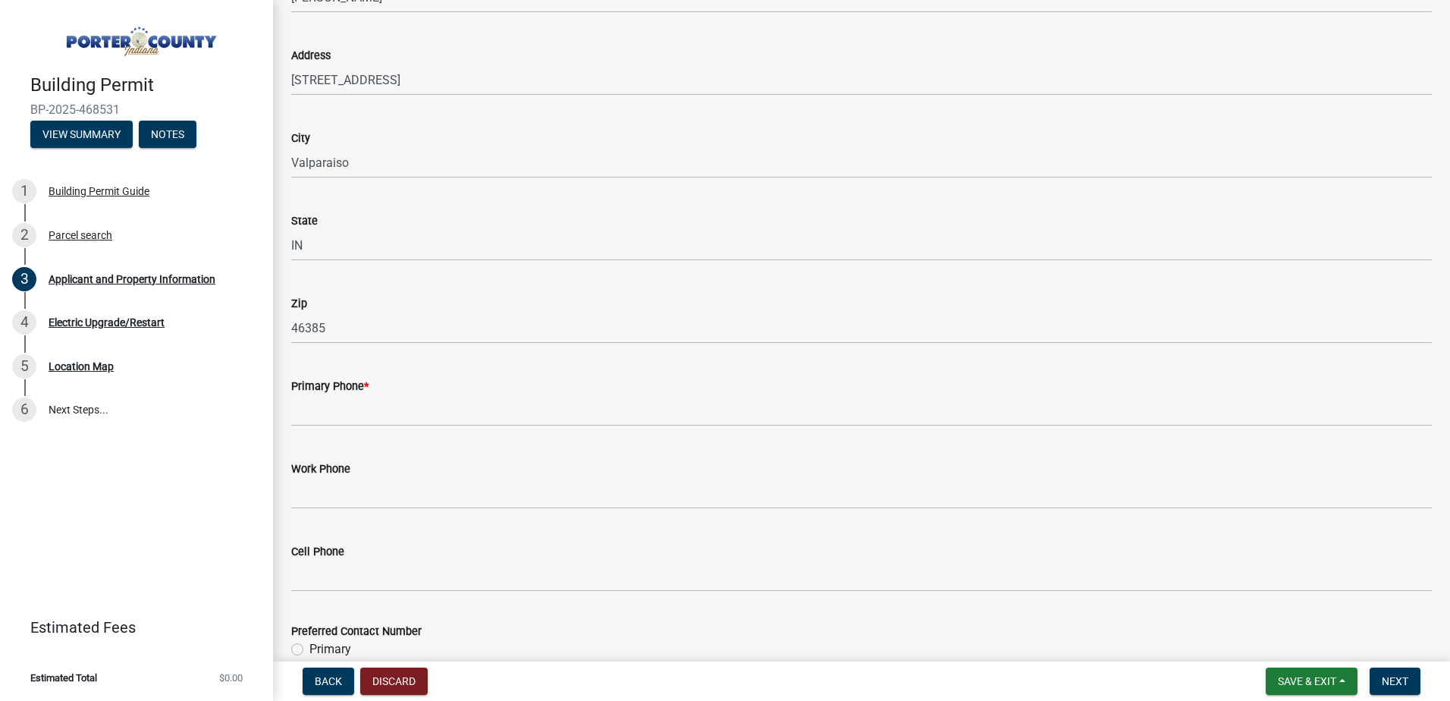
scroll to position [1820, 0]
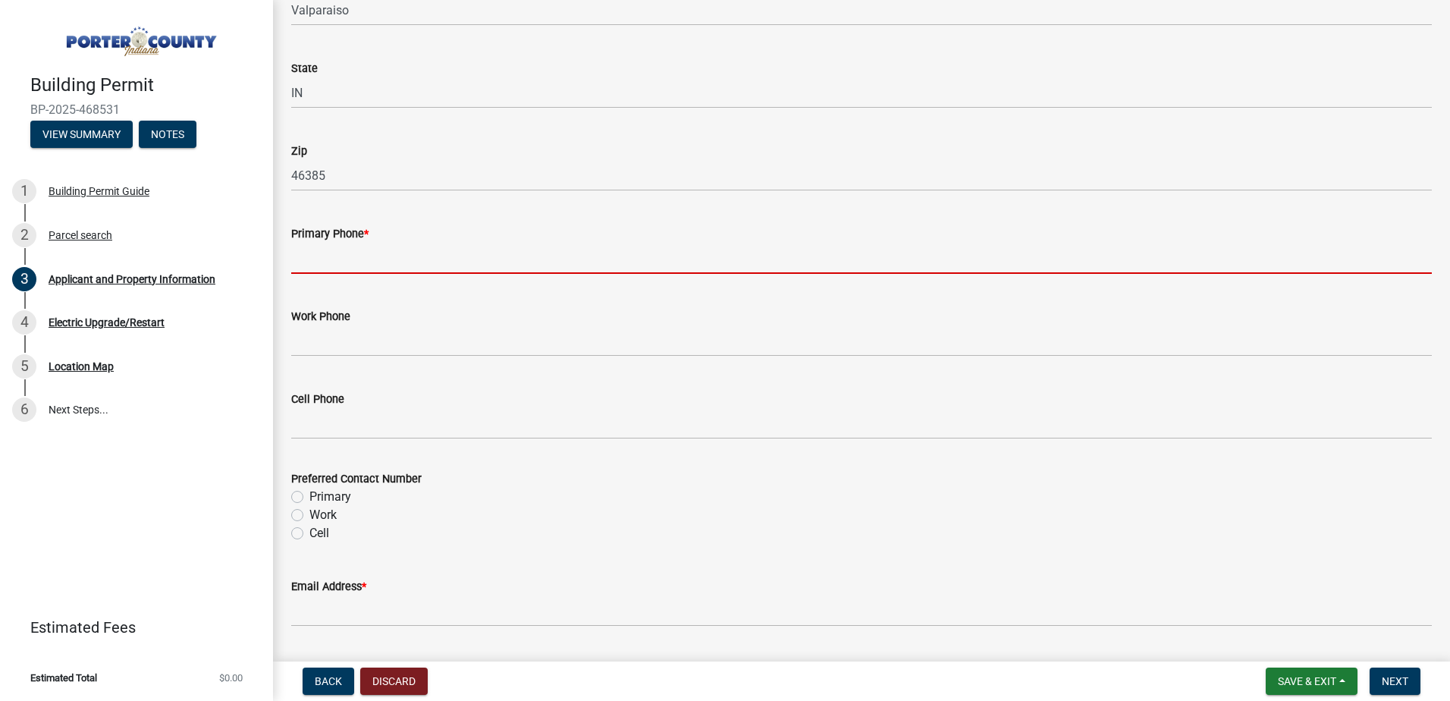
click at [346, 265] on input "Primary Phone *" at bounding box center [861, 258] width 1140 height 31
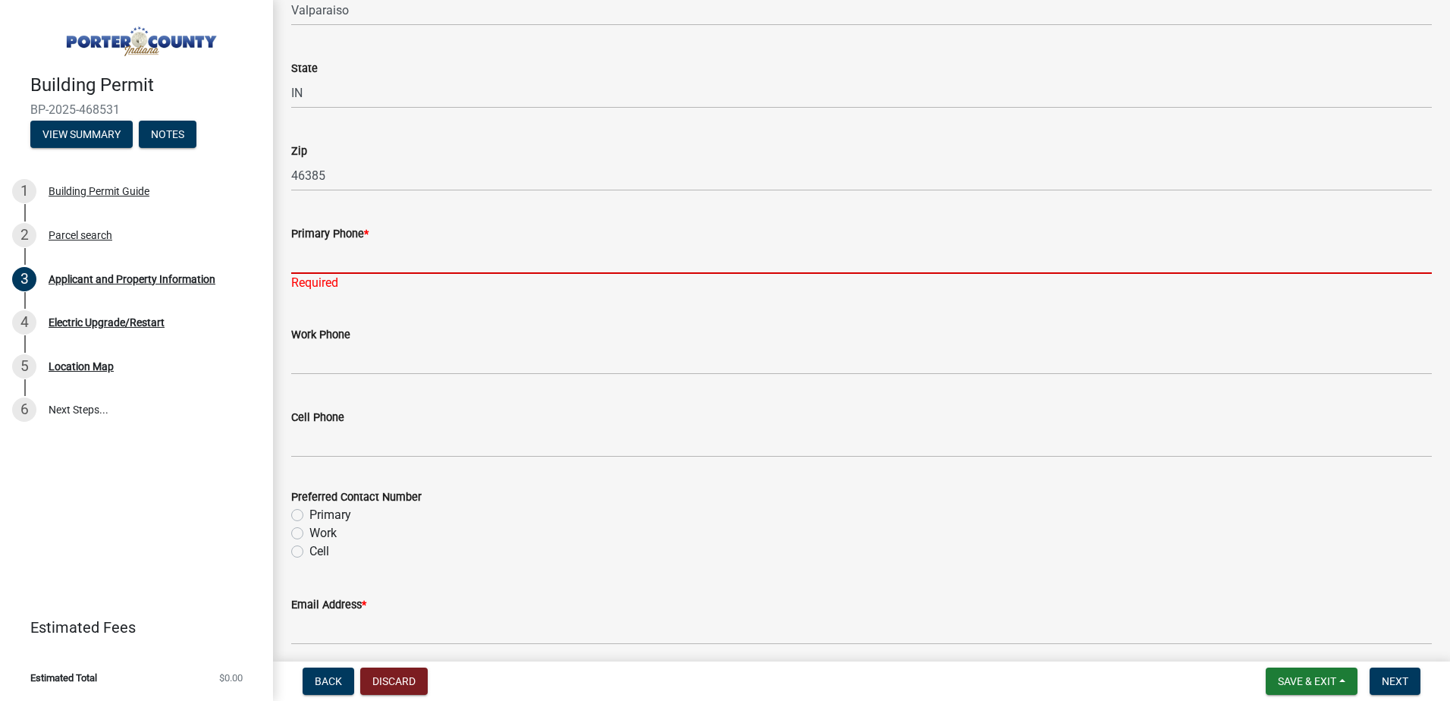
click at [361, 260] on input "Primary Phone *" at bounding box center [861, 258] width 1140 height 31
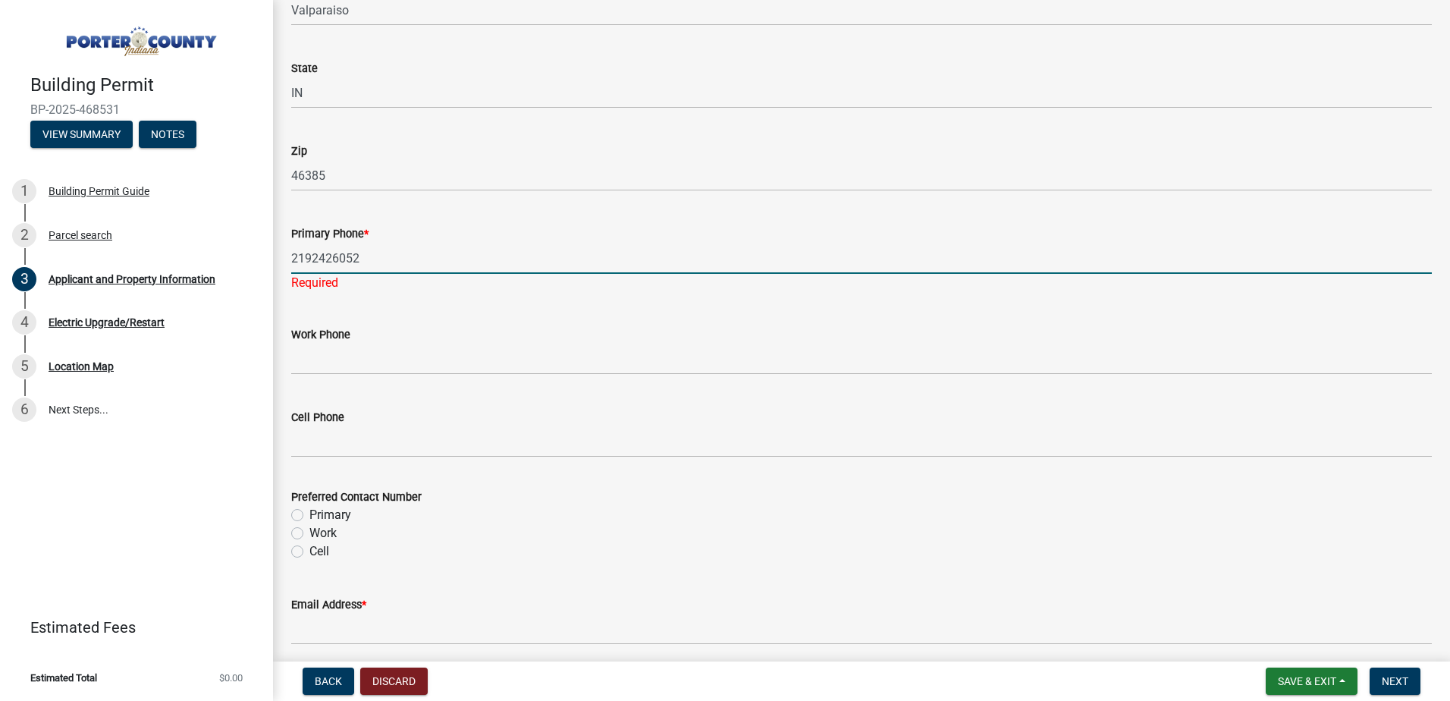
type input "2192426052"
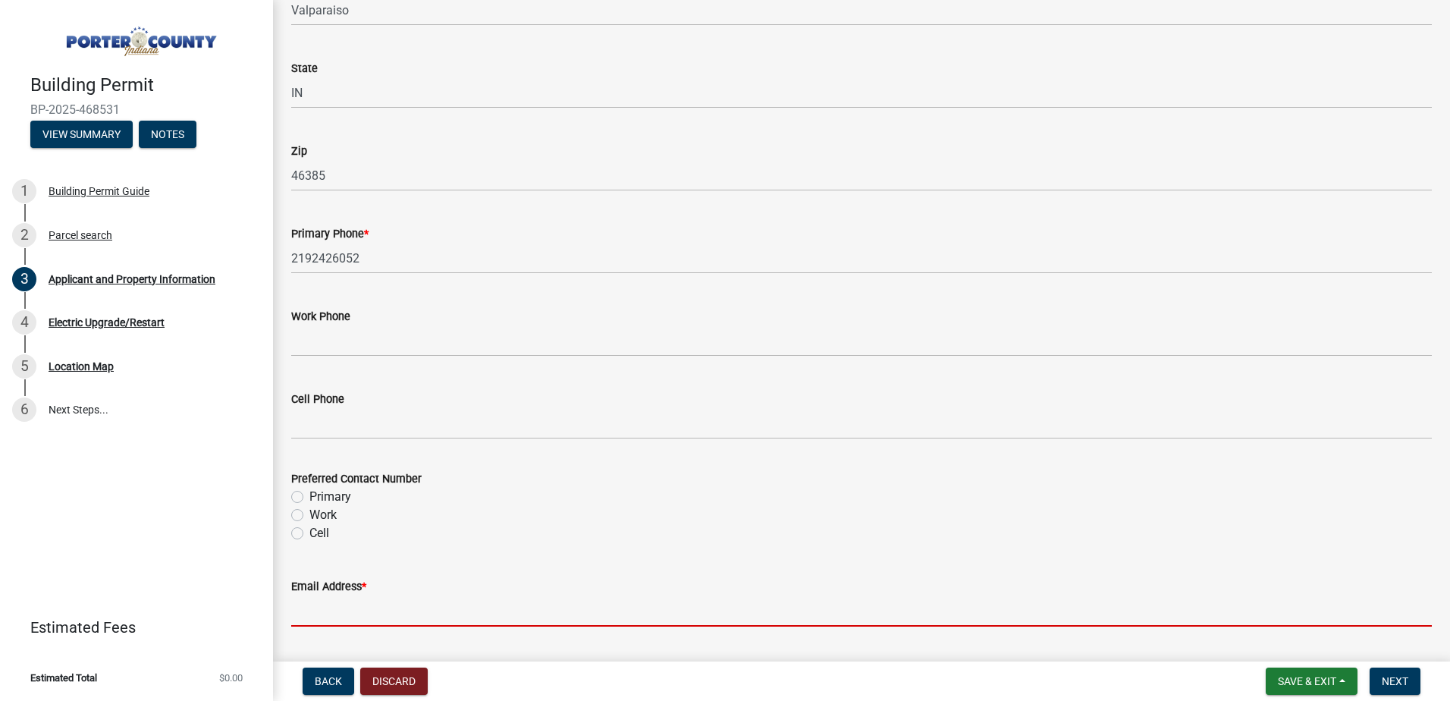
click at [329, 619] on input "Email Address *" at bounding box center [861, 610] width 1140 height 31
paste input "[EMAIL_ADDRESS][DOMAIN_NAME]"
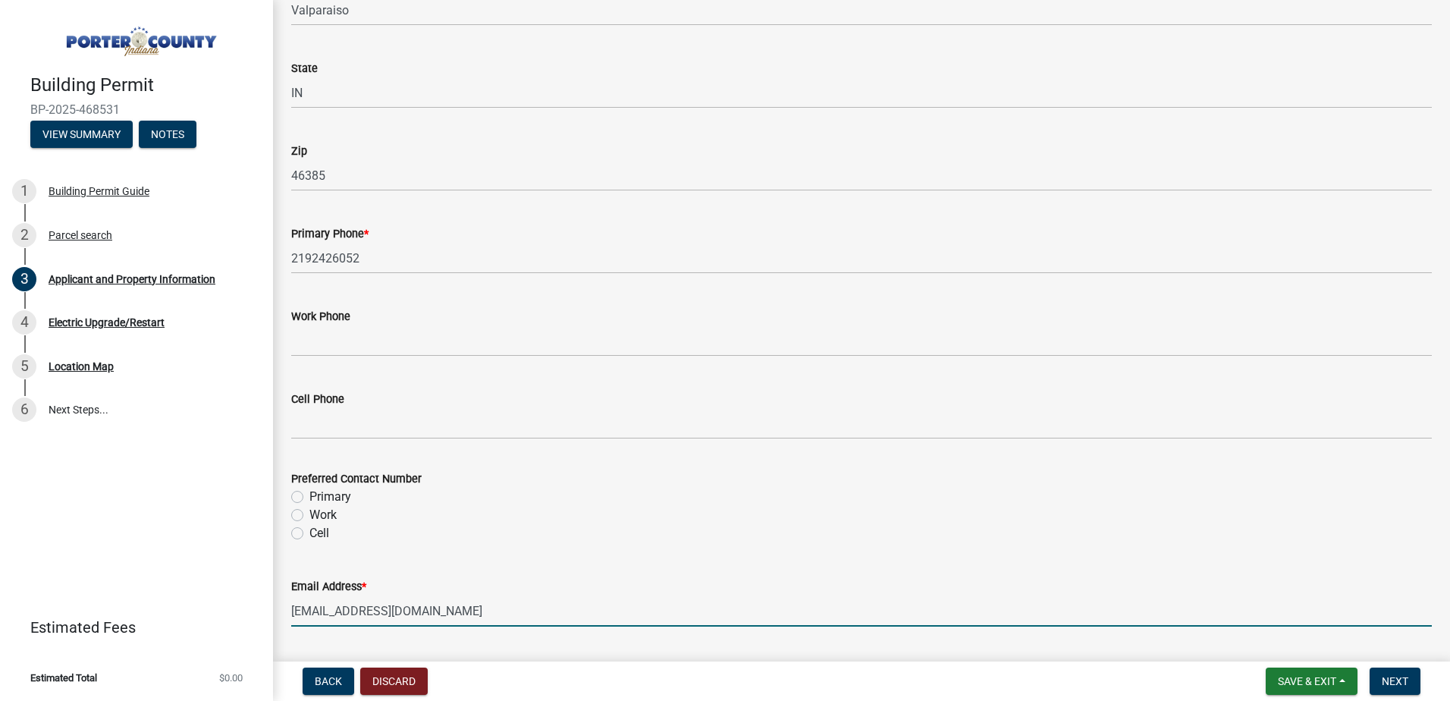
type input "[EMAIL_ADDRESS][DOMAIN_NAME]"
click at [309, 496] on label "Primary" at bounding box center [330, 497] width 42 height 18
click at [309, 496] on input "Primary" at bounding box center [314, 493] width 10 height 10
radio input "true"
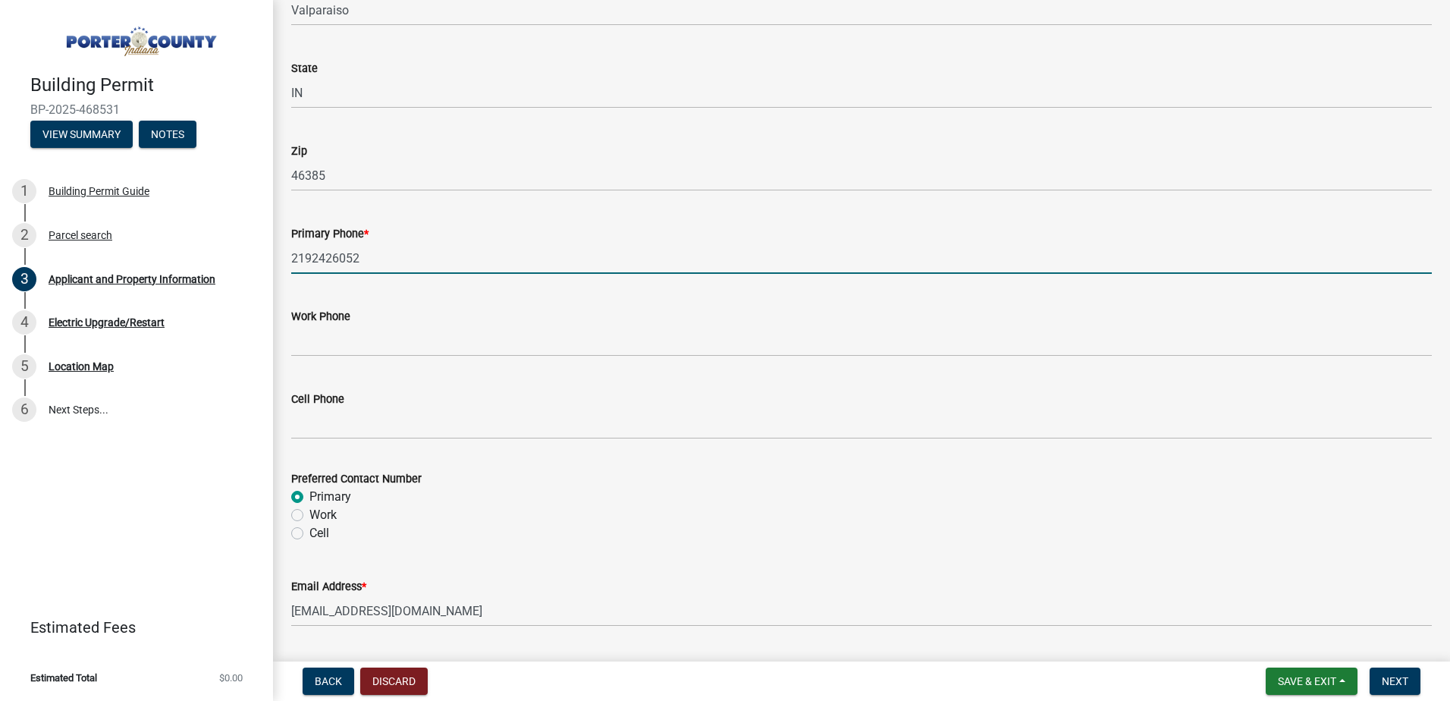
click at [293, 252] on input "2192426052" at bounding box center [861, 258] width 1140 height 31
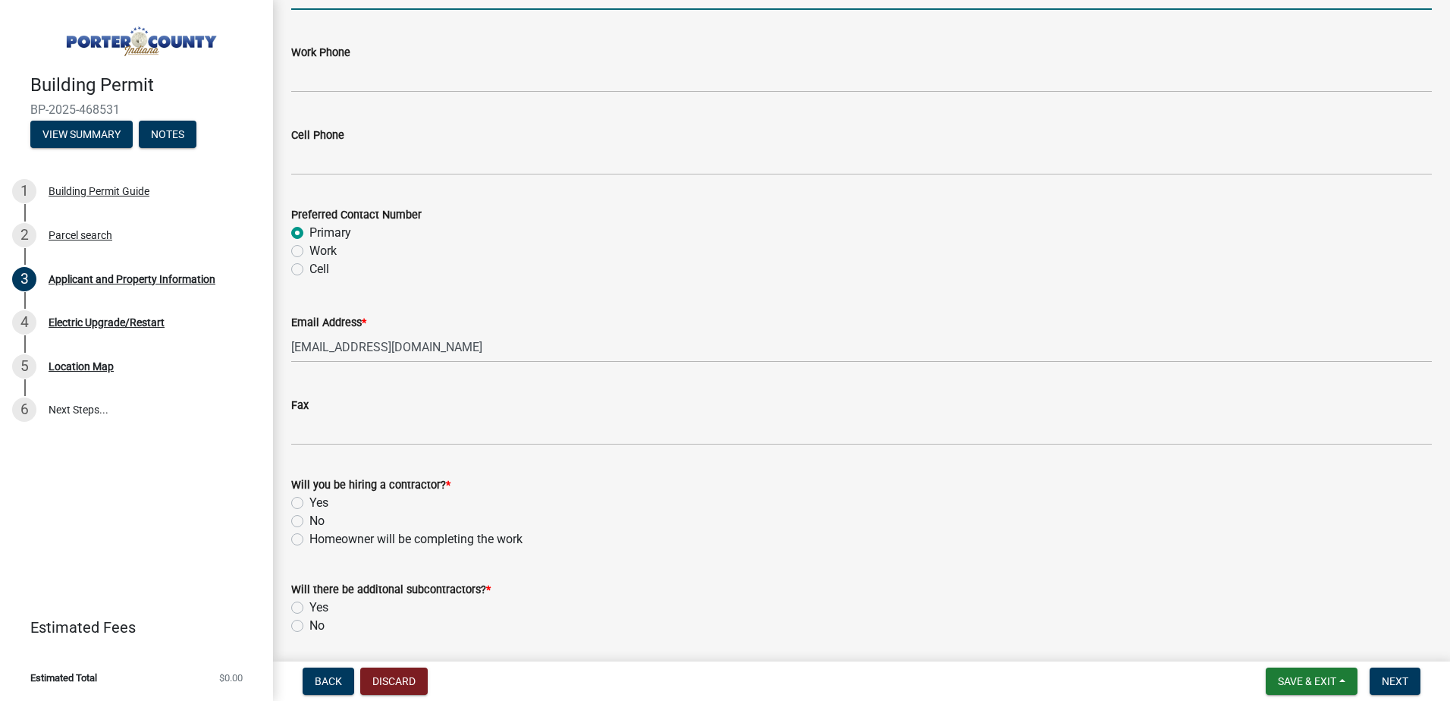
scroll to position [2123, 0]
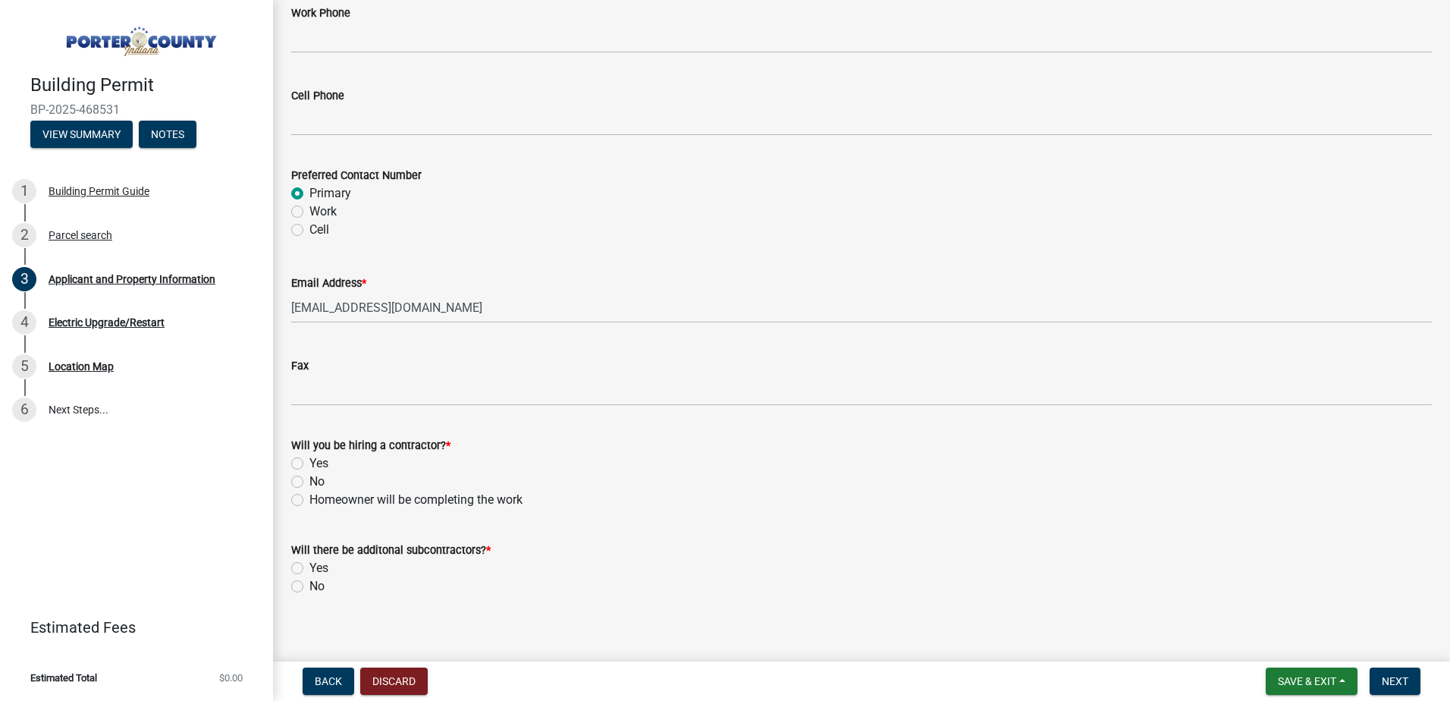
type input "[PHONE_NUMBER]"
click at [309, 463] on label "Yes" at bounding box center [318, 463] width 19 height 18
click at [309, 463] on input "Yes" at bounding box center [314, 459] width 10 height 10
radio input "true"
click at [309, 588] on label "No" at bounding box center [316, 586] width 15 height 18
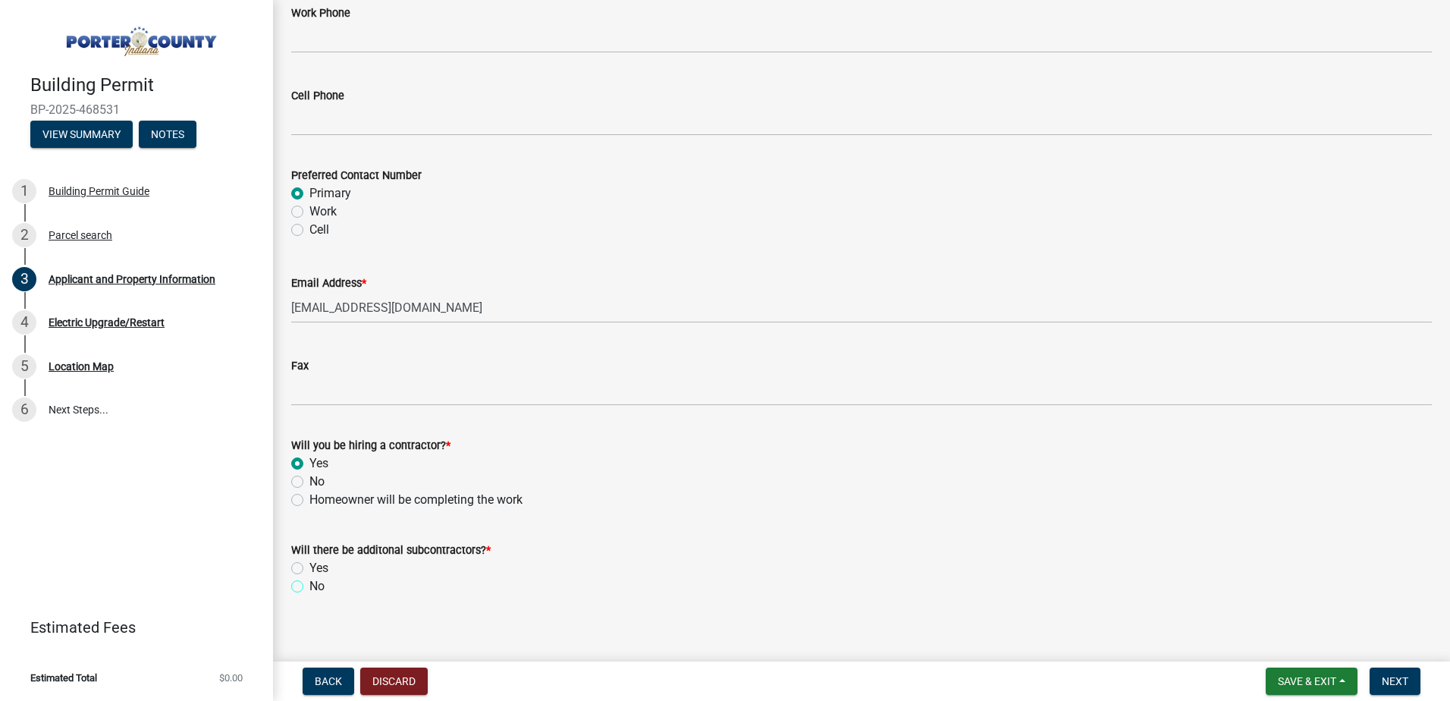
click at [309, 587] on input "No" at bounding box center [314, 582] width 10 height 10
radio input "true"
click at [1385, 676] on span "Next" at bounding box center [1395, 681] width 27 height 12
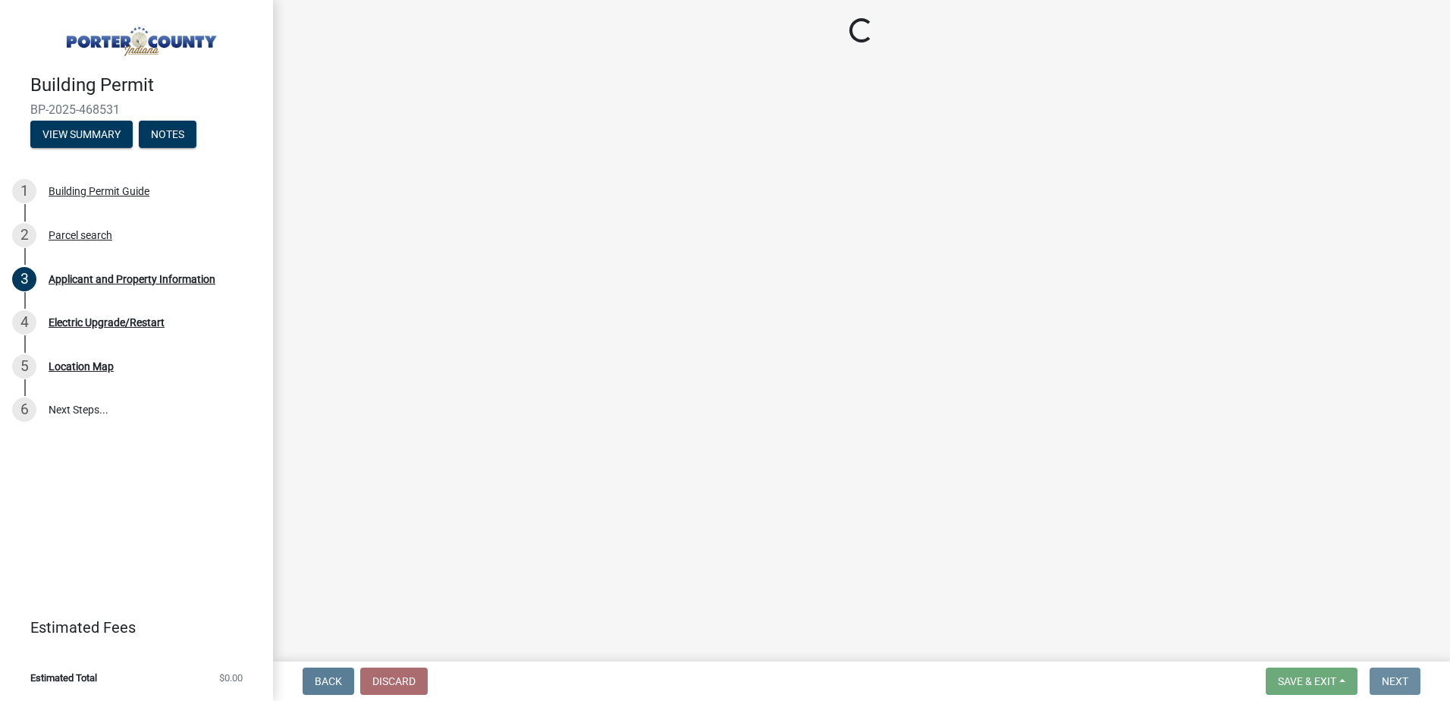
scroll to position [0, 0]
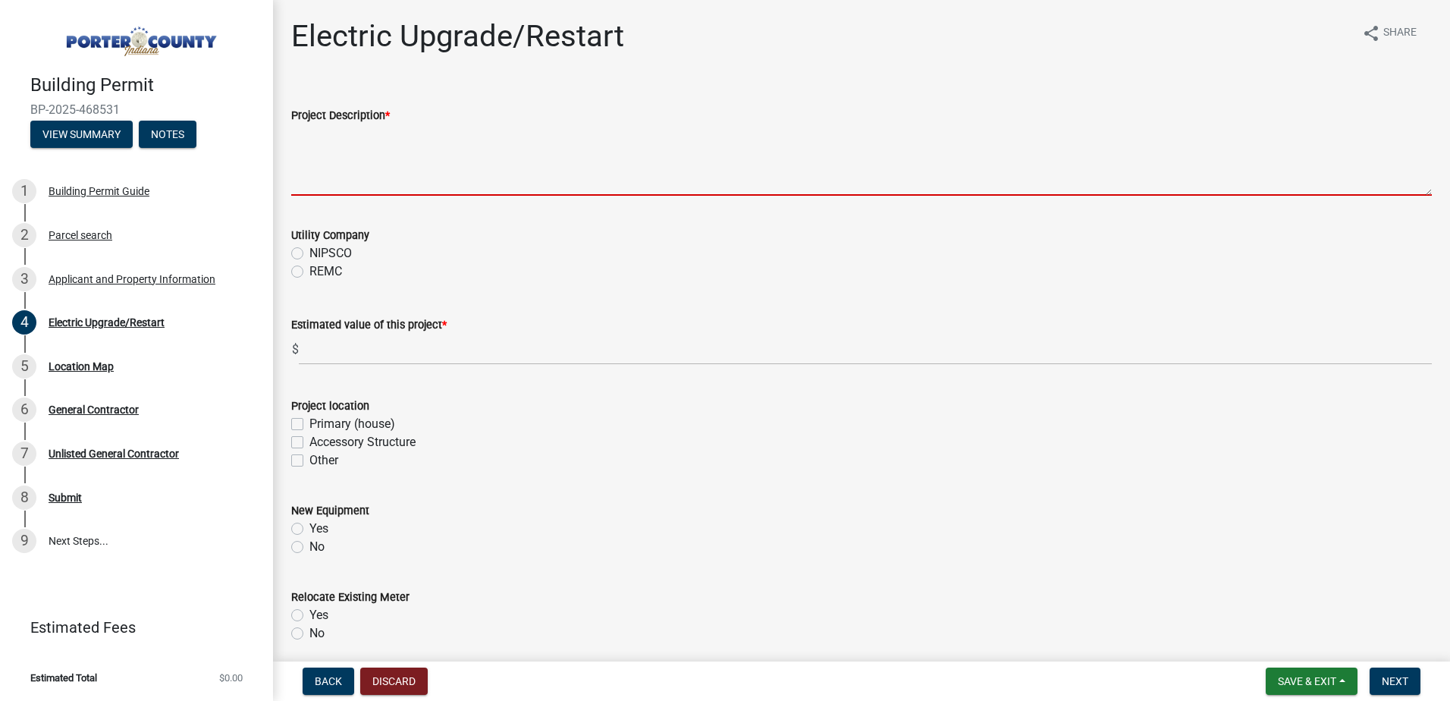
click at [381, 168] on textarea "Project Description *" at bounding box center [861, 159] width 1140 height 71
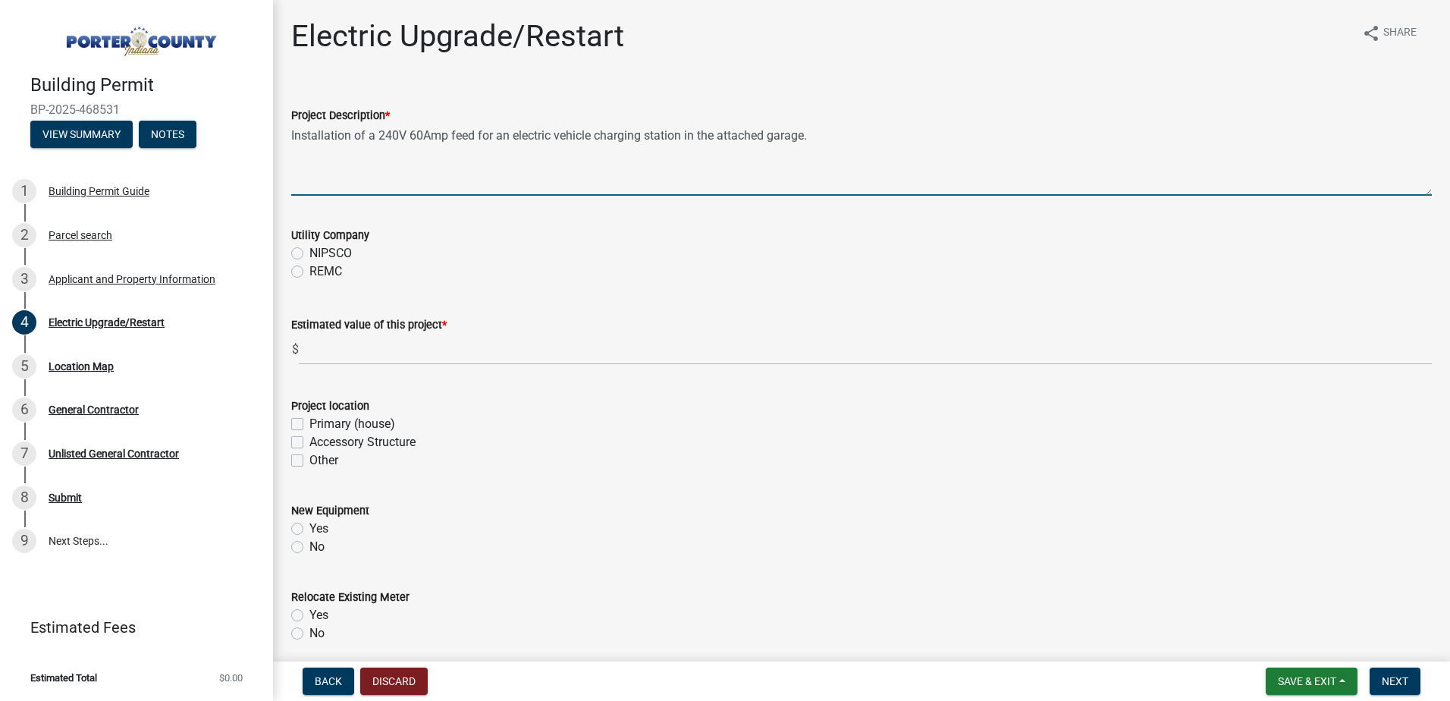
type textarea "Installation of a 240V 60Amp feed for an electric vehicle charging station in t…"
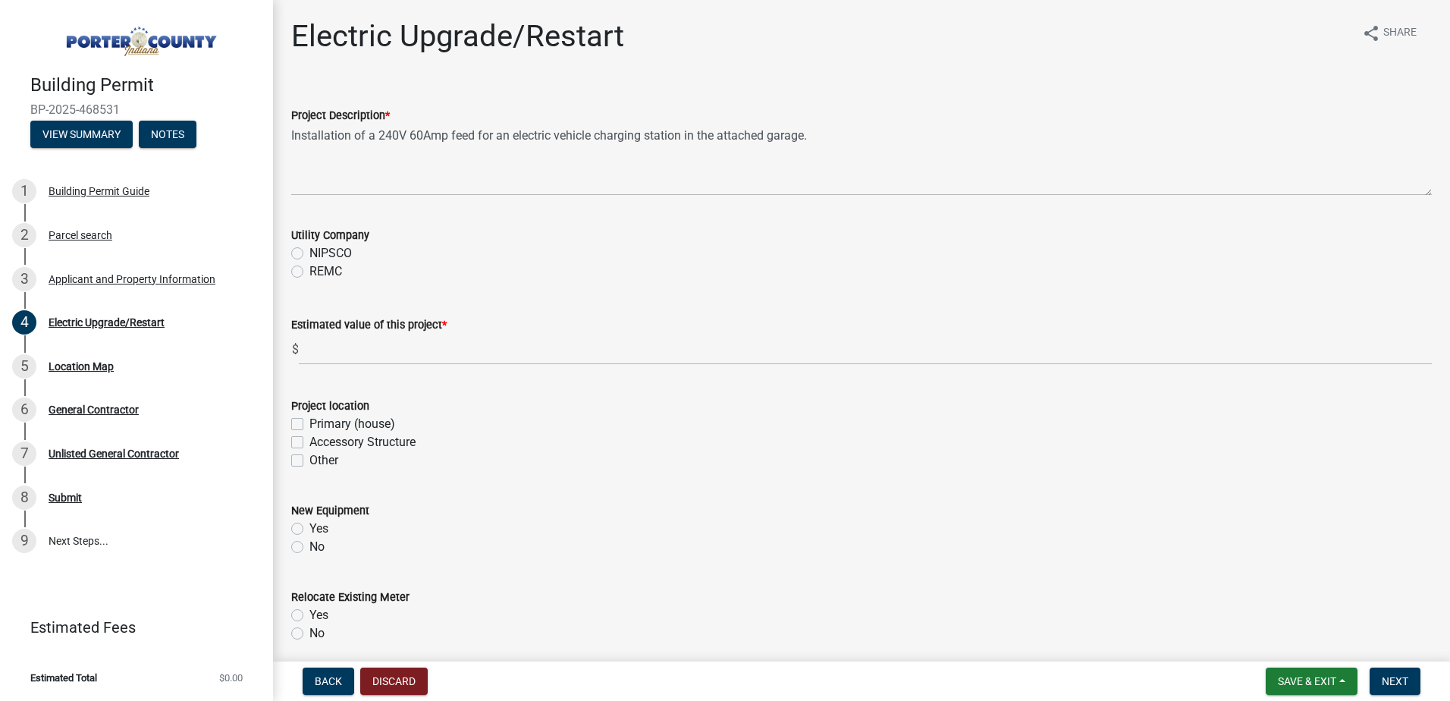
click at [309, 273] on label "REMC" at bounding box center [325, 271] width 33 height 18
click at [309, 272] on input "REMC" at bounding box center [314, 267] width 10 height 10
radio input "true"
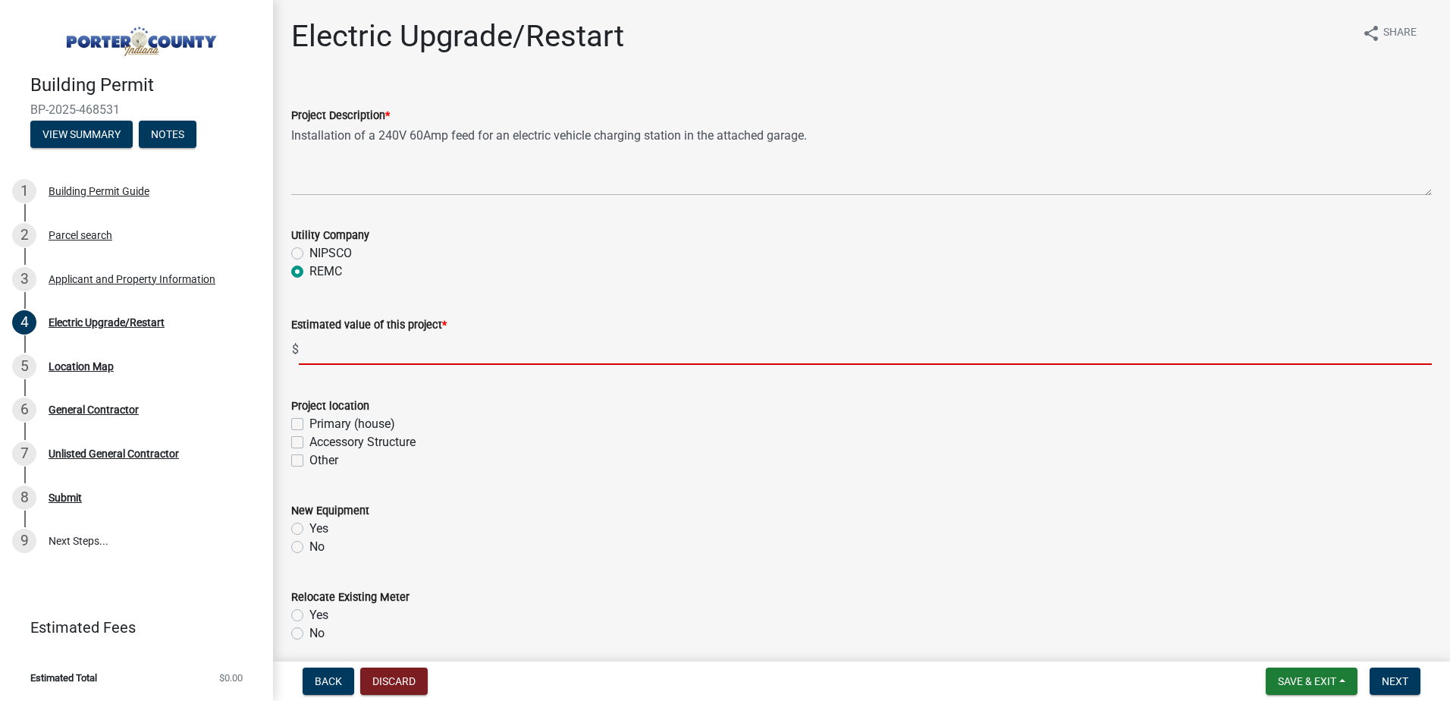
click at [316, 355] on input "text" at bounding box center [865, 349] width 1133 height 31
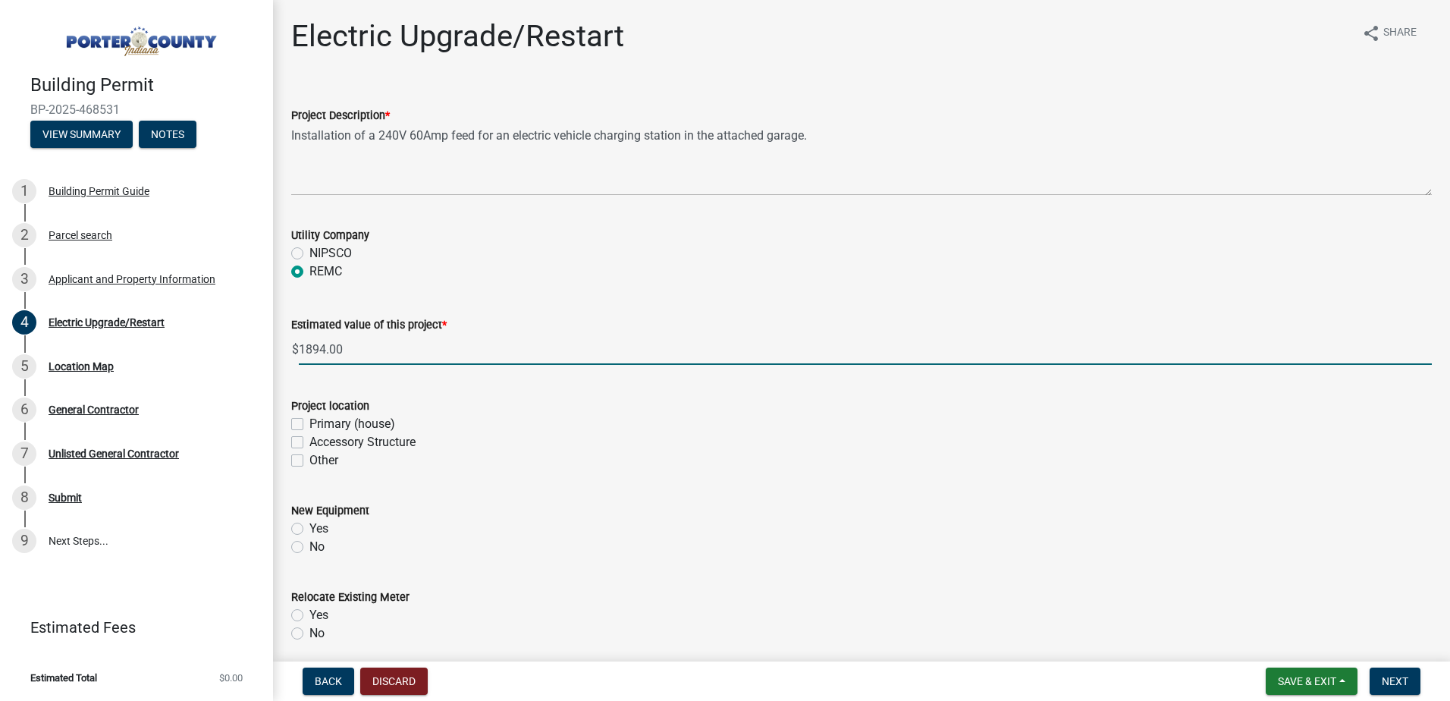
type input "1894"
click at [309, 421] on label "Primary (house)" at bounding box center [352, 424] width 86 height 18
click at [309, 421] on input "Primary (house)" at bounding box center [314, 420] width 10 height 10
checkbox input "true"
checkbox input "false"
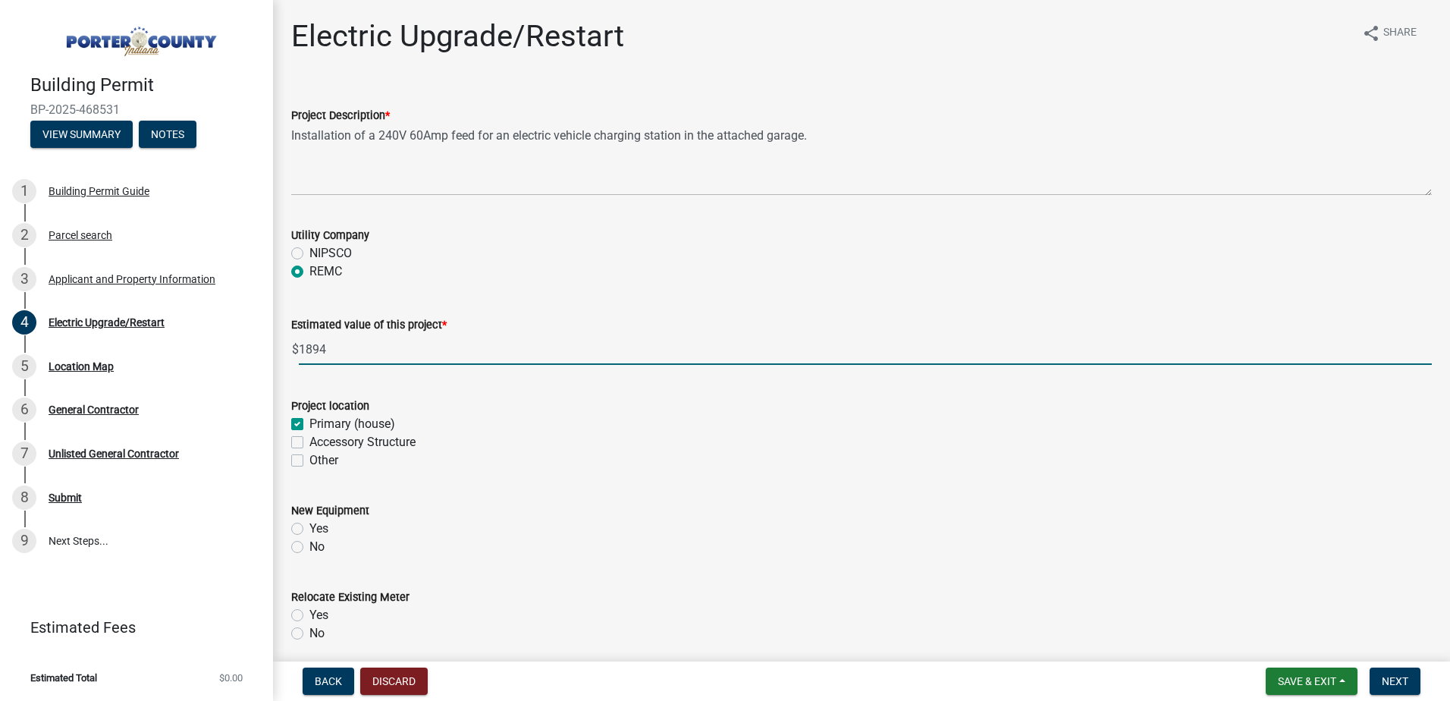
checkbox input "false"
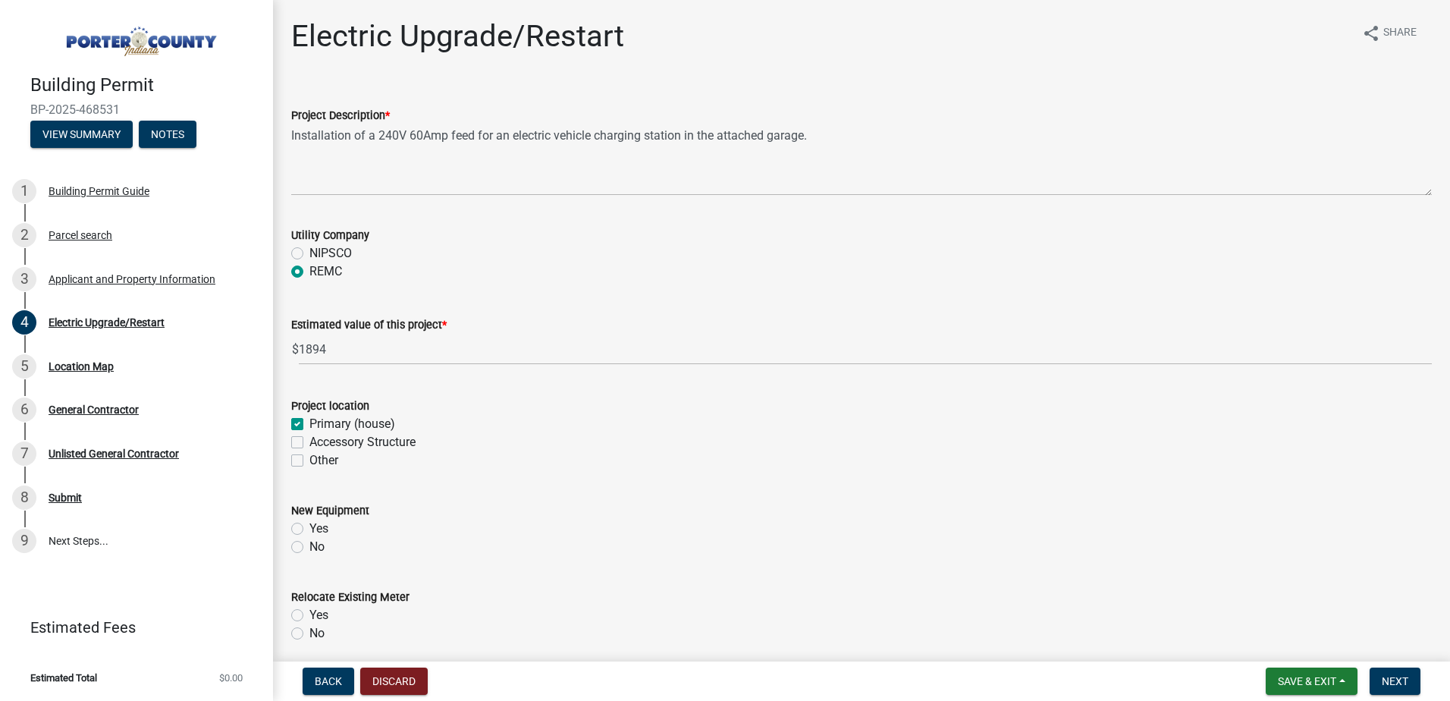
click at [309, 532] on label "Yes" at bounding box center [318, 528] width 19 height 18
click at [309, 529] on input "Yes" at bounding box center [314, 524] width 10 height 10
radio input "true"
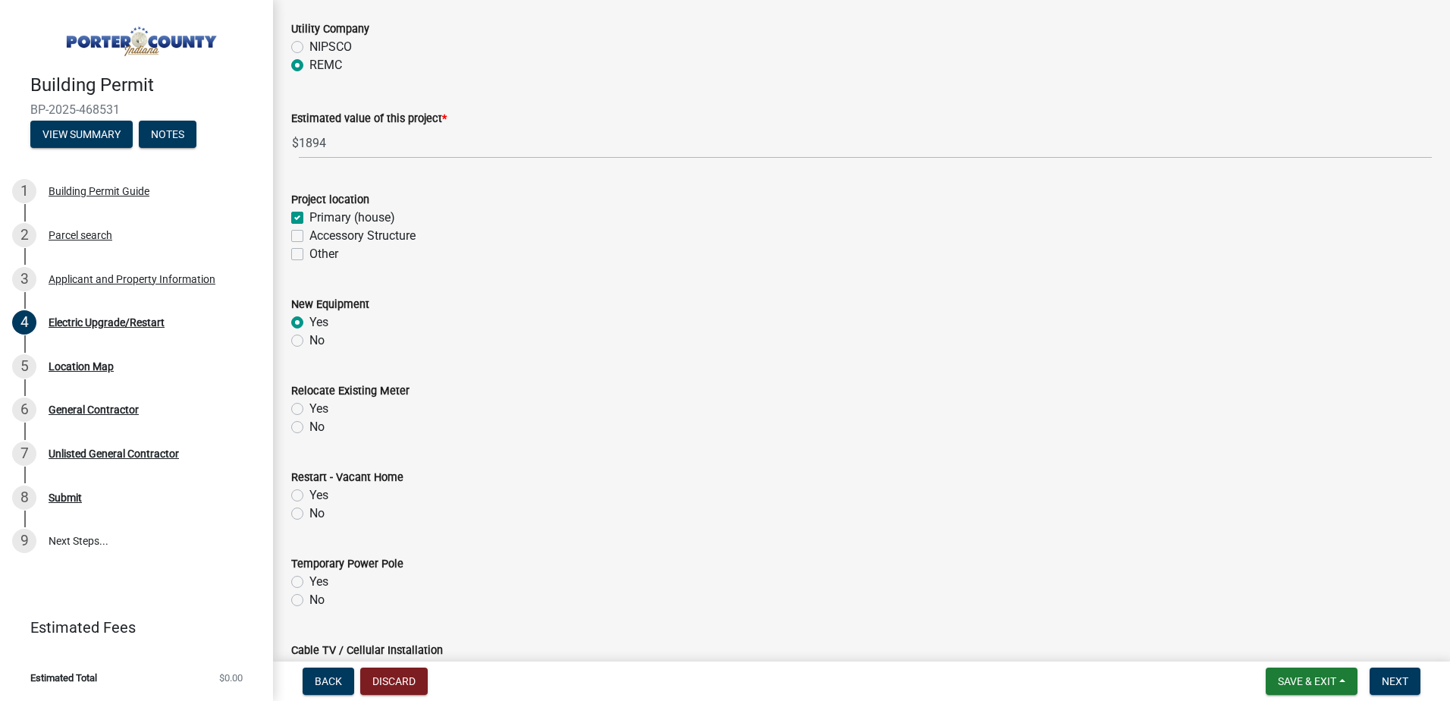
scroll to position [227, 0]
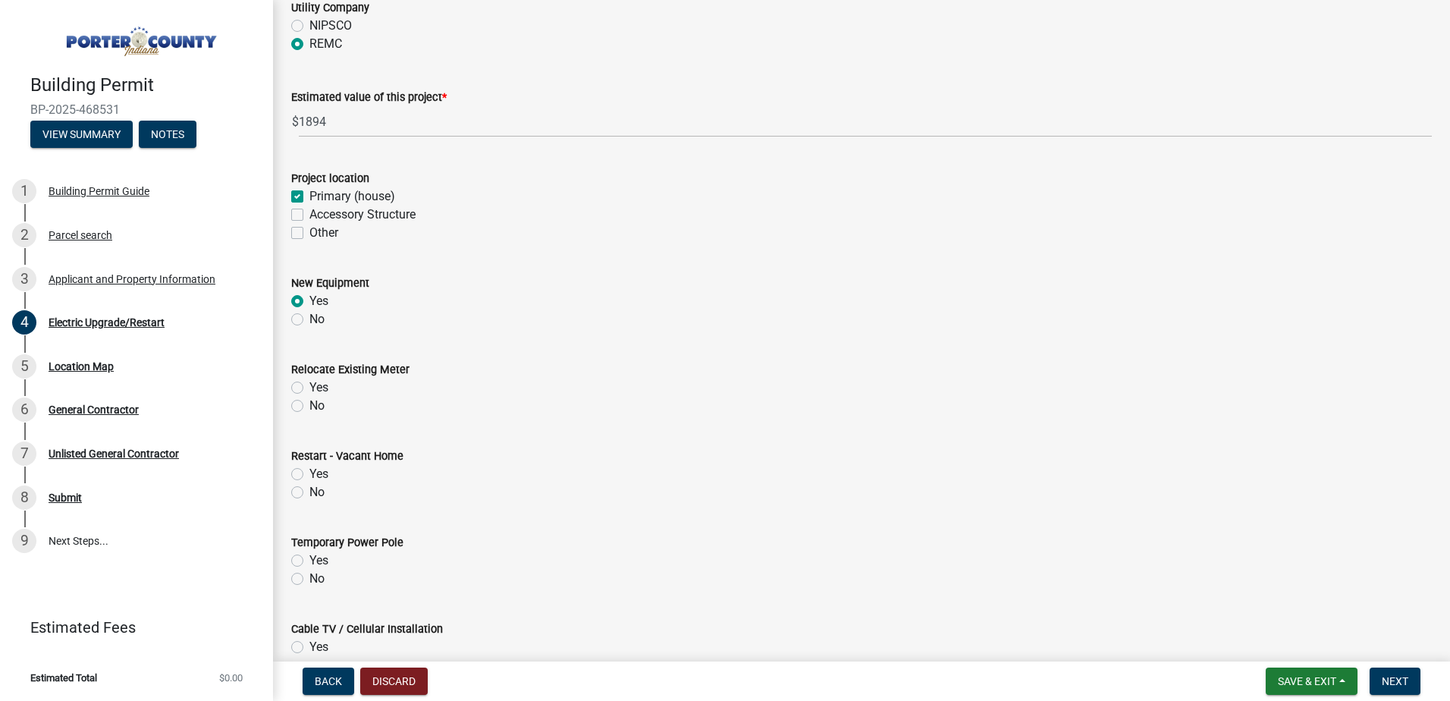
click at [309, 406] on label "No" at bounding box center [316, 406] width 15 height 18
click at [309, 406] on input "No" at bounding box center [314, 402] width 10 height 10
radio input "true"
click at [309, 494] on label "No" at bounding box center [316, 492] width 15 height 18
click at [309, 493] on input "No" at bounding box center [314, 488] width 10 height 10
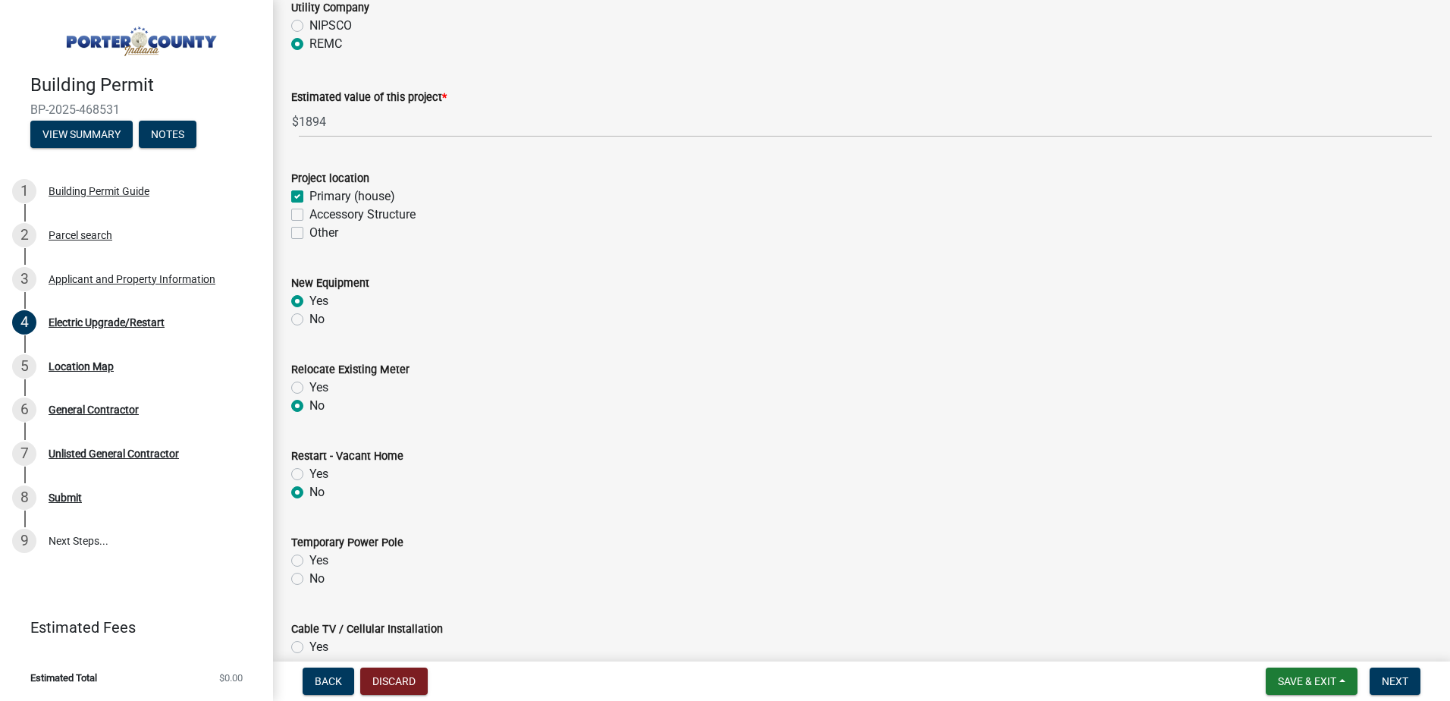
radio input "true"
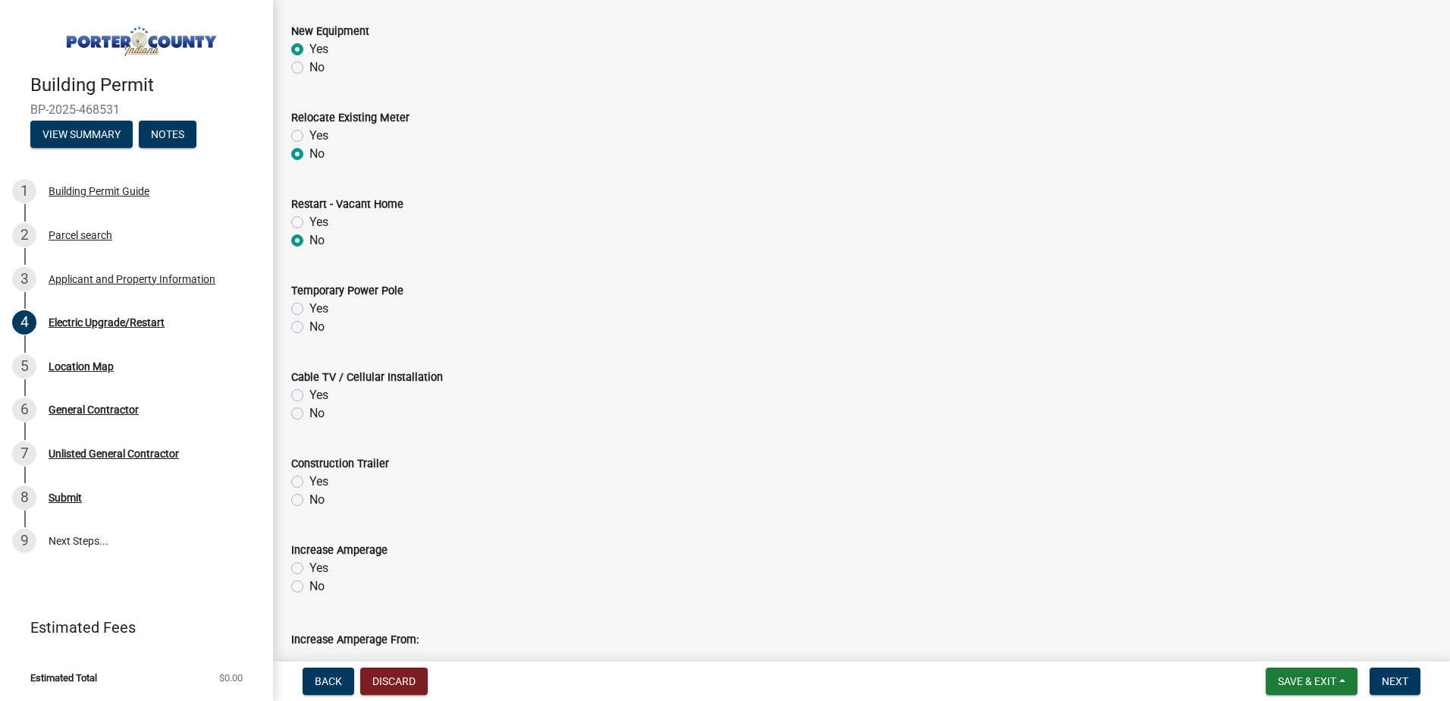
scroll to position [531, 0]
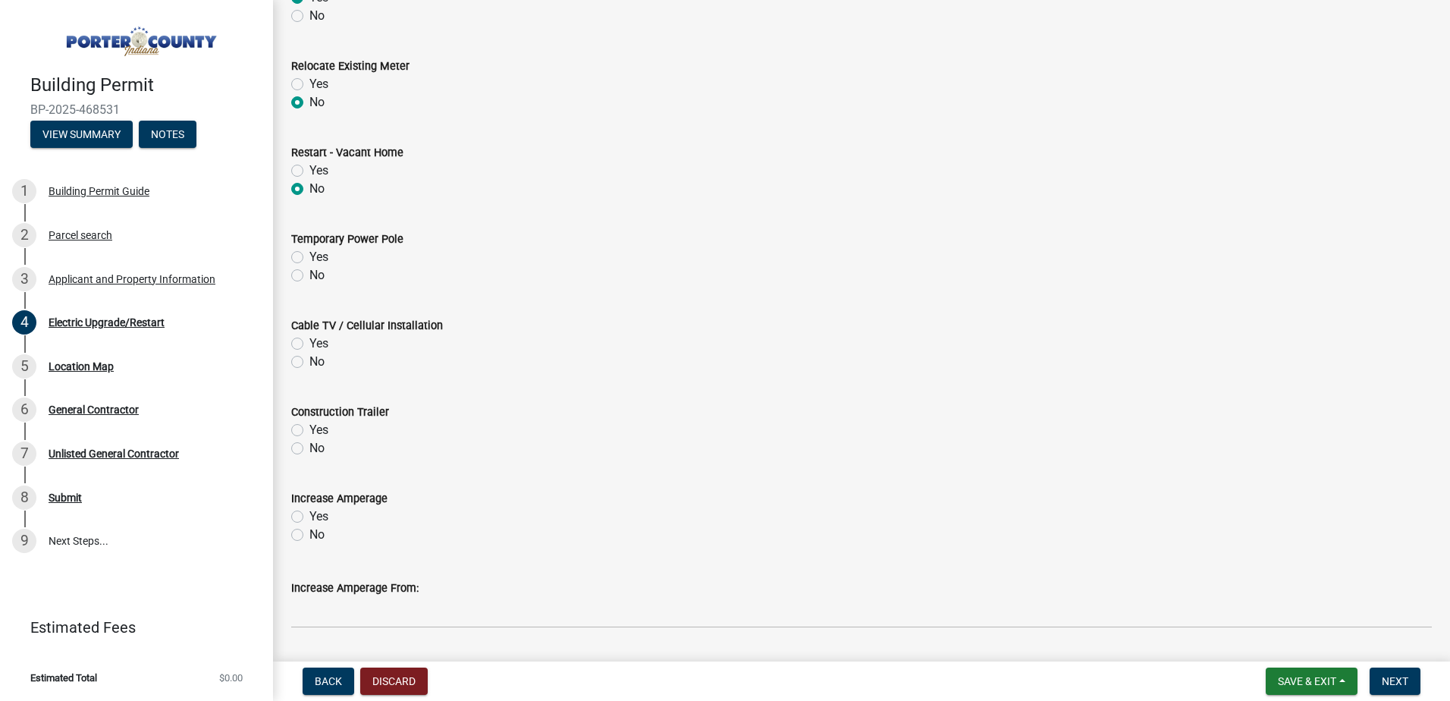
click at [309, 275] on label "No" at bounding box center [316, 275] width 15 height 18
click at [309, 275] on input "No" at bounding box center [314, 271] width 10 height 10
radio input "true"
click at [309, 364] on label "No" at bounding box center [316, 362] width 15 height 18
click at [309, 362] on input "No" at bounding box center [314, 358] width 10 height 10
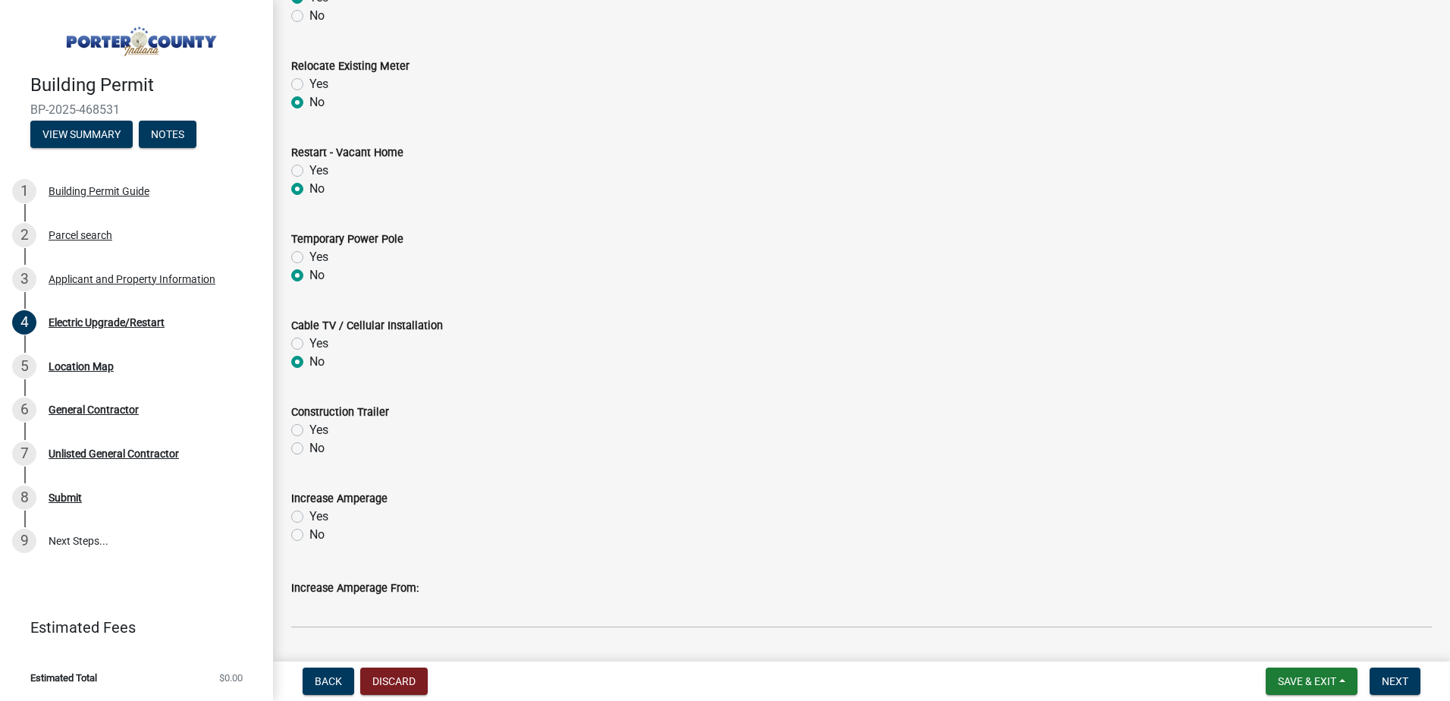
radio input "true"
click at [309, 449] on label "No" at bounding box center [316, 448] width 15 height 18
click at [309, 449] on input "No" at bounding box center [314, 444] width 10 height 10
radio input "true"
click at [309, 538] on label "No" at bounding box center [316, 534] width 15 height 18
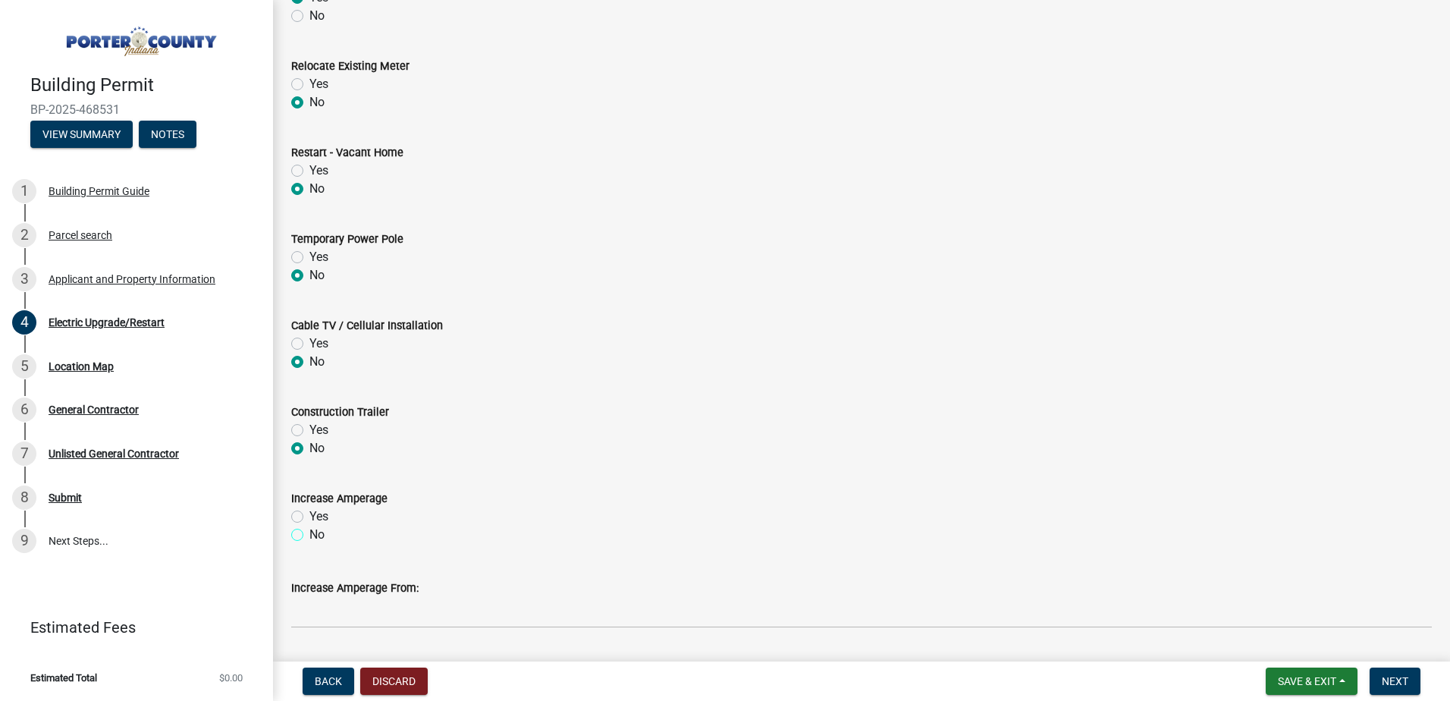
click at [309, 535] on input "No" at bounding box center [314, 530] width 10 height 10
radio input "true"
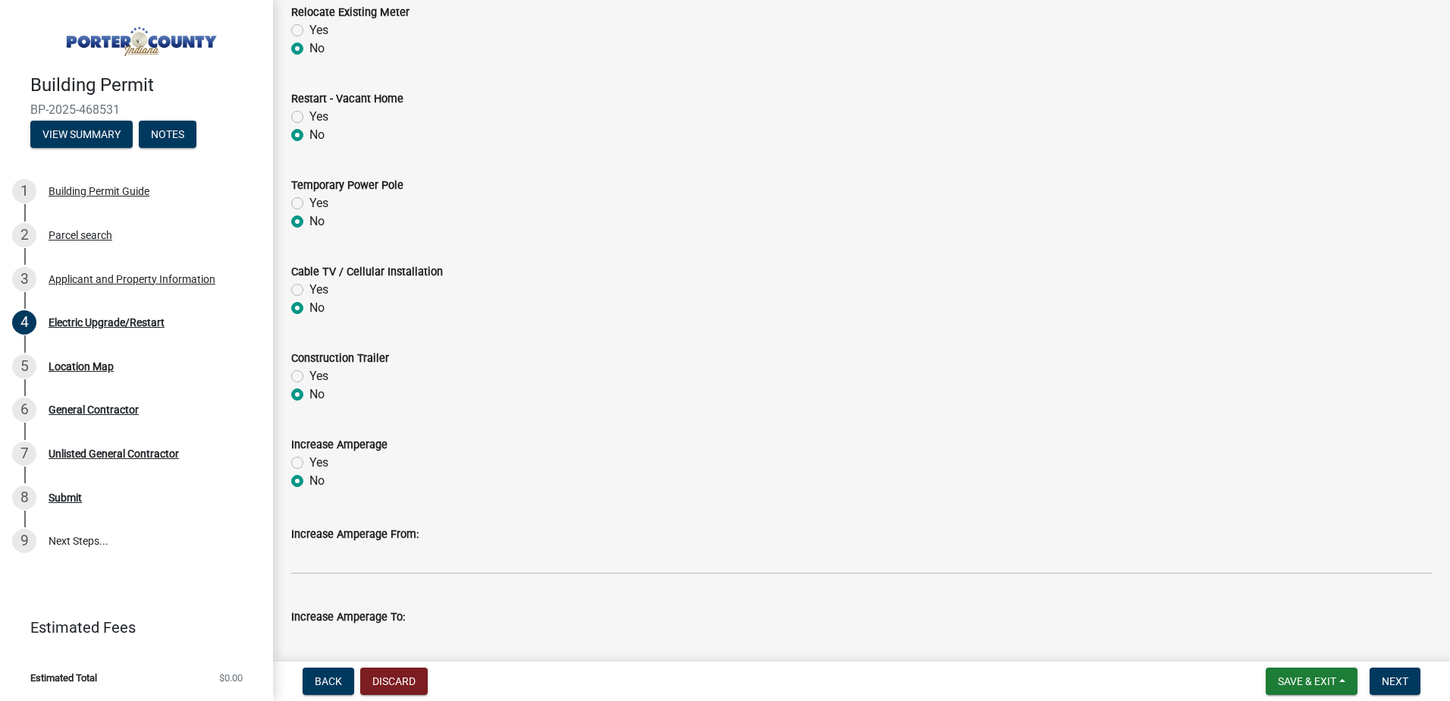
scroll to position [657, 0]
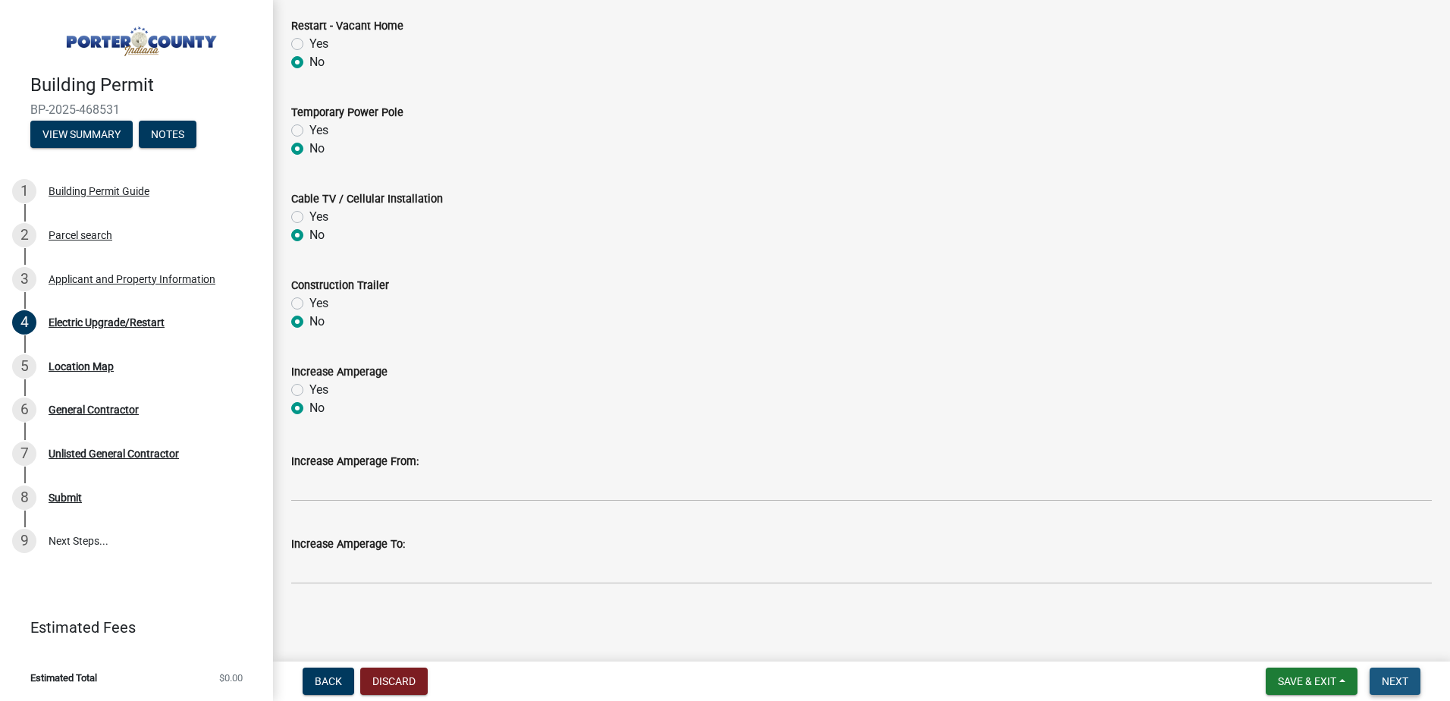
click at [1397, 678] on span "Next" at bounding box center [1395, 681] width 27 height 12
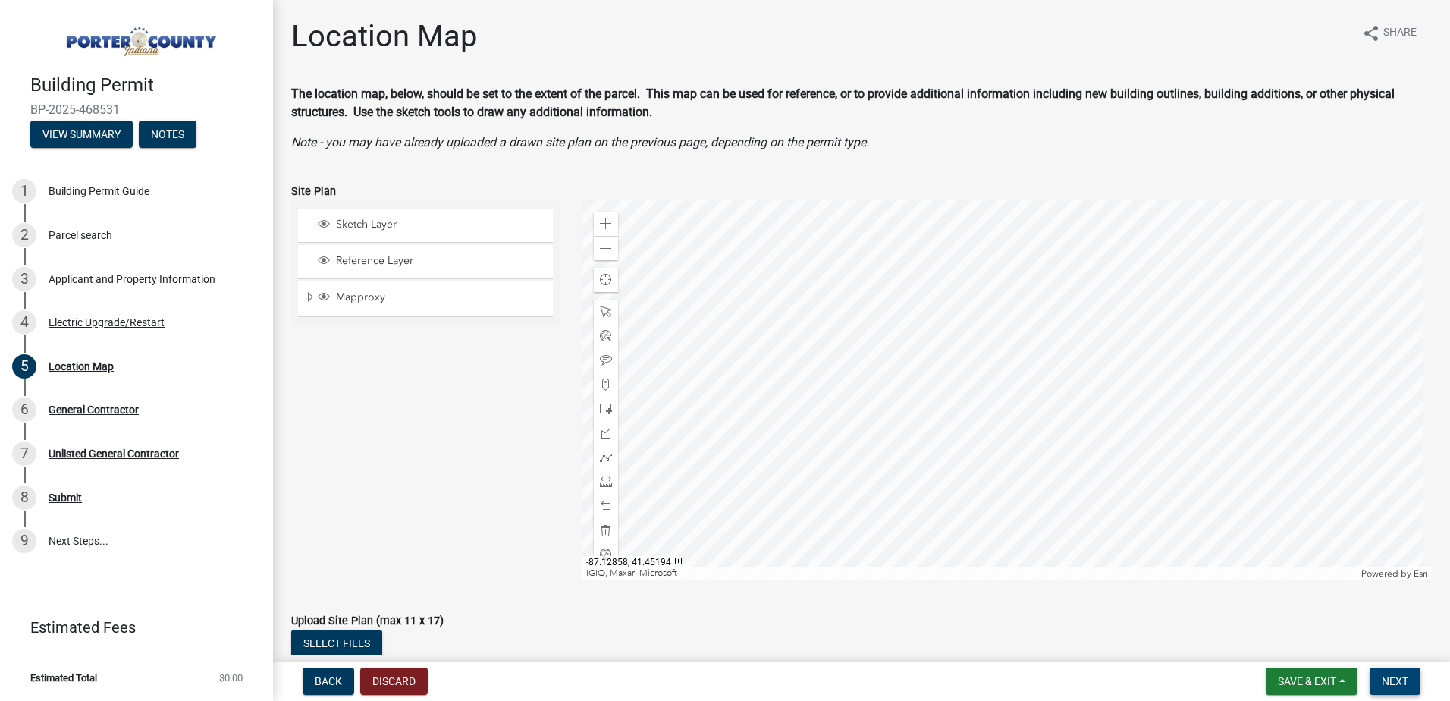
click at [1392, 678] on span "Next" at bounding box center [1395, 681] width 27 height 12
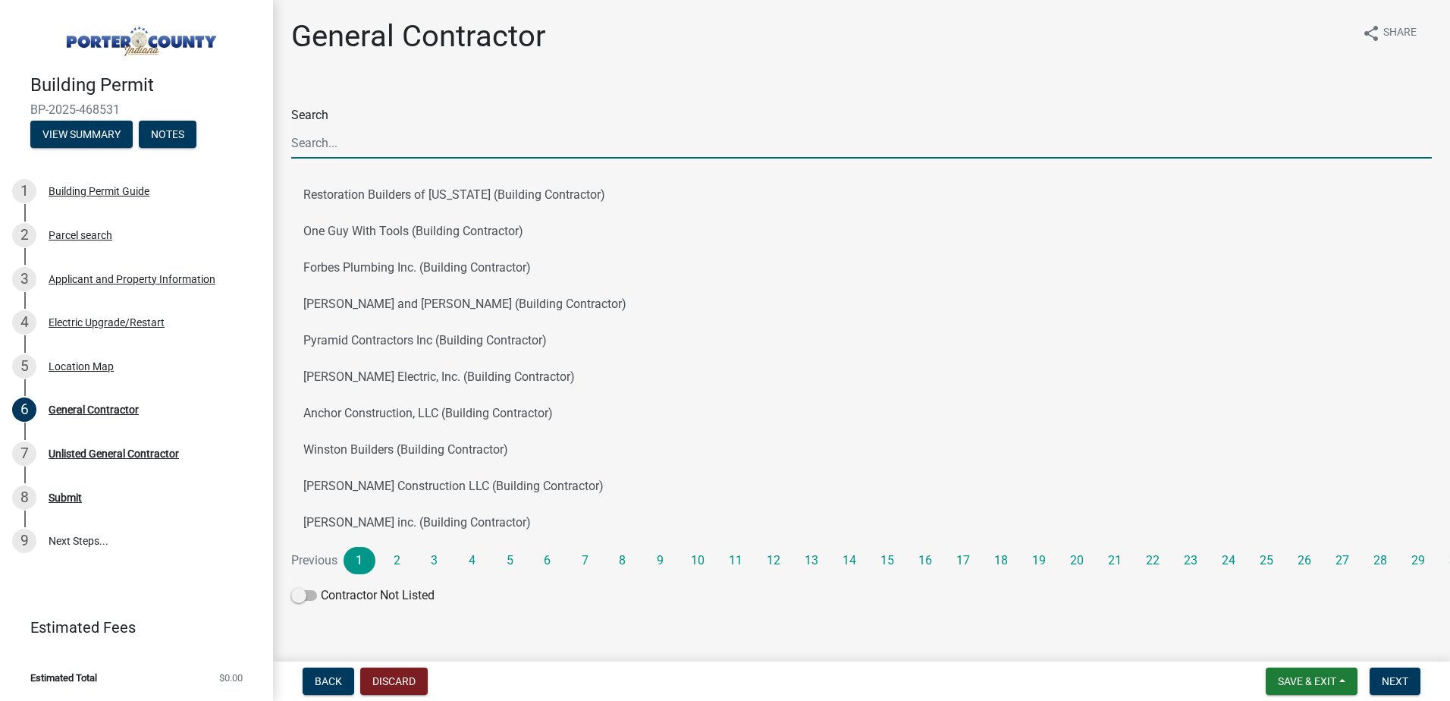
click at [362, 140] on input "Search" at bounding box center [861, 142] width 1140 height 31
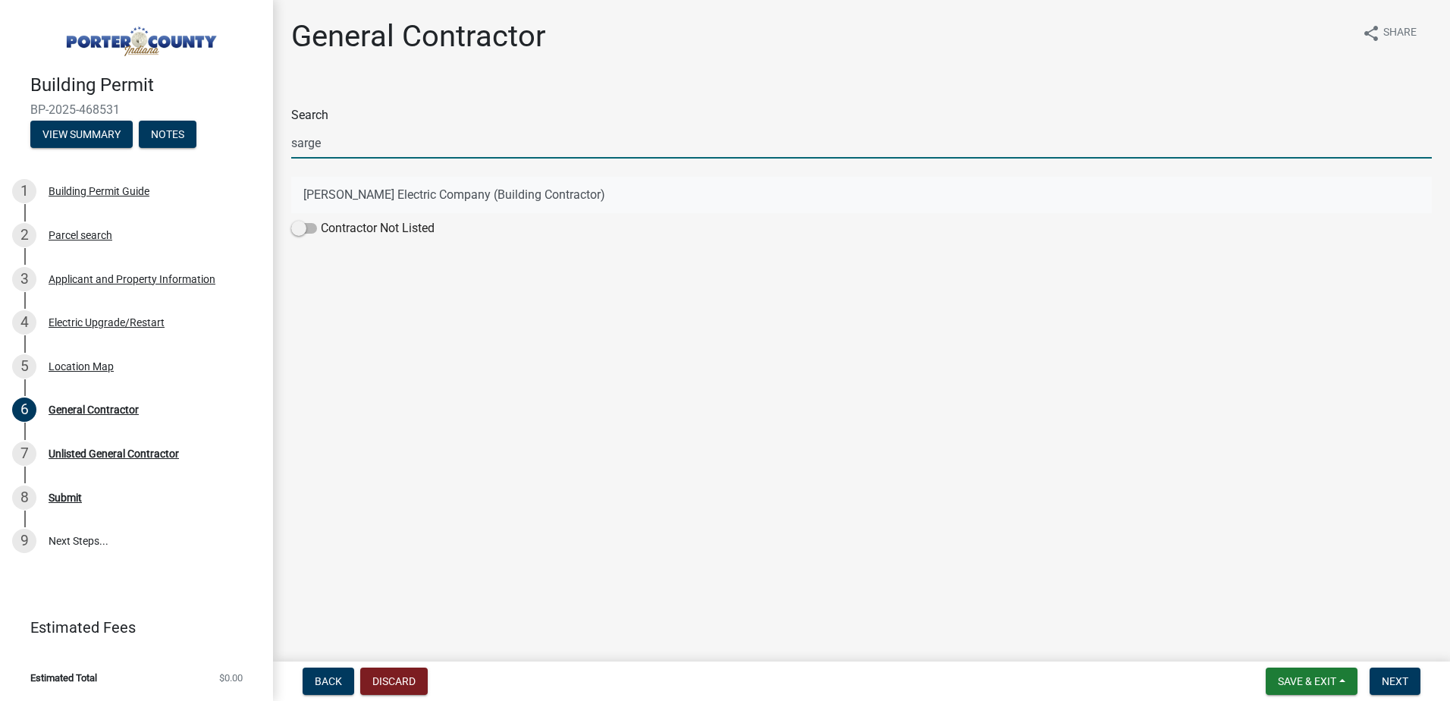
type input "sarge"
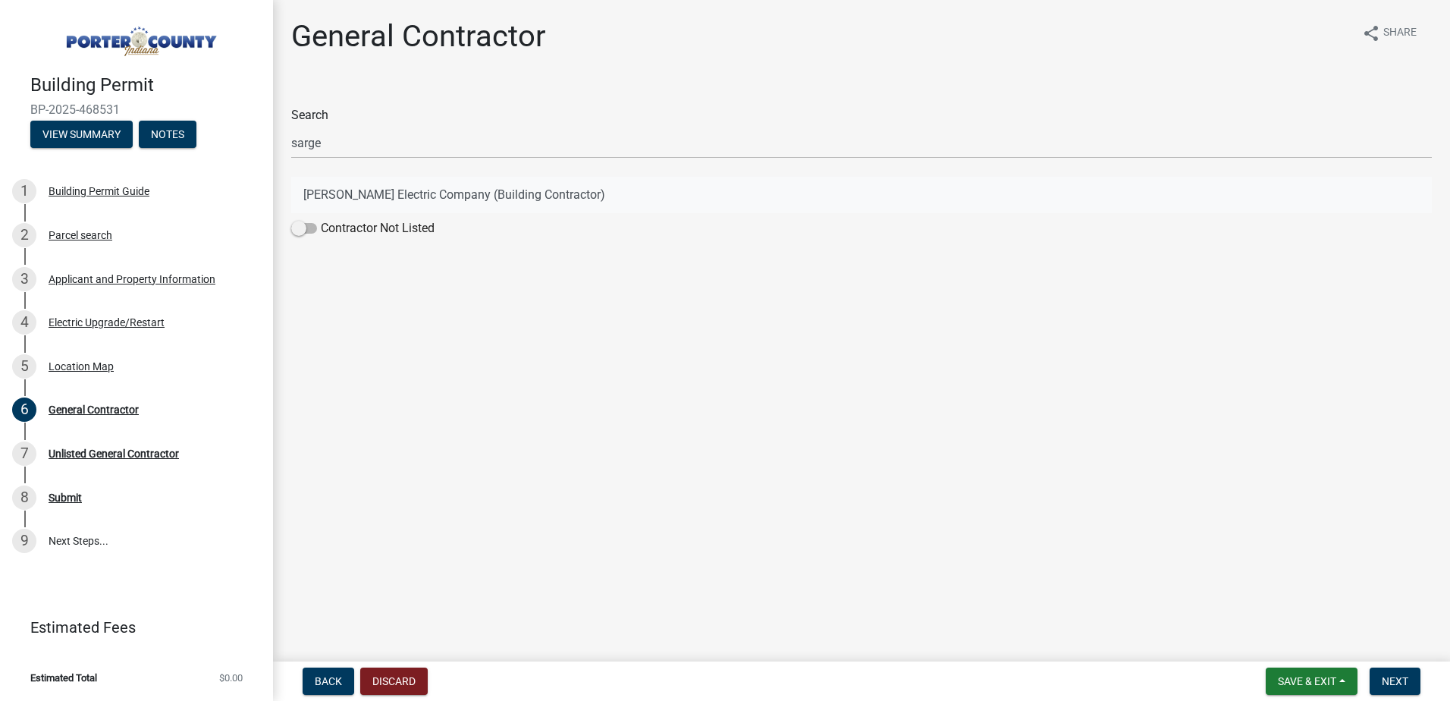
click at [306, 193] on button "[PERSON_NAME] Electric Company (Building Contractor)" at bounding box center [861, 195] width 1140 height 36
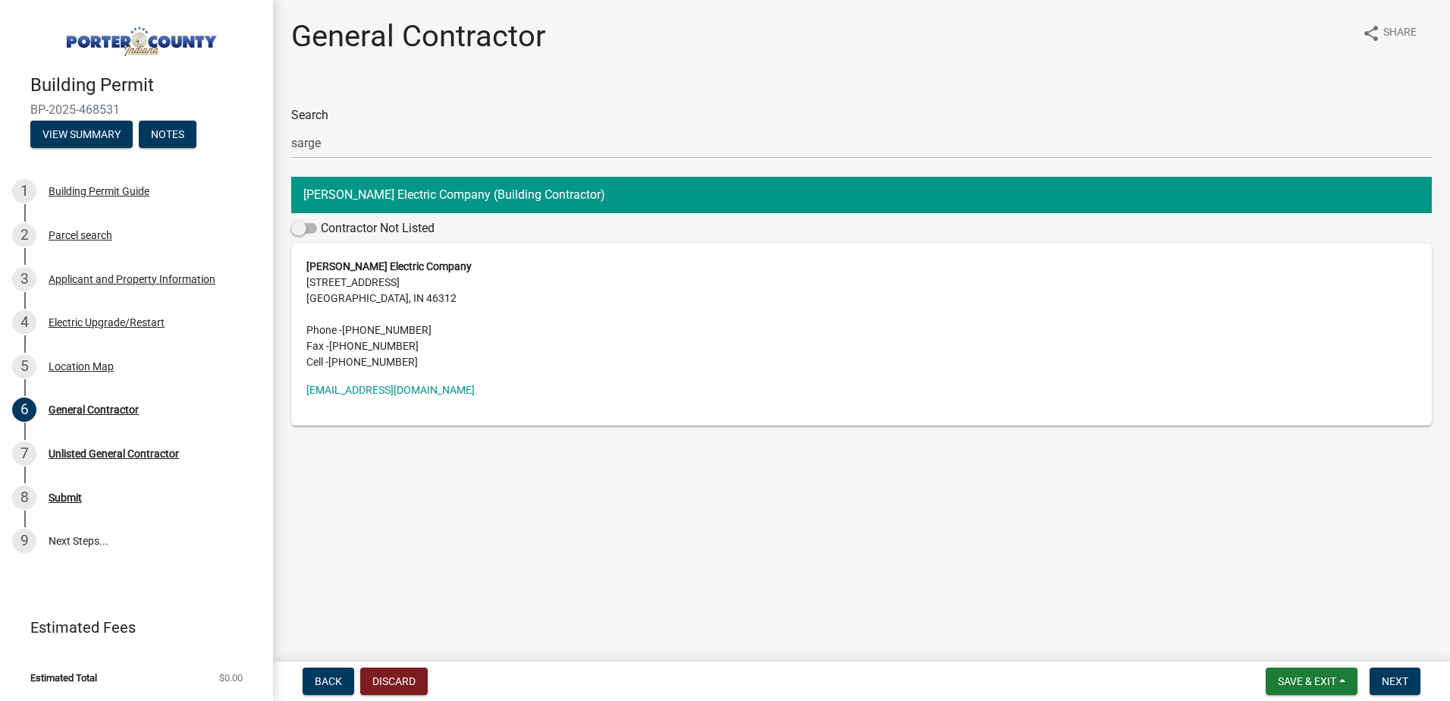
click at [367, 195] on button "[PERSON_NAME] Electric Company (Building Contractor)" at bounding box center [861, 195] width 1140 height 36
click at [1401, 679] on span "Next" at bounding box center [1395, 681] width 27 height 12
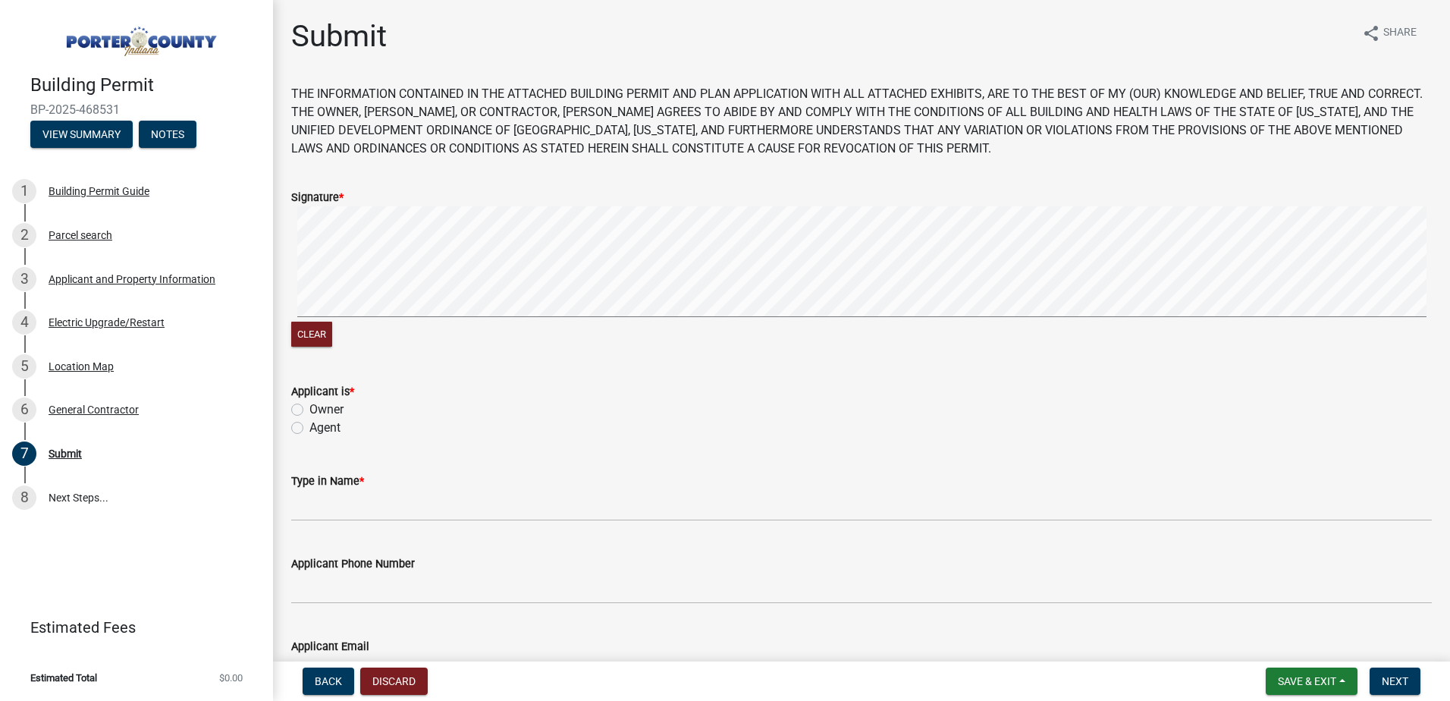
click at [309, 427] on label "Agent" at bounding box center [324, 428] width 31 height 18
click at [309, 427] on input "Agent" at bounding box center [314, 424] width 10 height 10
radio input "true"
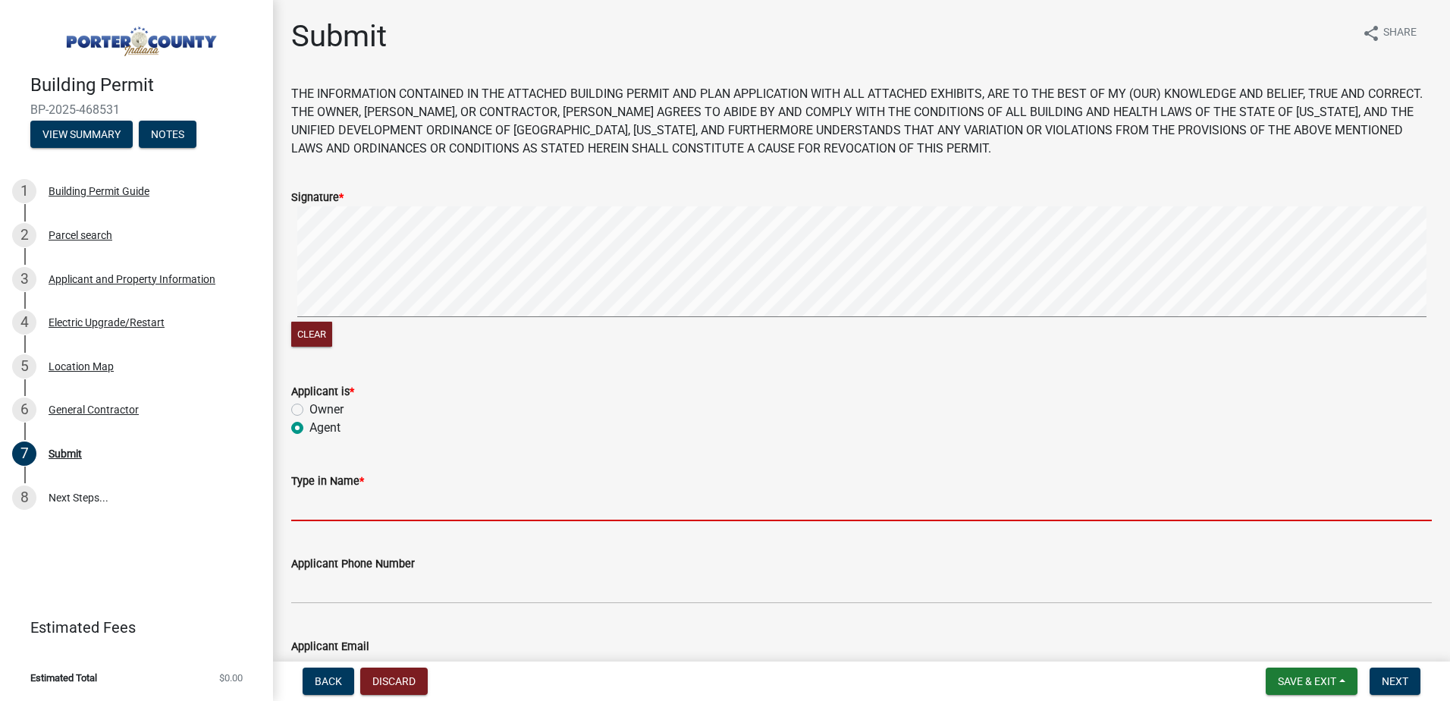
click at [345, 509] on input "Type in Name *" at bounding box center [861, 505] width 1140 height 31
type input "[PERSON_NAME]"
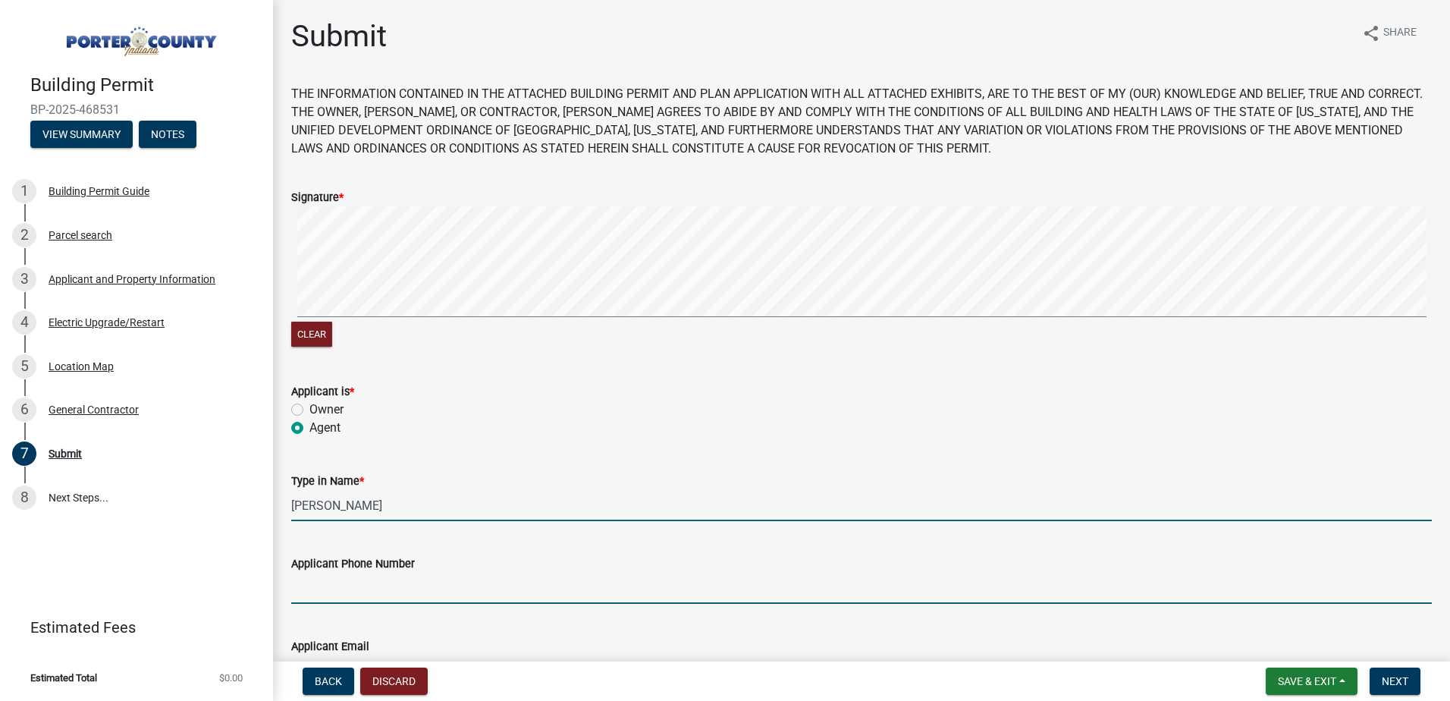
type input "2198089453"
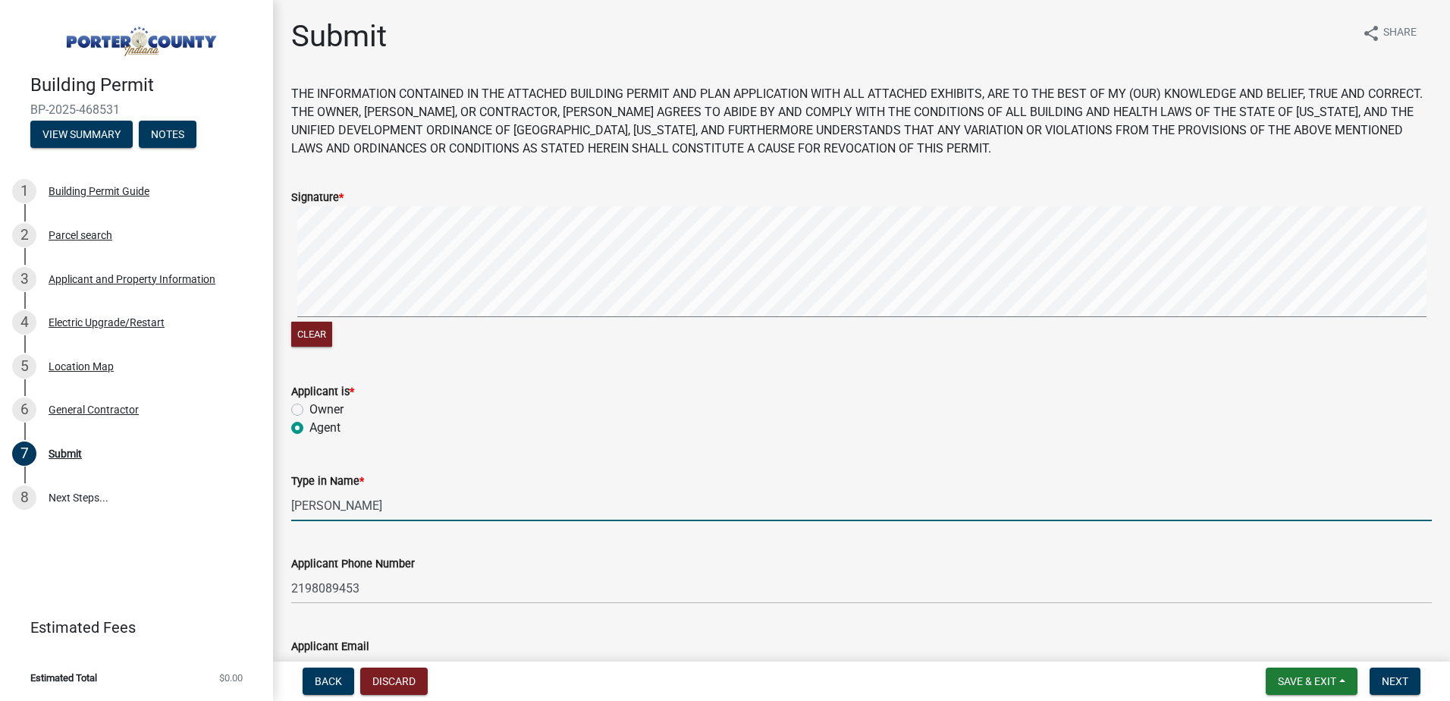
type input "[EMAIL_ADDRESS][DOMAIN_NAME]"
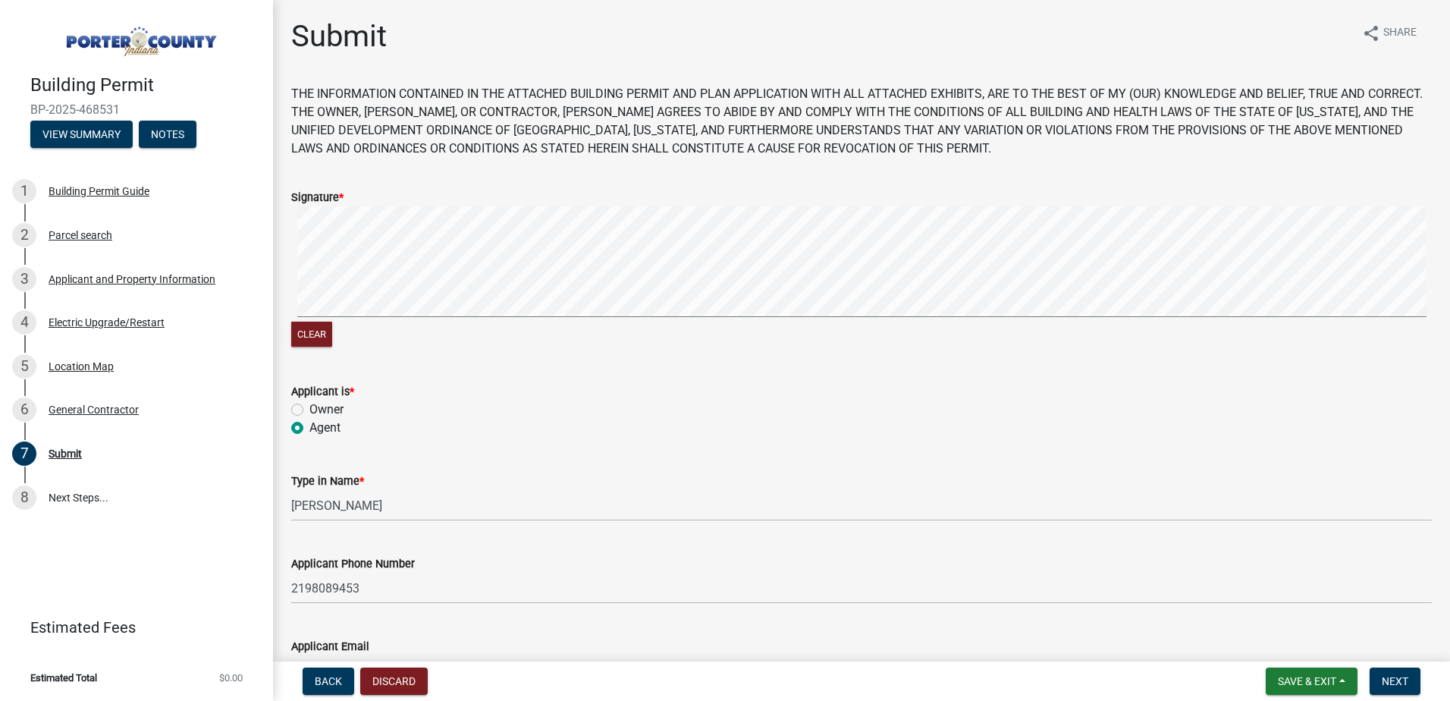
click at [540, 422] on div "Agent" at bounding box center [861, 428] width 1140 height 18
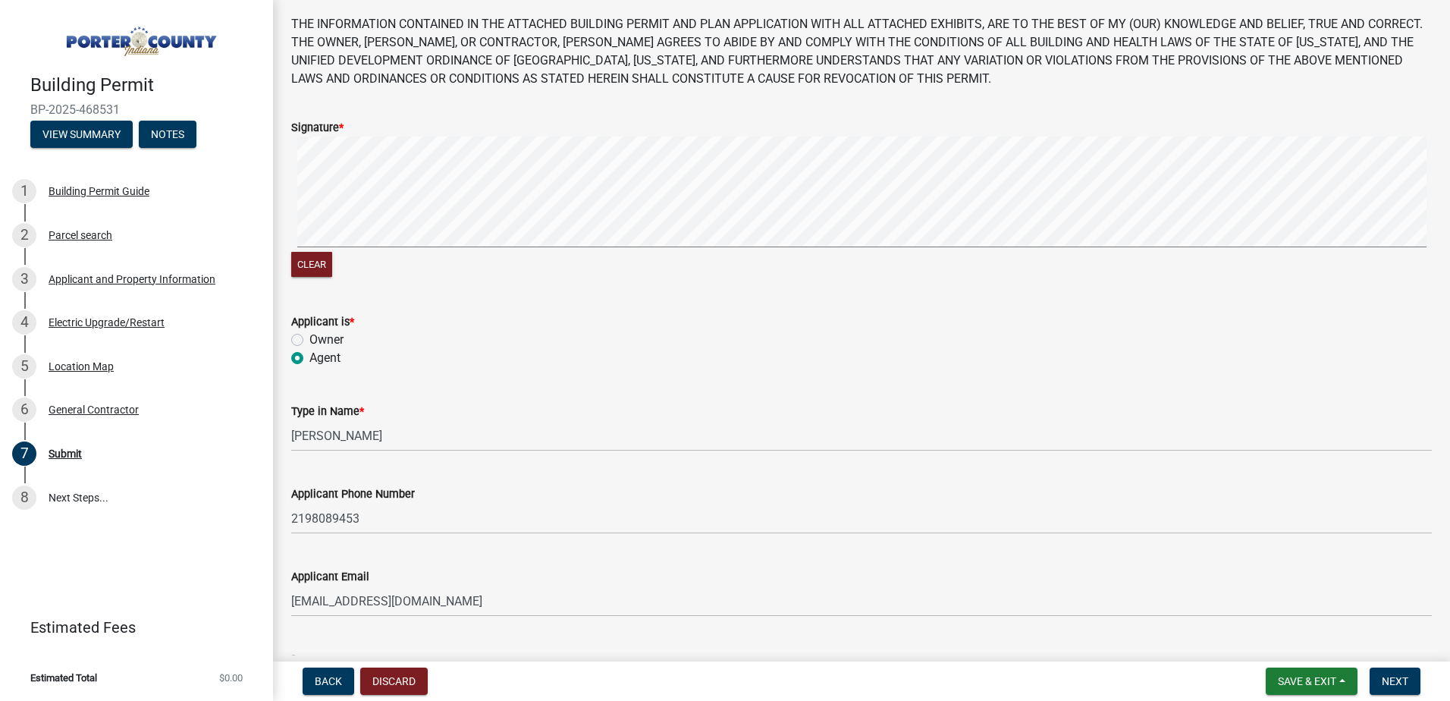
scroll to position [196, 0]
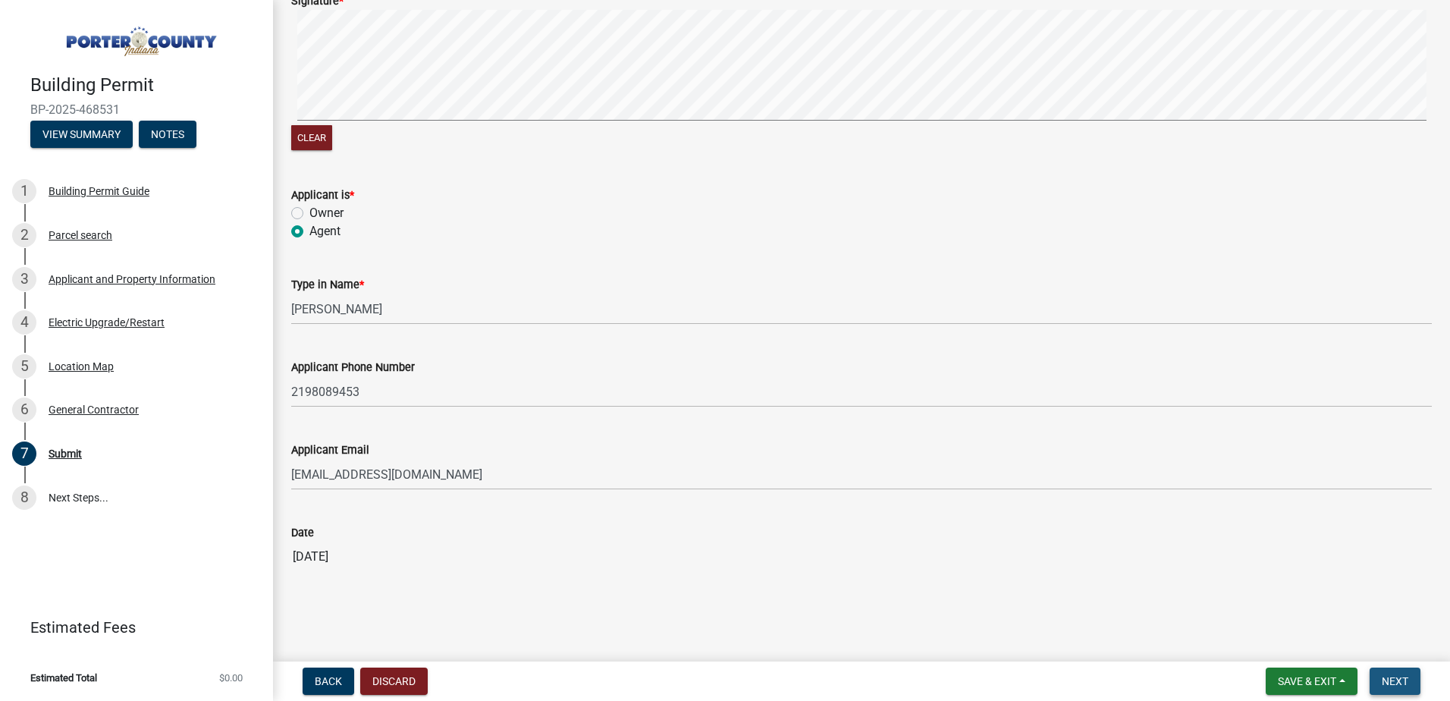
click at [1395, 685] on span "Next" at bounding box center [1395, 681] width 27 height 12
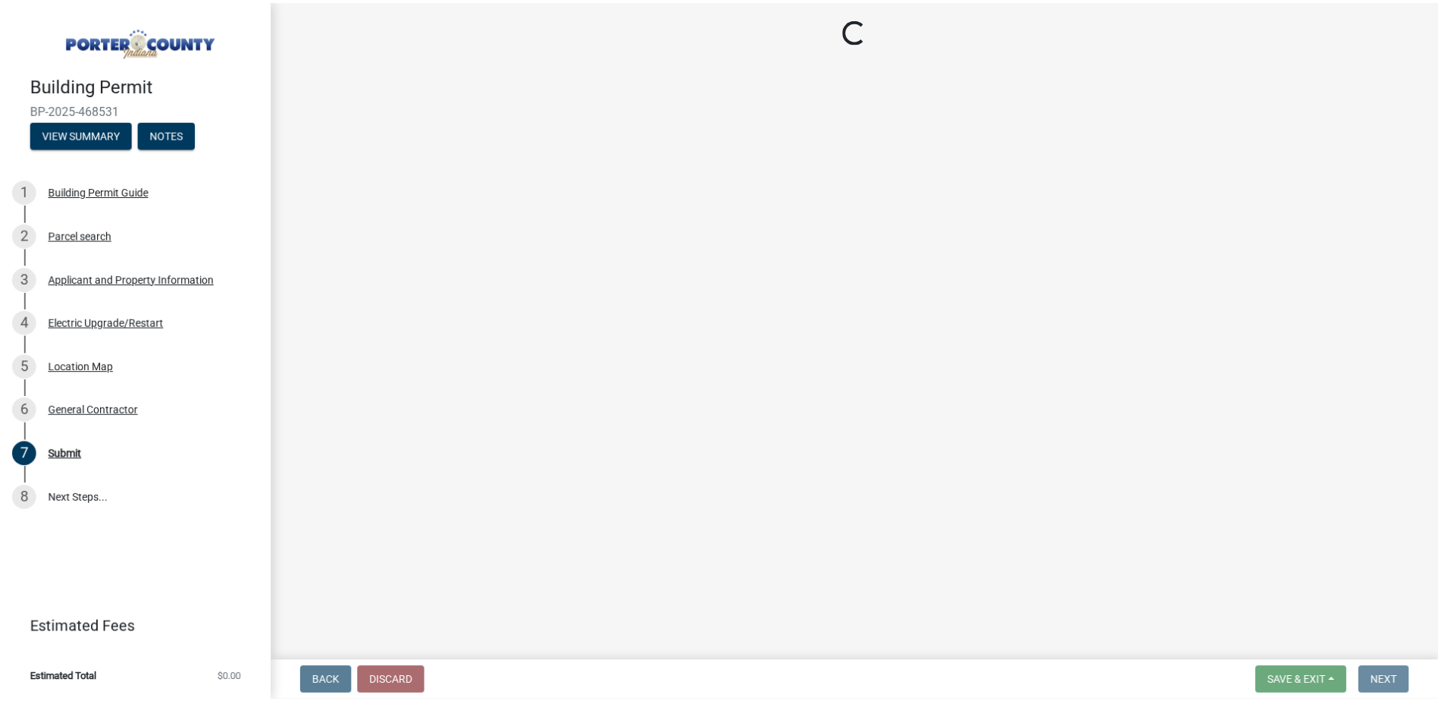
scroll to position [0, 0]
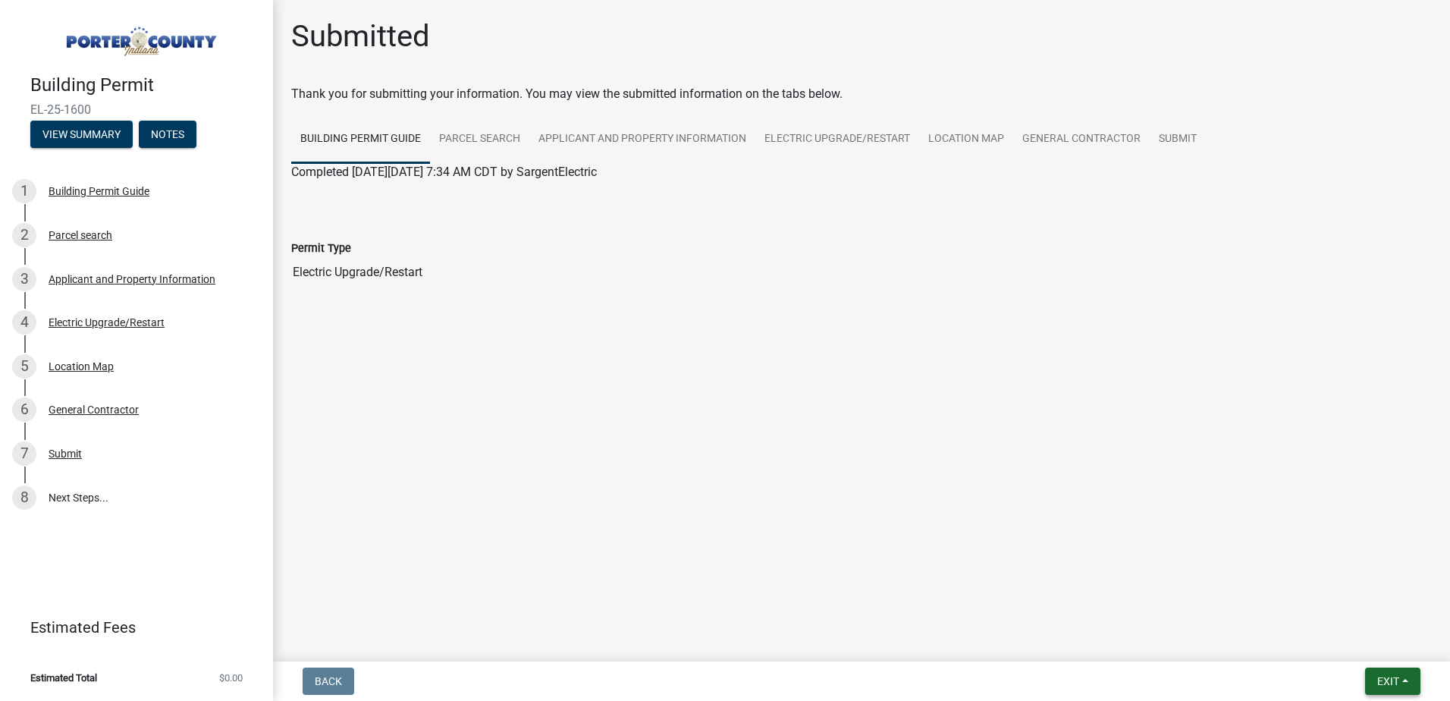
click at [1391, 673] on button "Exit" at bounding box center [1392, 680] width 55 height 27
click at [1362, 641] on button "Save & Exit" at bounding box center [1359, 641] width 121 height 36
